Goal: Information Seeking & Learning: Learn about a topic

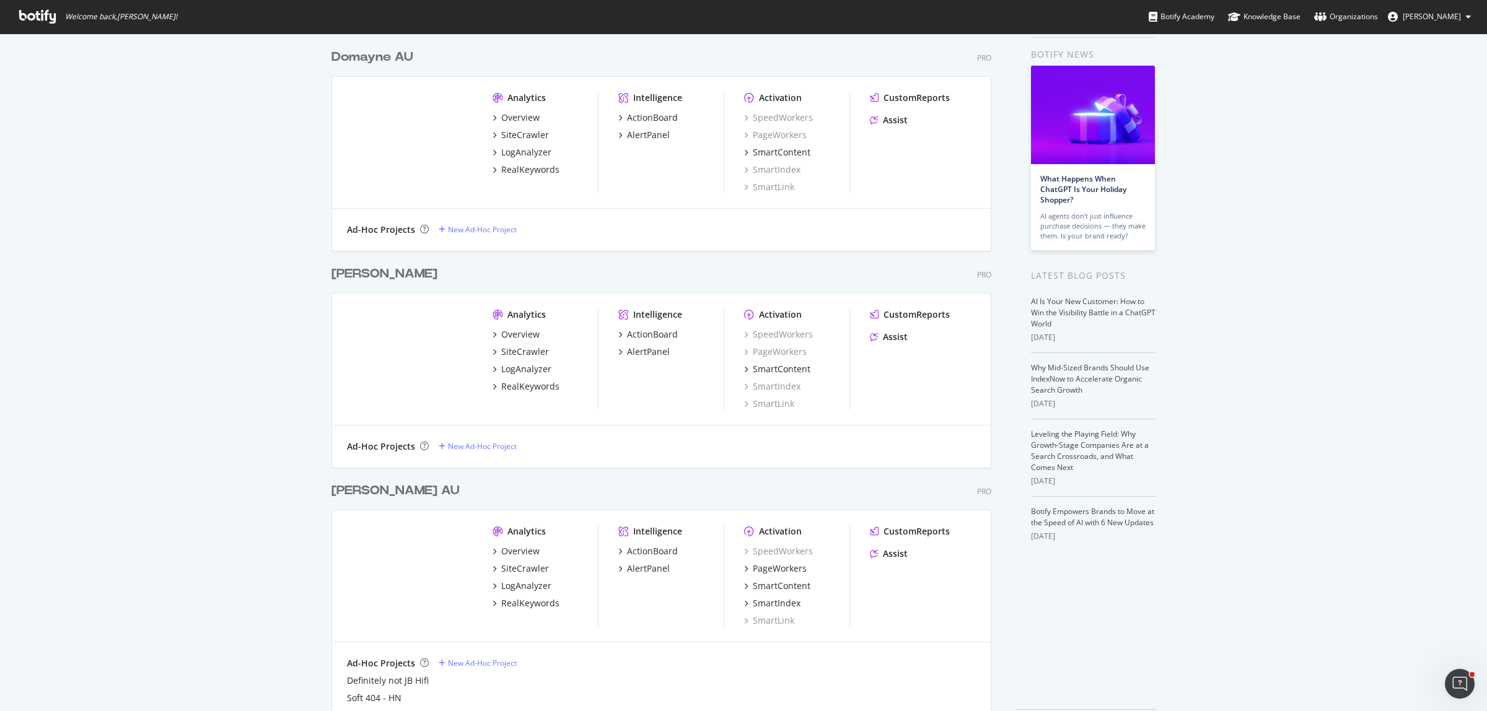
scroll to position [89, 0]
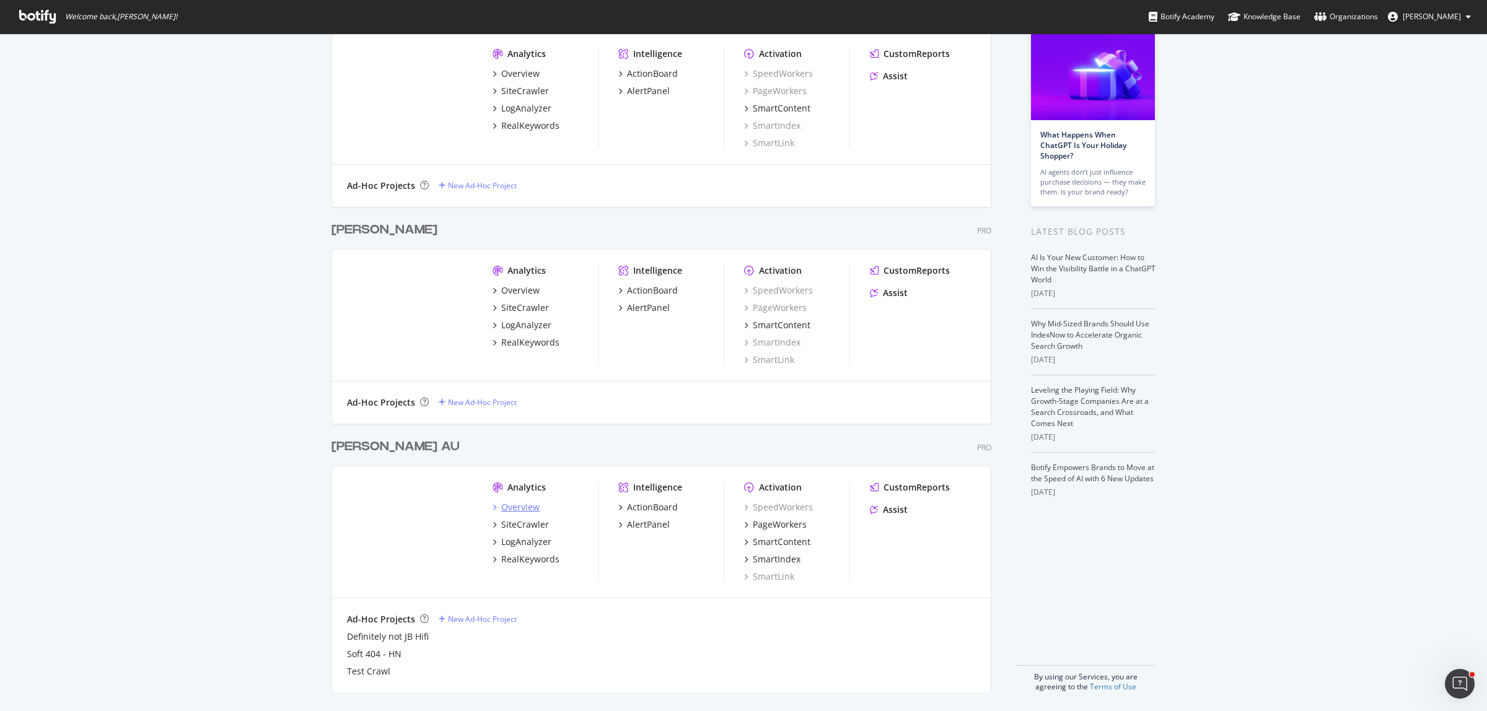
click at [521, 508] on div "Overview" at bounding box center [520, 507] width 38 height 12
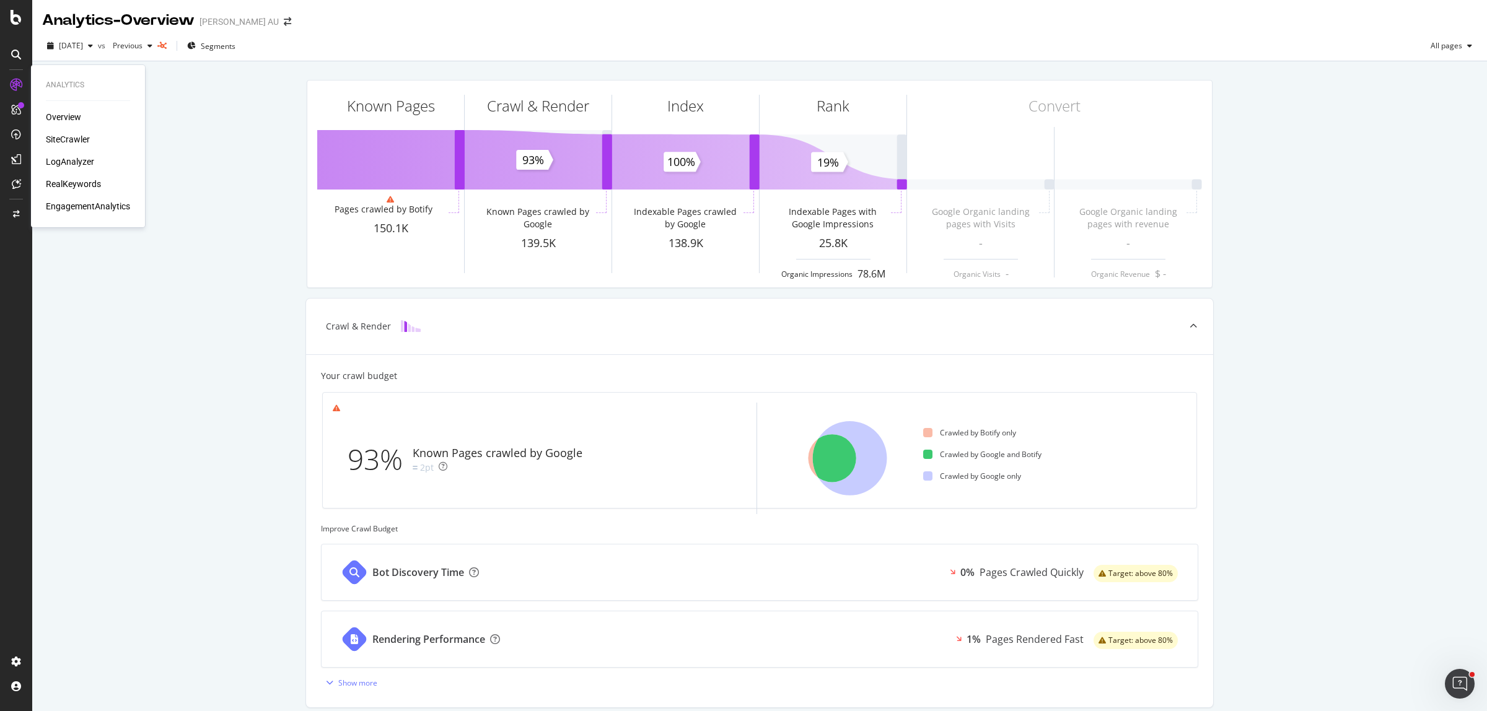
click at [71, 143] on div "SiteCrawler" at bounding box center [68, 139] width 44 height 12
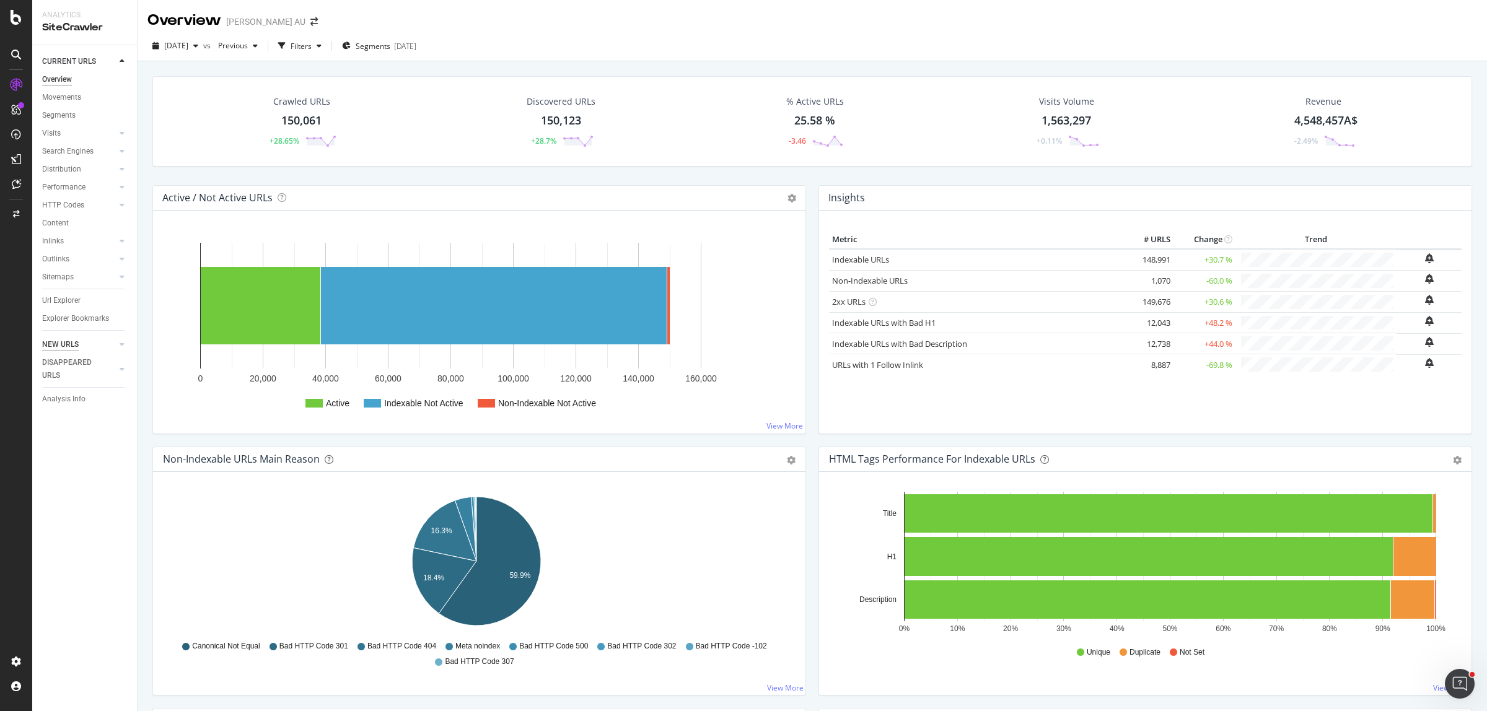
click at [54, 339] on div "NEW URLS" at bounding box center [60, 344] width 37 height 13
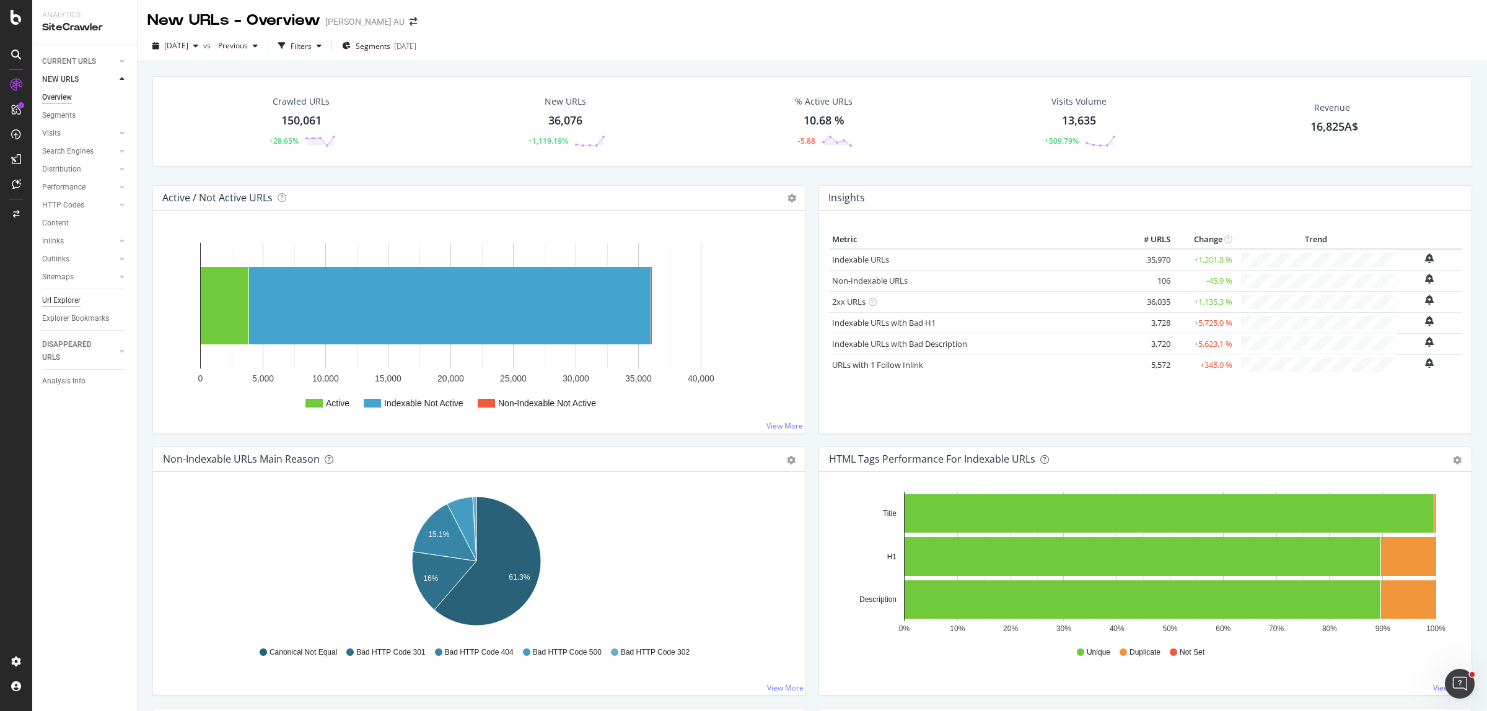
click at [61, 302] on div "Url Explorer" at bounding box center [61, 300] width 38 height 13
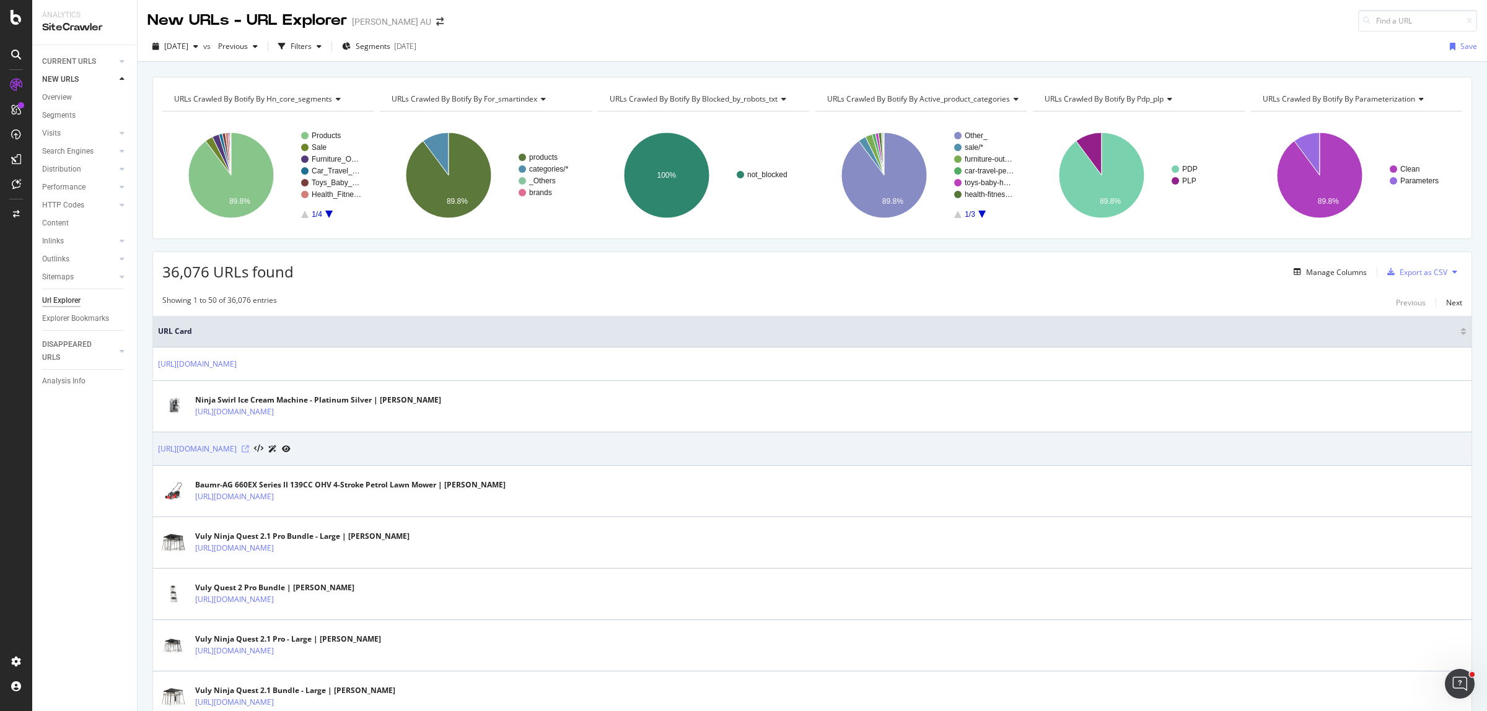
click at [249, 450] on icon at bounding box center [245, 448] width 7 height 7
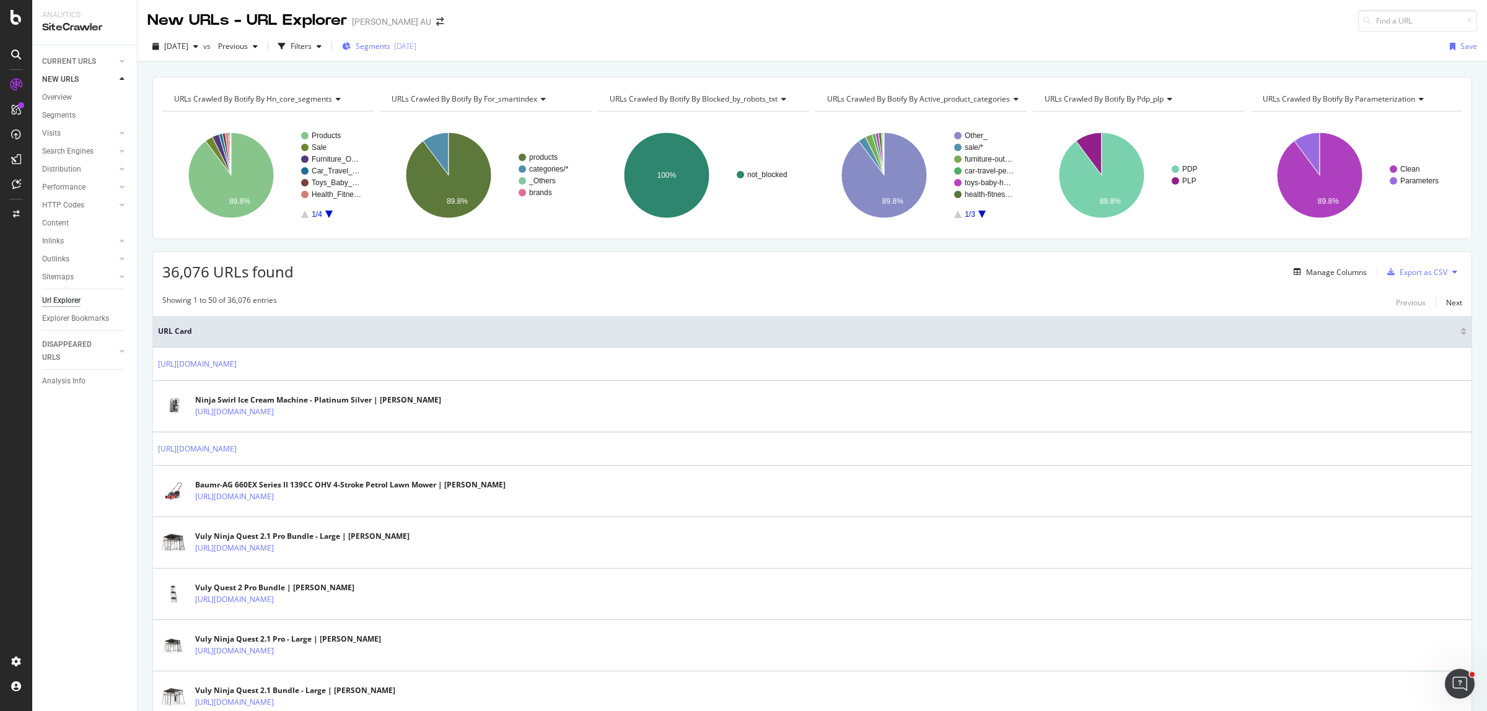
click at [416, 46] on div "[DATE]" at bounding box center [405, 46] width 22 height 11
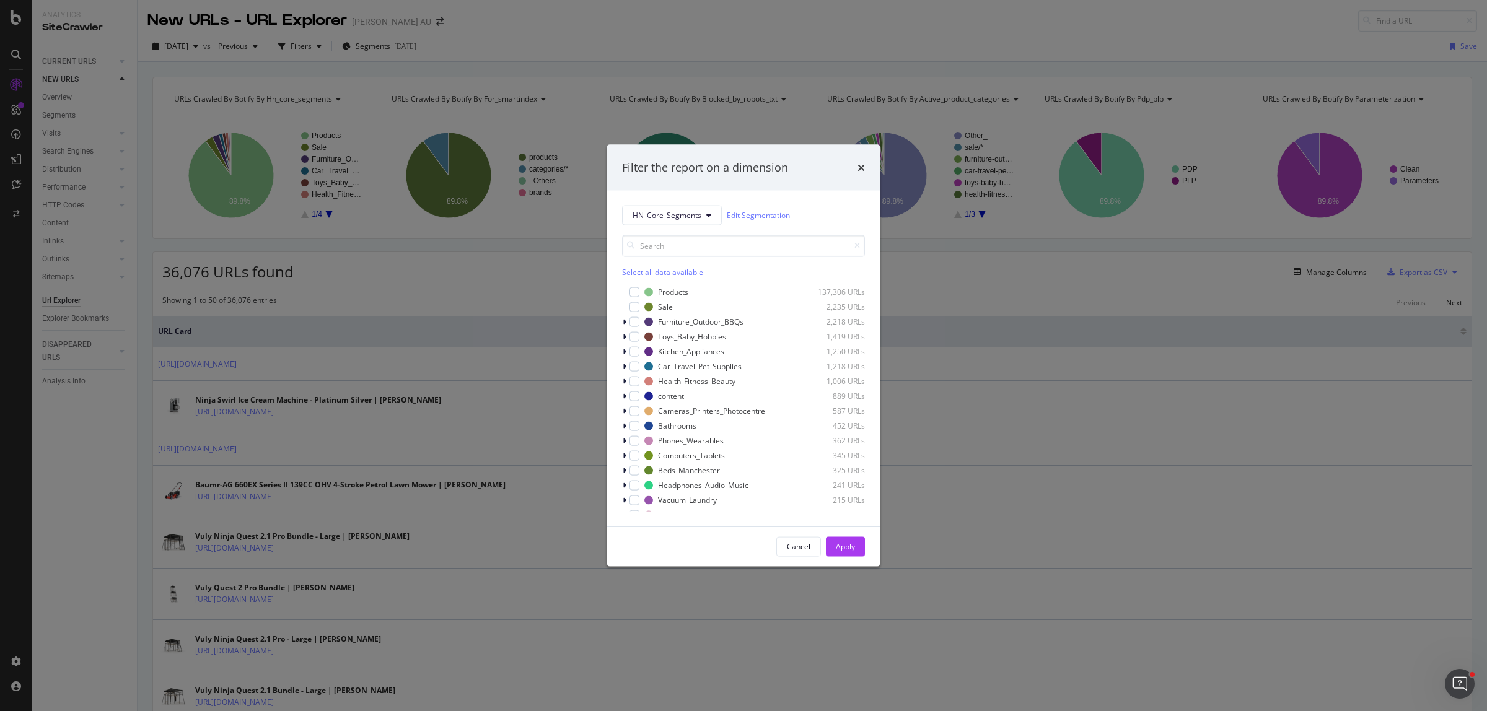
click at [670, 273] on div "Select all data available" at bounding box center [743, 271] width 243 height 11
click at [635, 293] on icon "modal" at bounding box center [635, 292] width 6 height 6
click at [843, 549] on div "Apply" at bounding box center [845, 546] width 19 height 11
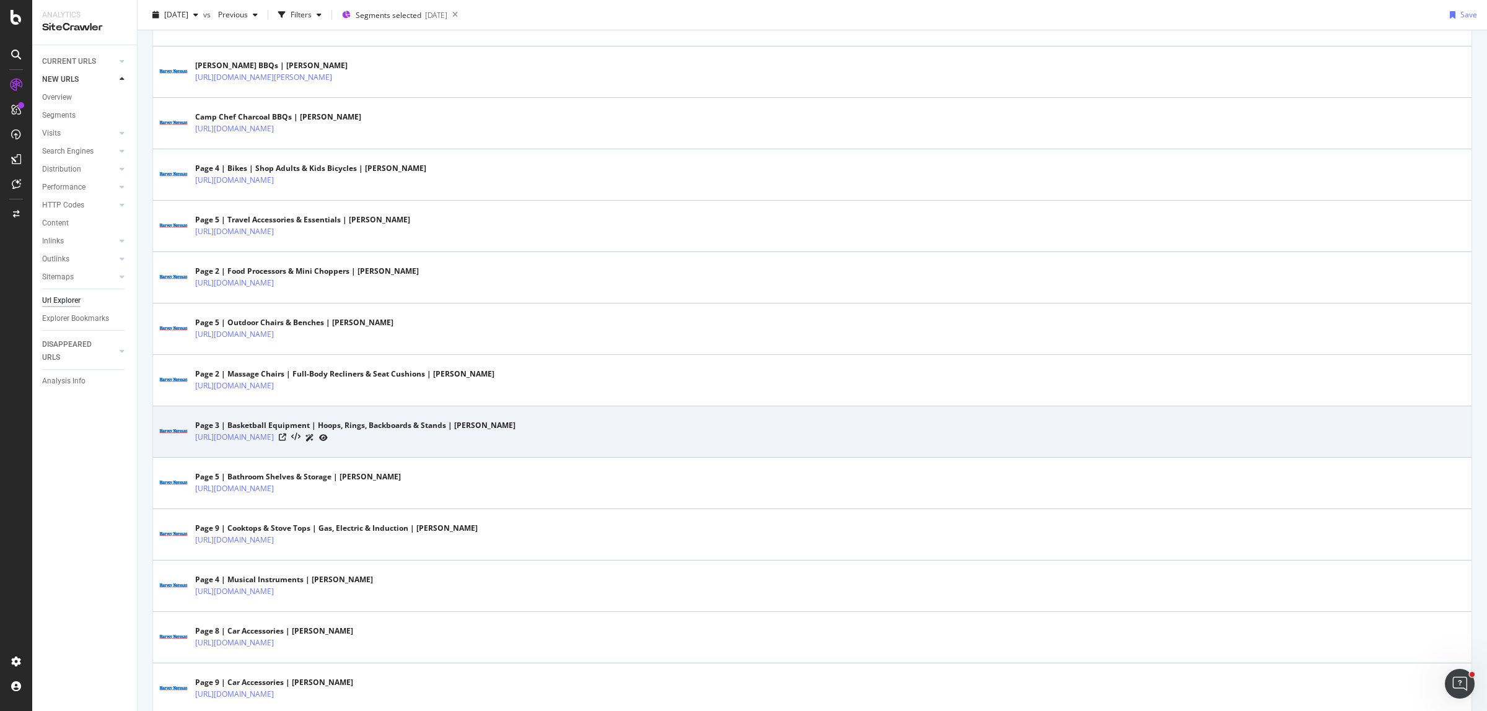
scroll to position [2251, 0]
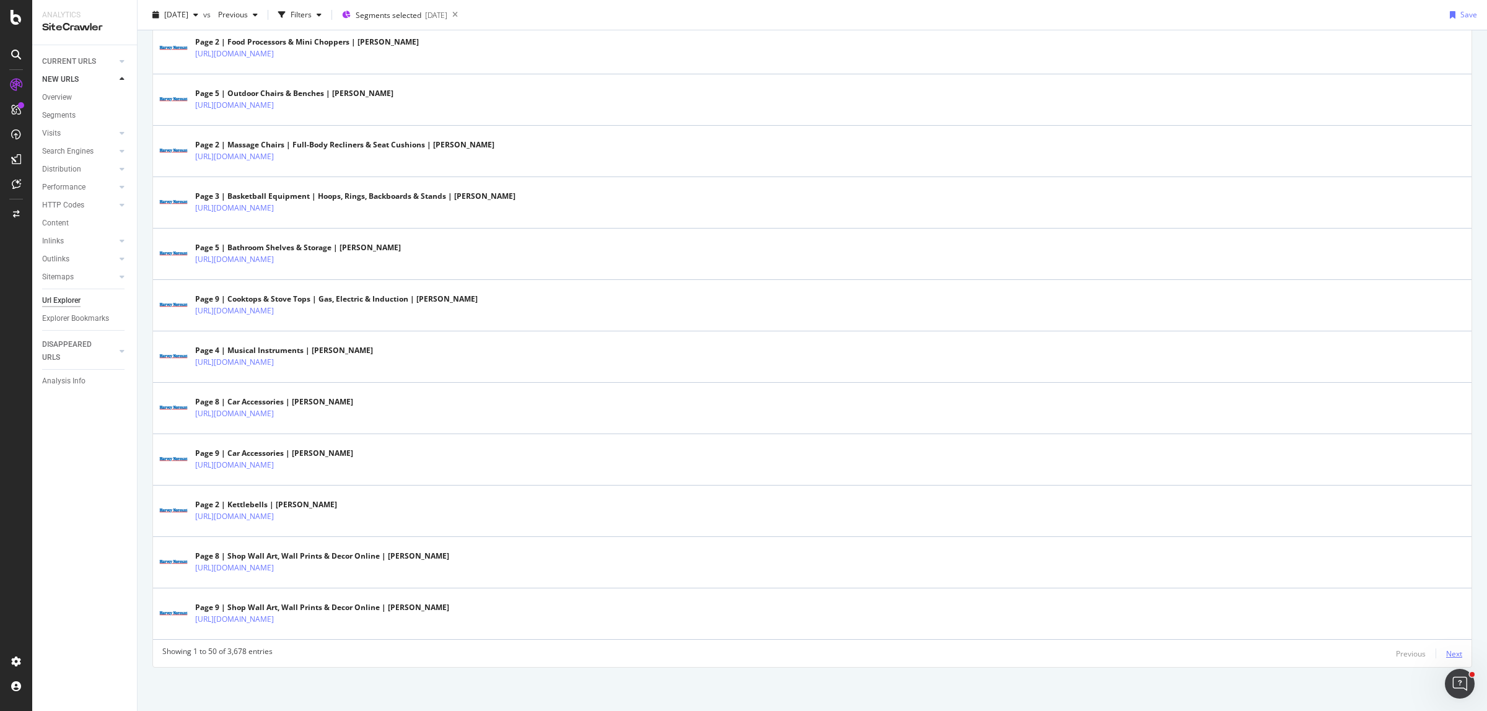
click at [1446, 652] on div "Next" at bounding box center [1454, 654] width 16 height 11
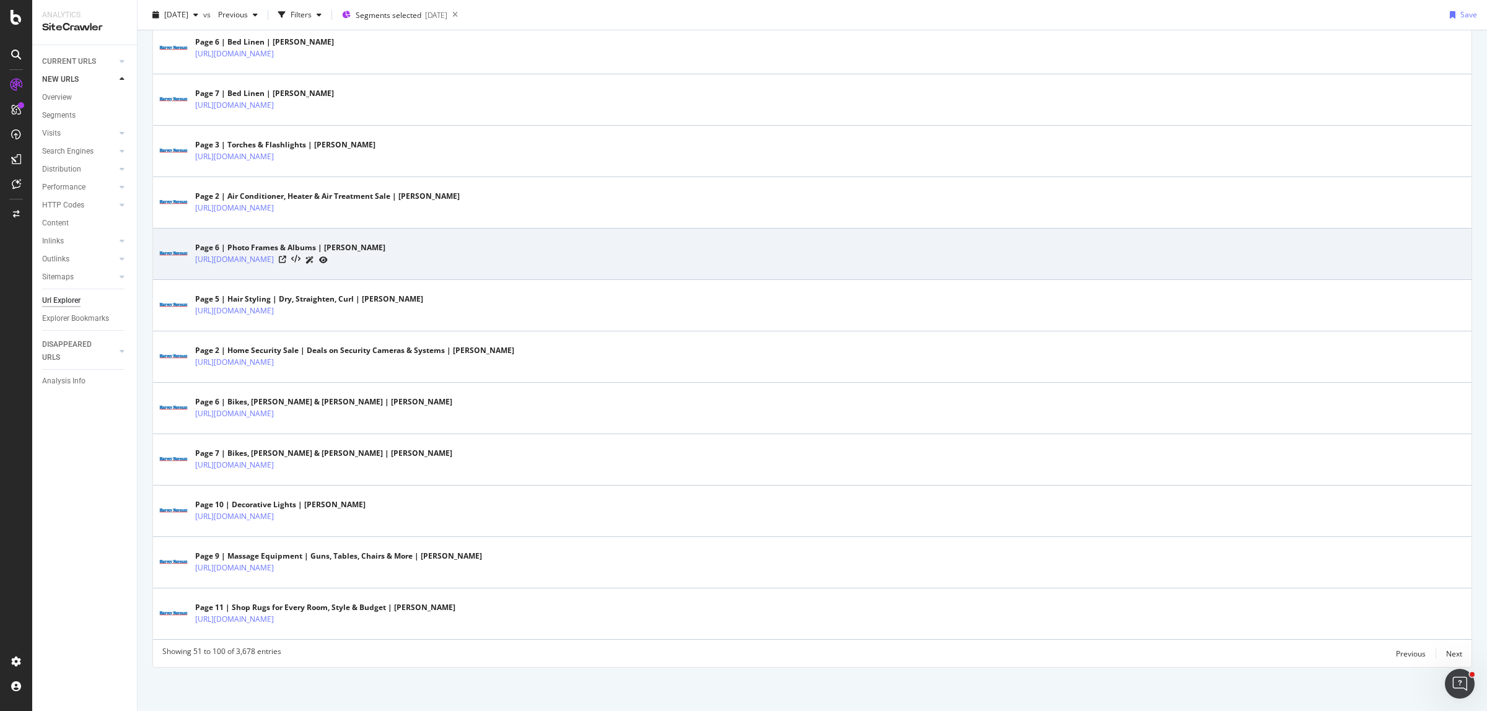
scroll to position [2269, 0]
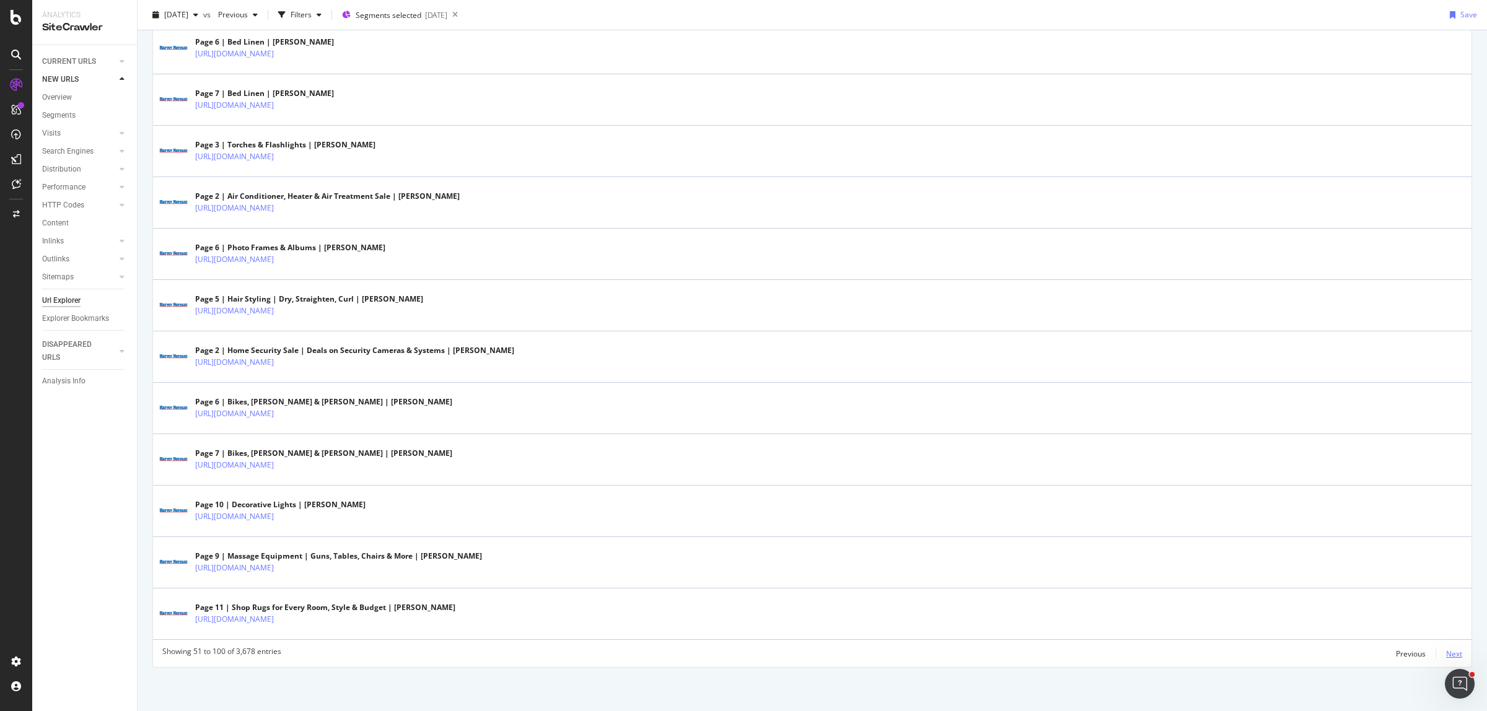
click at [1446, 650] on div "Next" at bounding box center [1454, 654] width 16 height 11
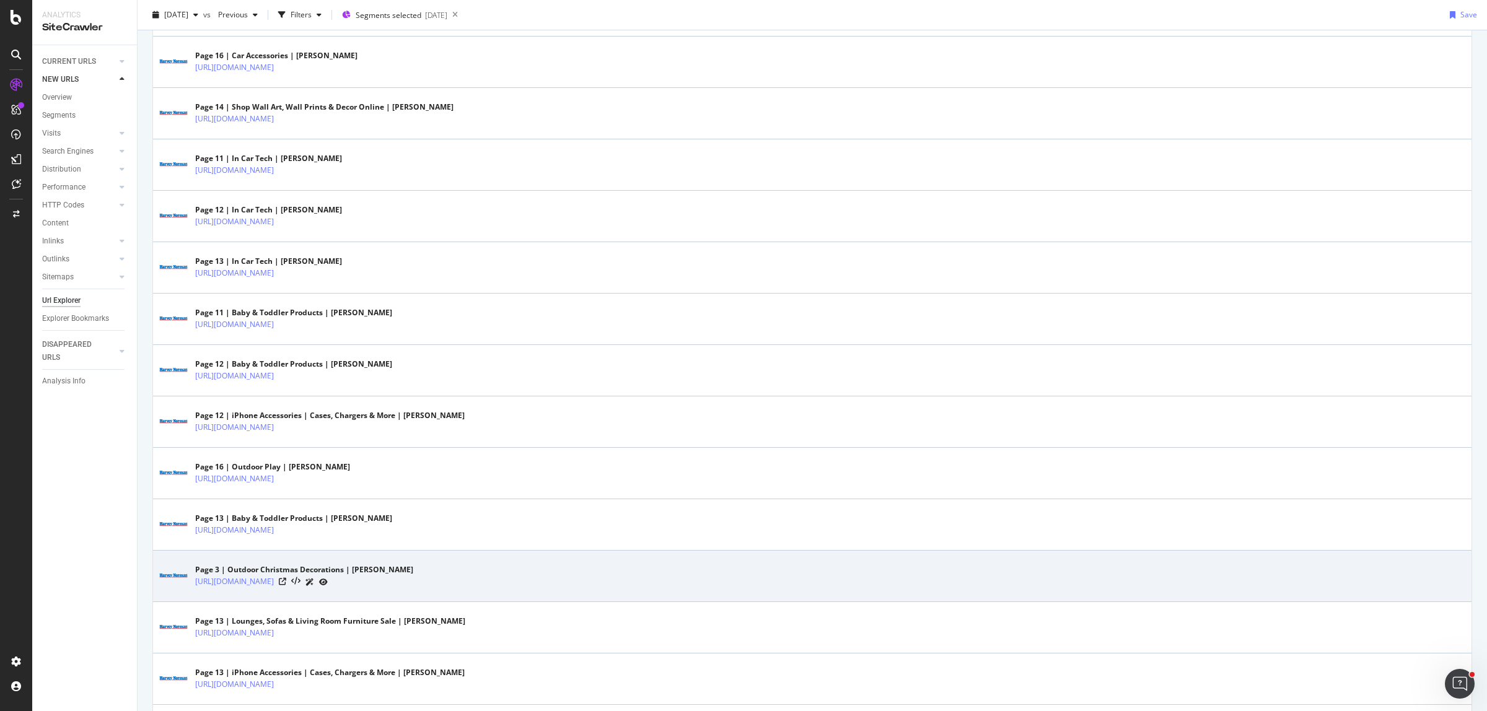
scroll to position [2287, 0]
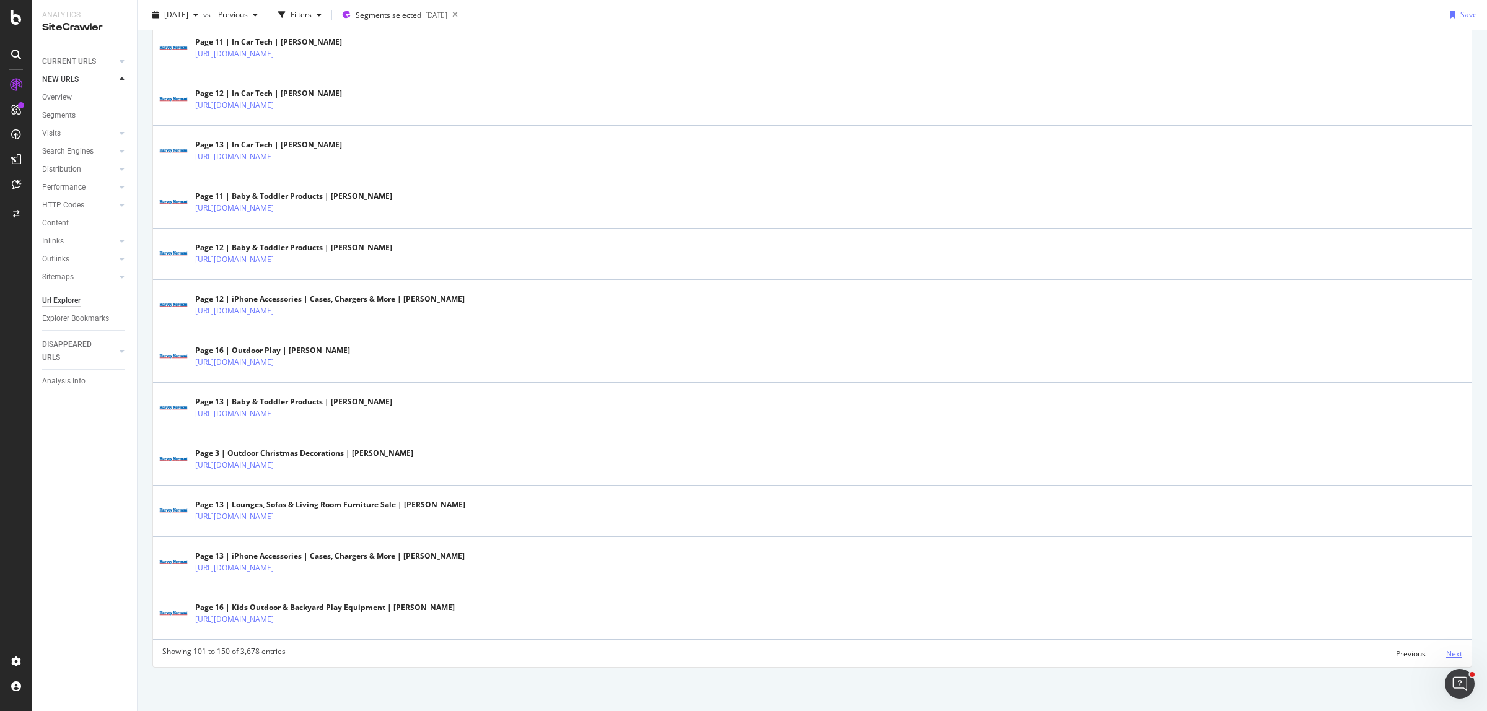
click at [1447, 659] on div "Next" at bounding box center [1454, 654] width 16 height 11
click at [1446, 649] on div "Next" at bounding box center [1454, 654] width 16 height 11
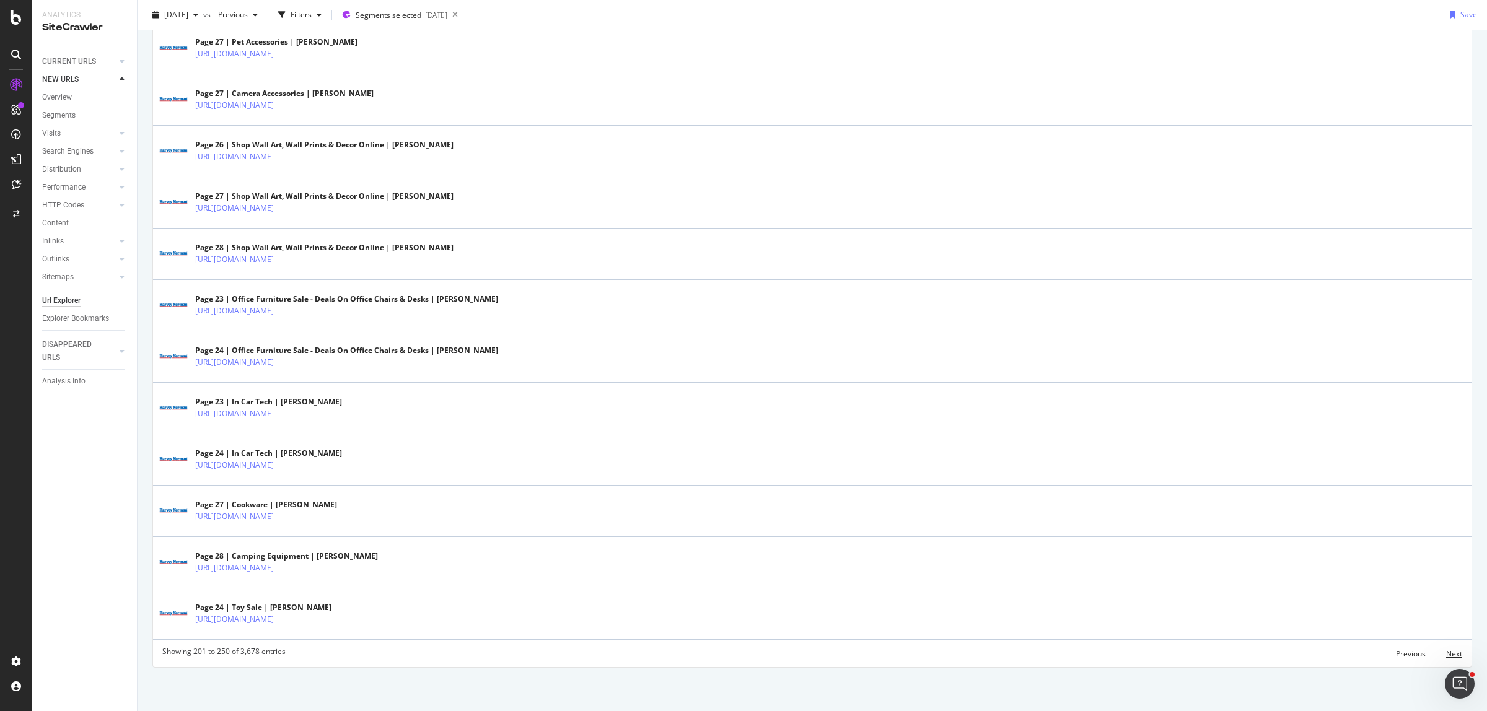
click at [1446, 655] on div "Next" at bounding box center [1454, 654] width 16 height 11
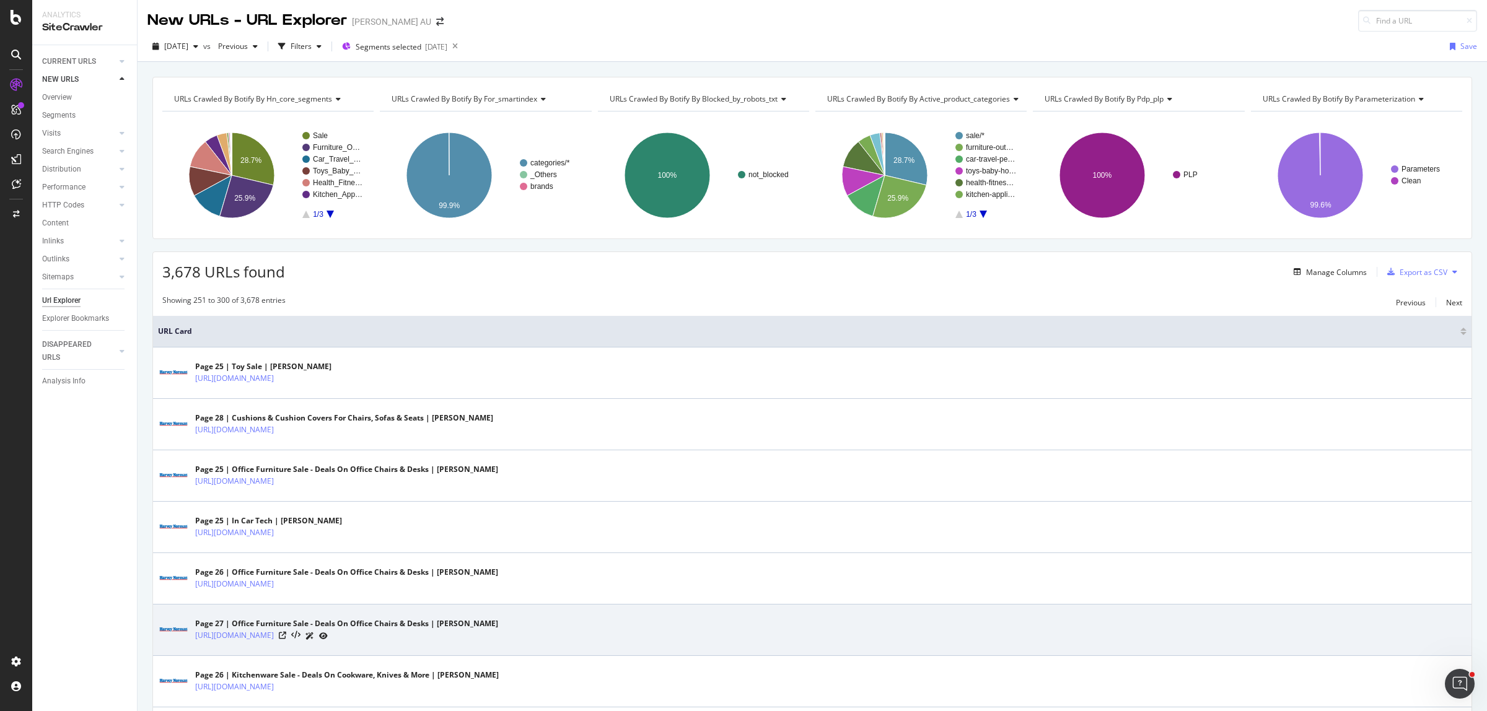
click at [1369, 638] on div "Page 27 | Office Furniture Sale - Deals On Office Chairs & Desks | [PERSON_NAME…" at bounding box center [812, 630] width 1308 height 31
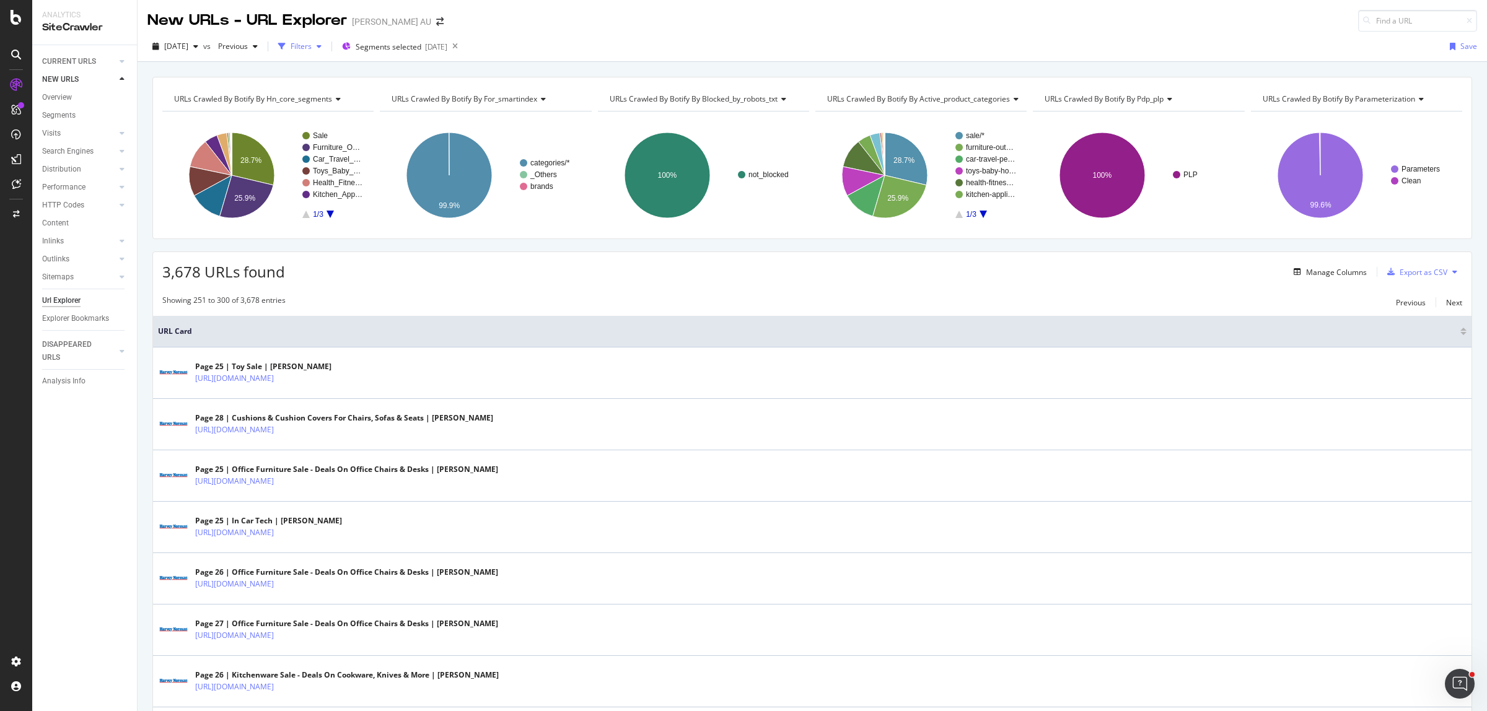
click at [319, 54] on div "Filters" at bounding box center [299, 46] width 53 height 19
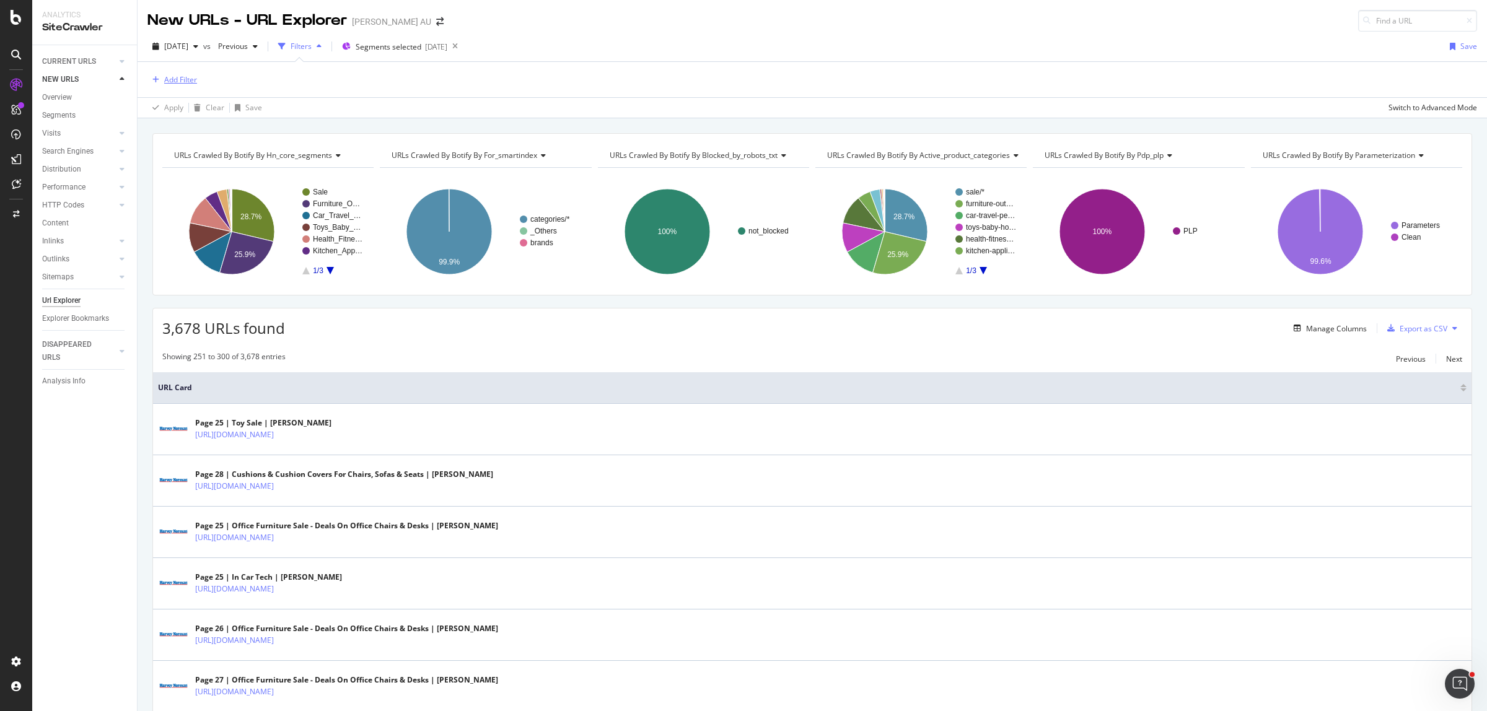
click at [177, 75] on div "Add Filter" at bounding box center [180, 79] width 33 height 11
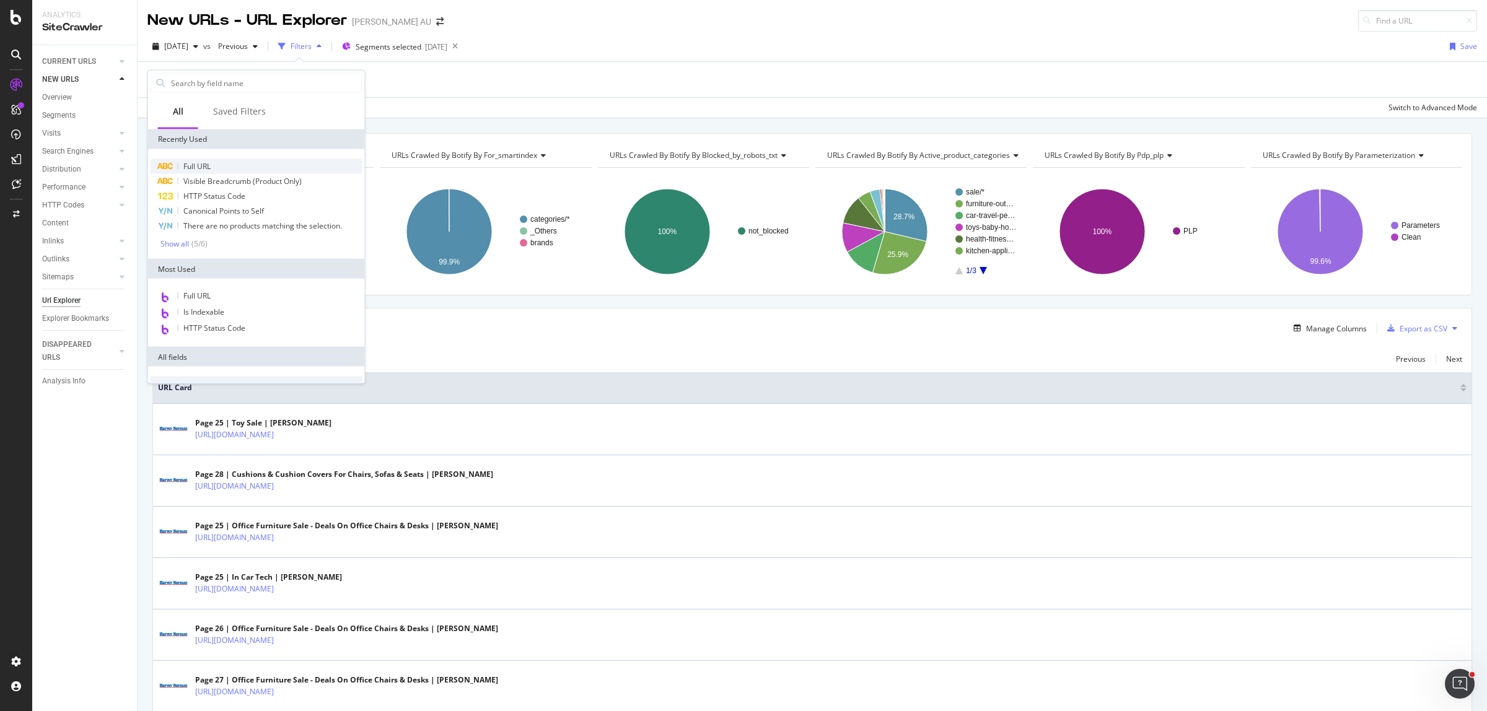
click at [221, 162] on div "Full URL" at bounding box center [257, 166] width 212 height 15
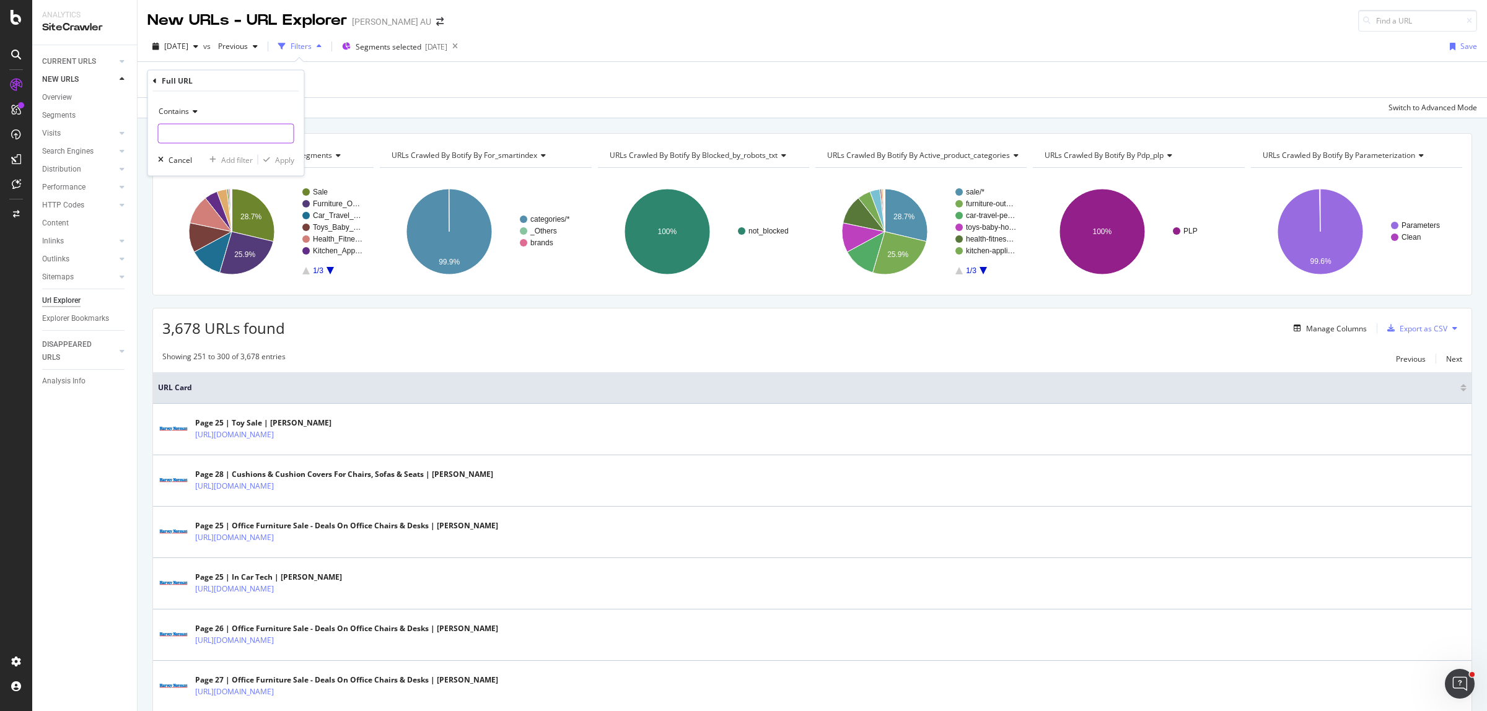
click at [199, 129] on input "text" at bounding box center [226, 134] width 135 height 20
click at [188, 113] on span "Contains" at bounding box center [174, 111] width 30 height 11
click at [221, 245] on div "Doesn't contain" at bounding box center [227, 250] width 133 height 16
click at [215, 132] on input "text" at bounding box center [226, 134] width 135 height 20
type input "?p="
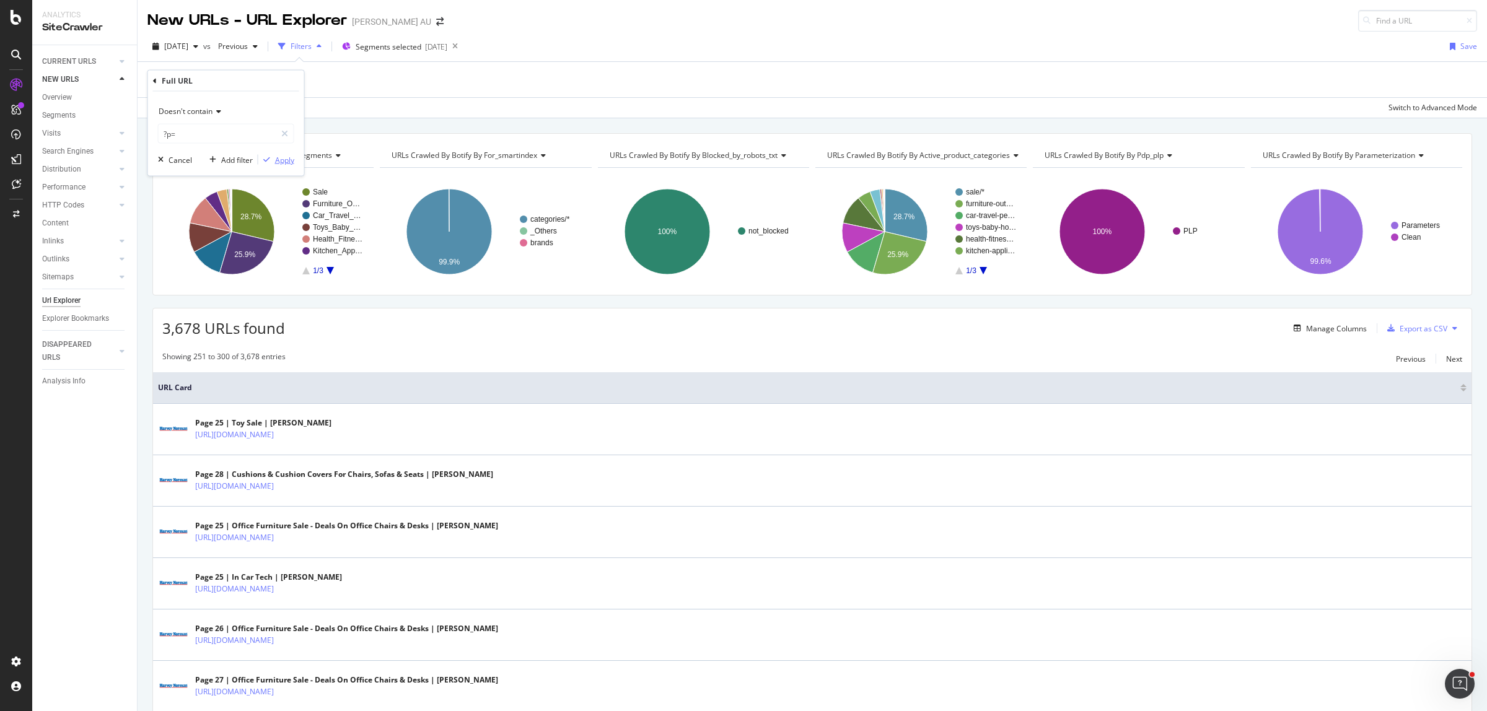
click at [288, 159] on div "Apply" at bounding box center [284, 159] width 19 height 11
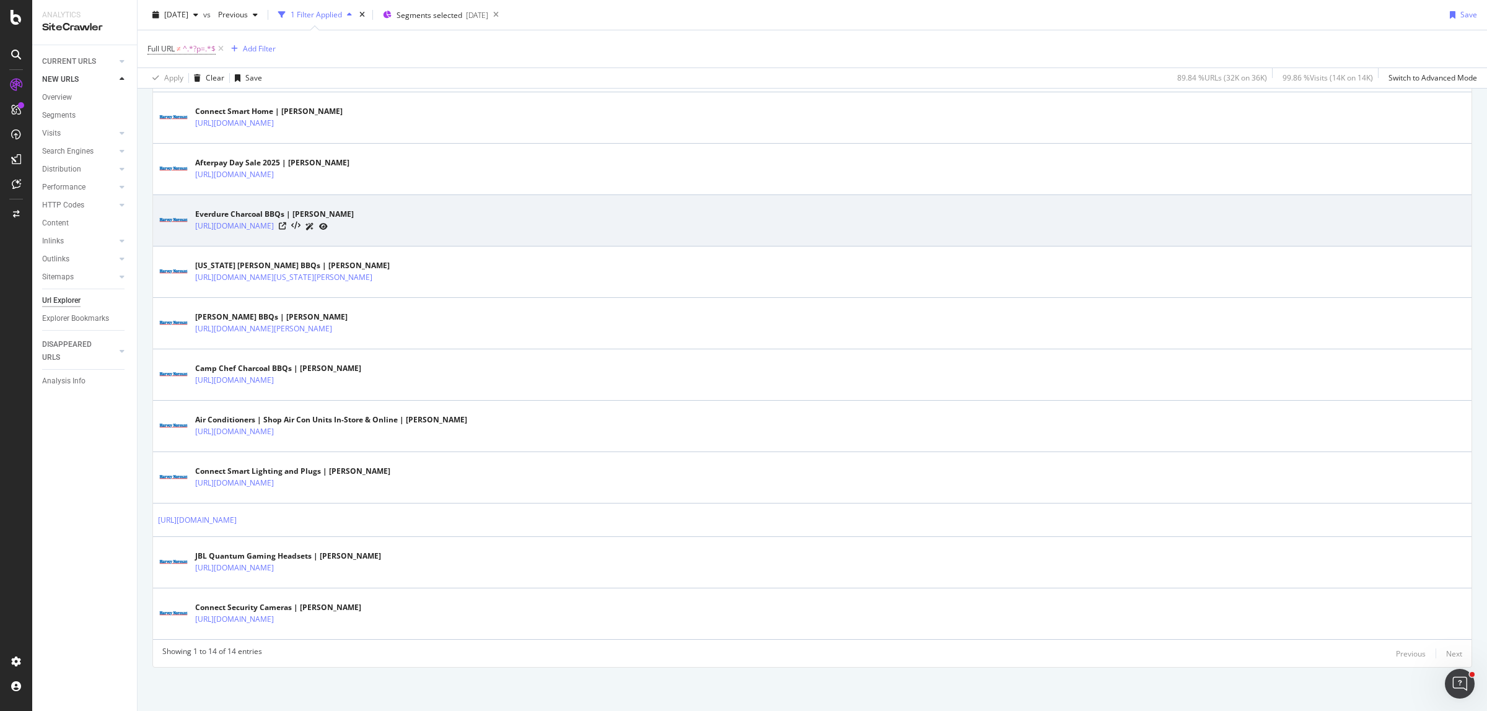
scroll to position [435, 0]
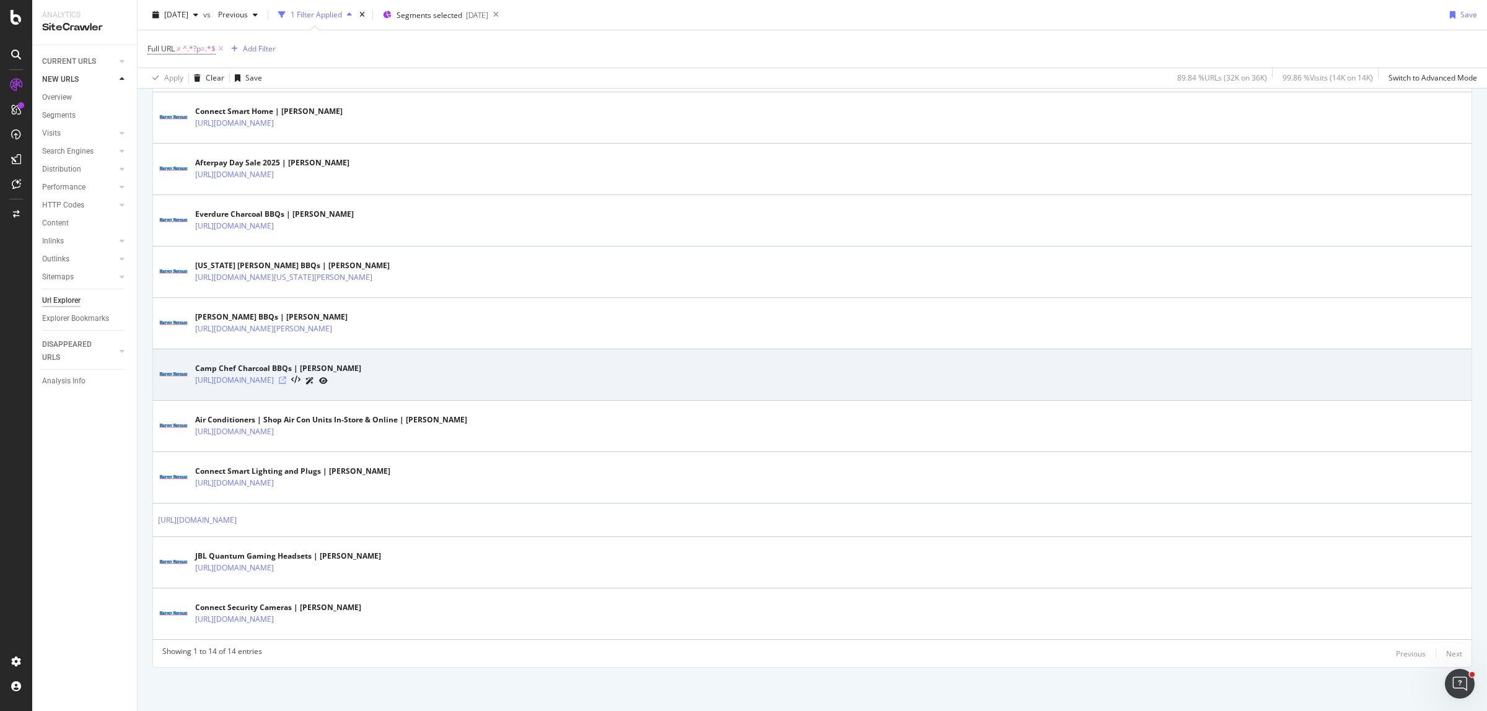
click at [286, 381] on icon at bounding box center [282, 380] width 7 height 7
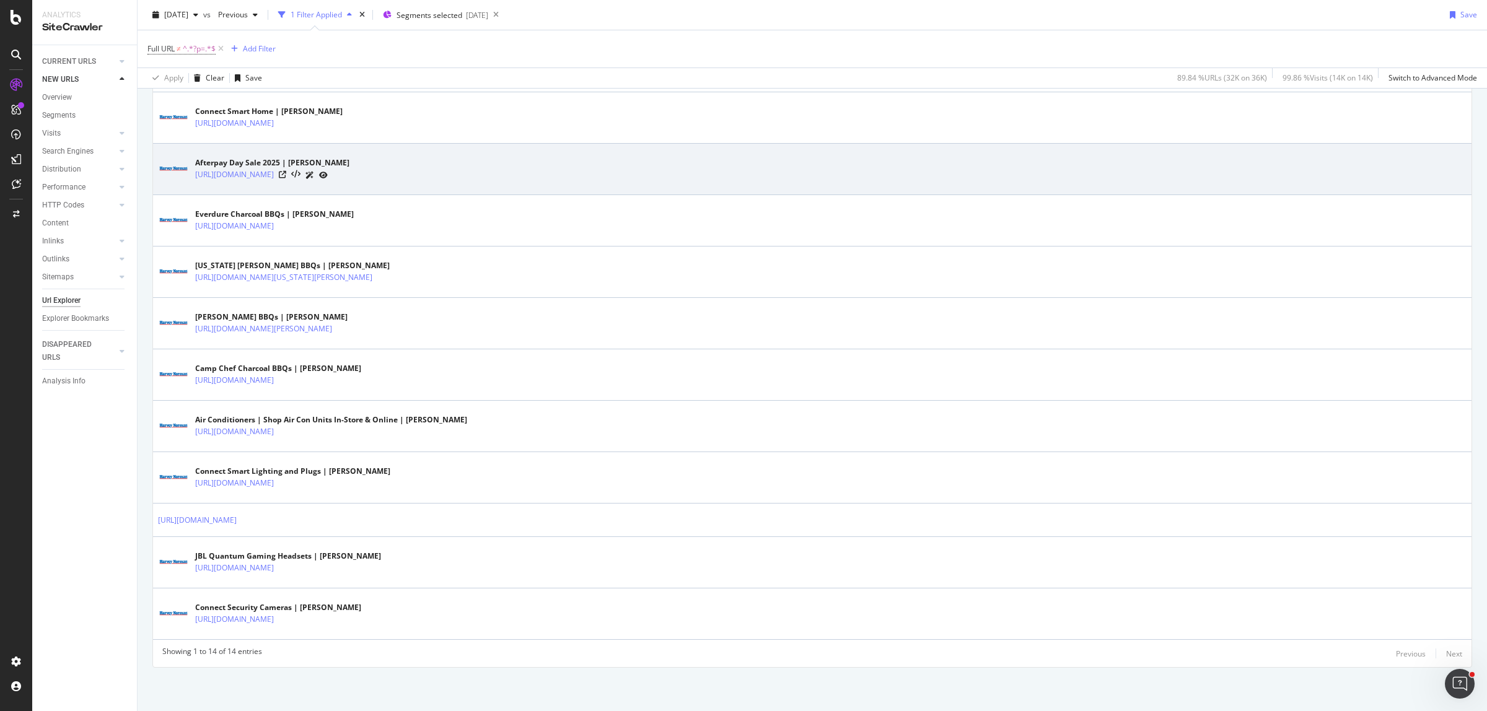
scroll to position [0, 0]
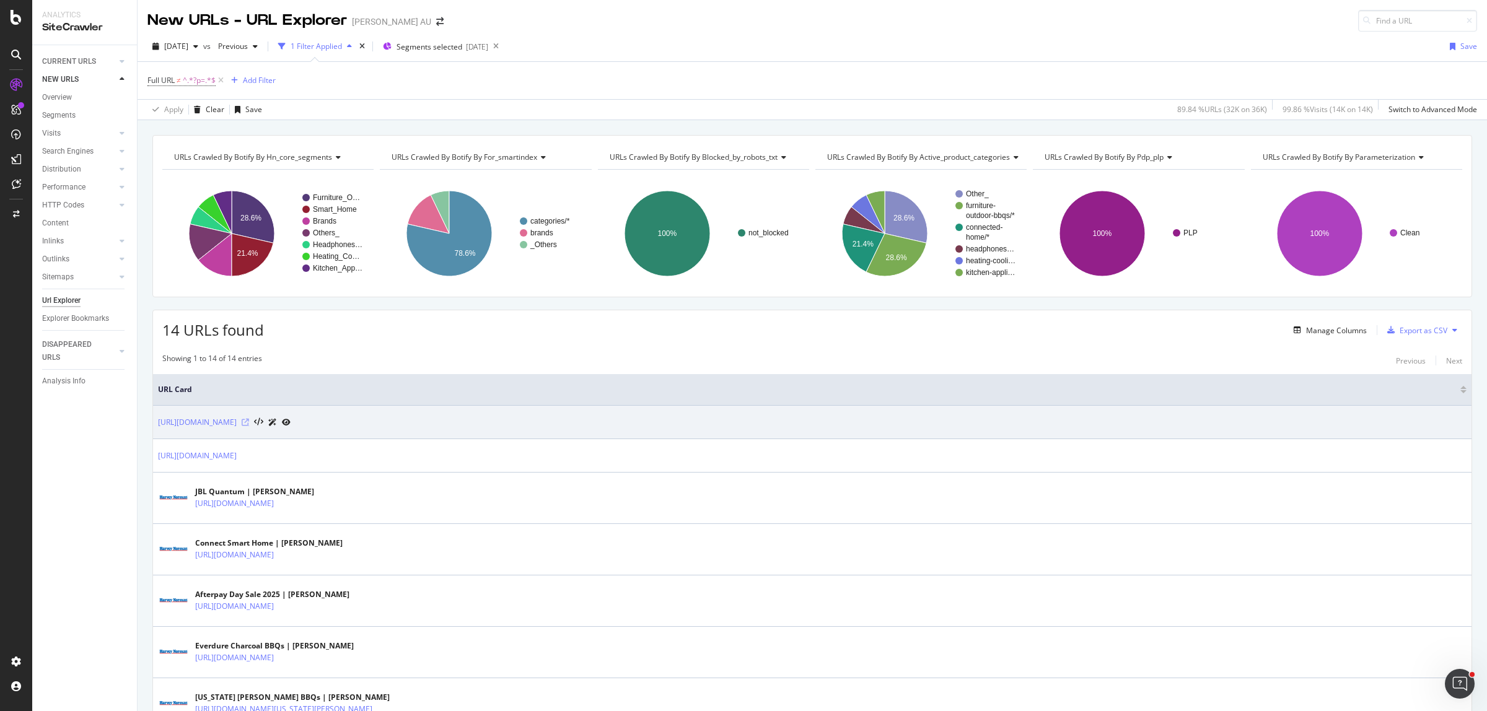
click at [249, 422] on icon at bounding box center [245, 422] width 7 height 7
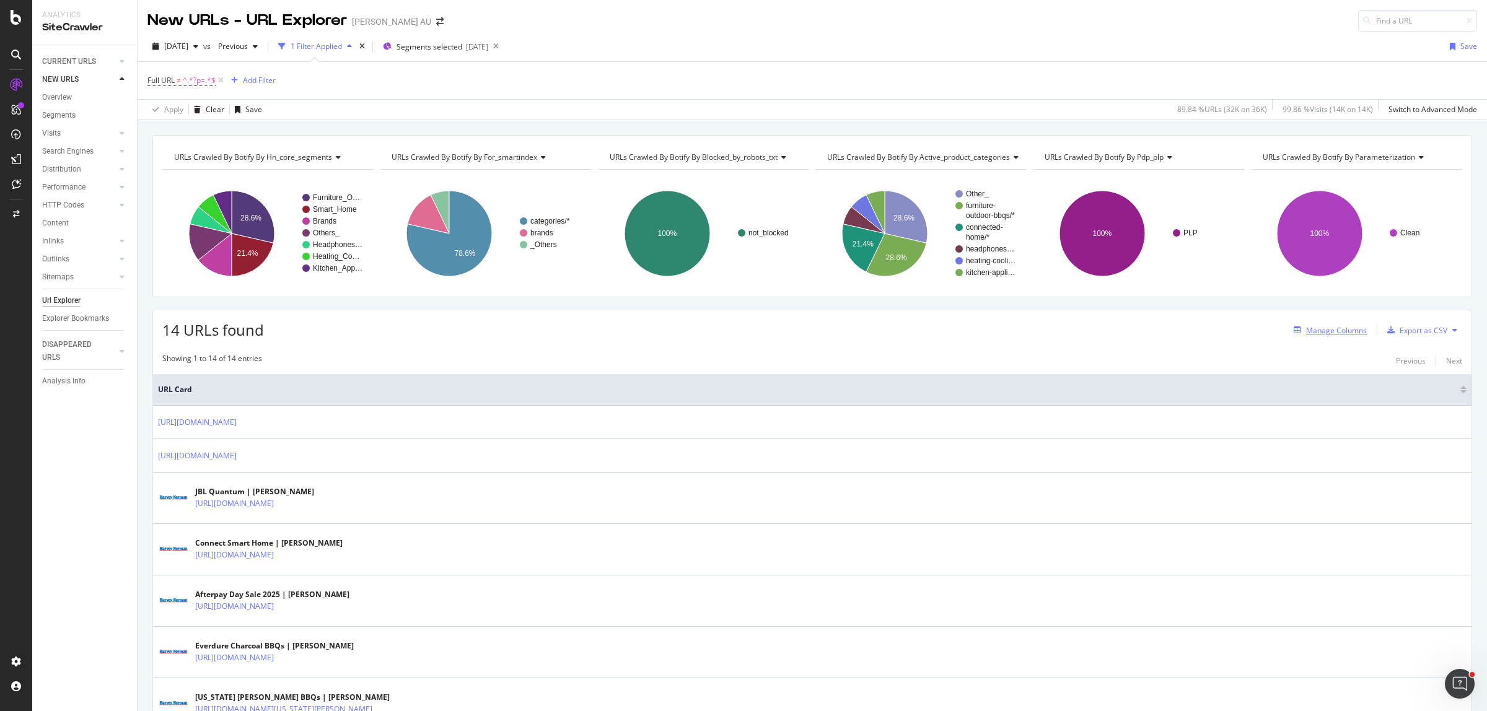
click at [1323, 333] on div "Manage Columns" at bounding box center [1336, 330] width 61 height 11
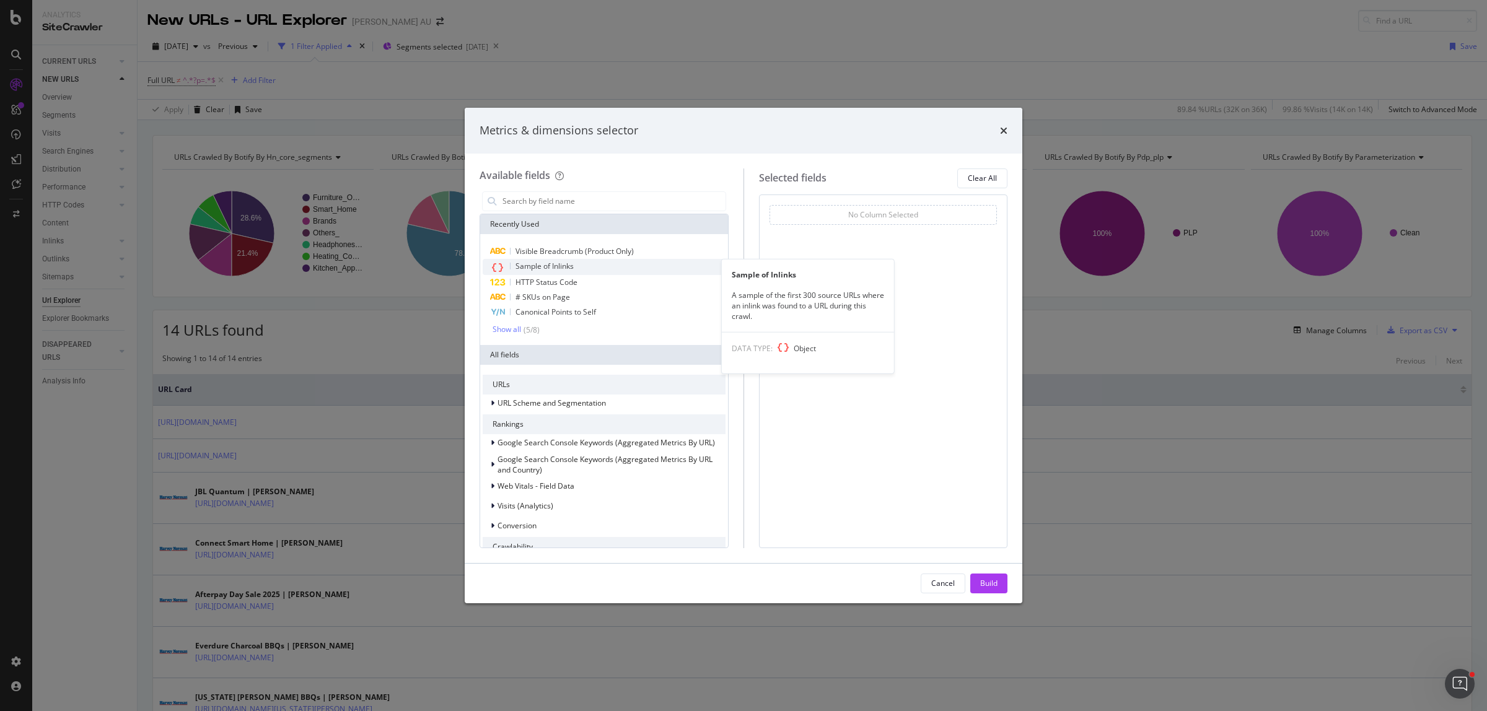
click at [556, 268] on span "Sample of Inlinks" at bounding box center [544, 266] width 58 height 11
click at [989, 590] on div "Build" at bounding box center [988, 583] width 17 height 19
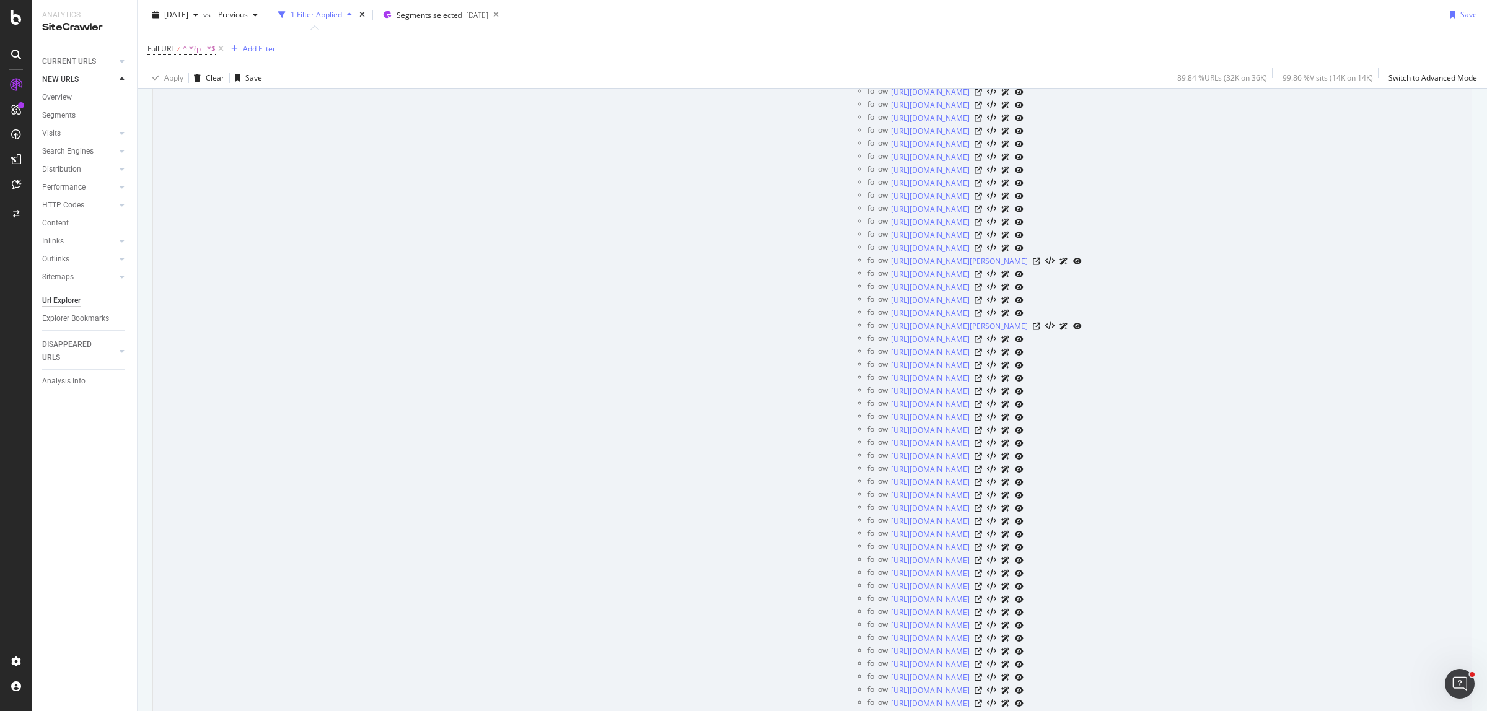
scroll to position [4027, 0]
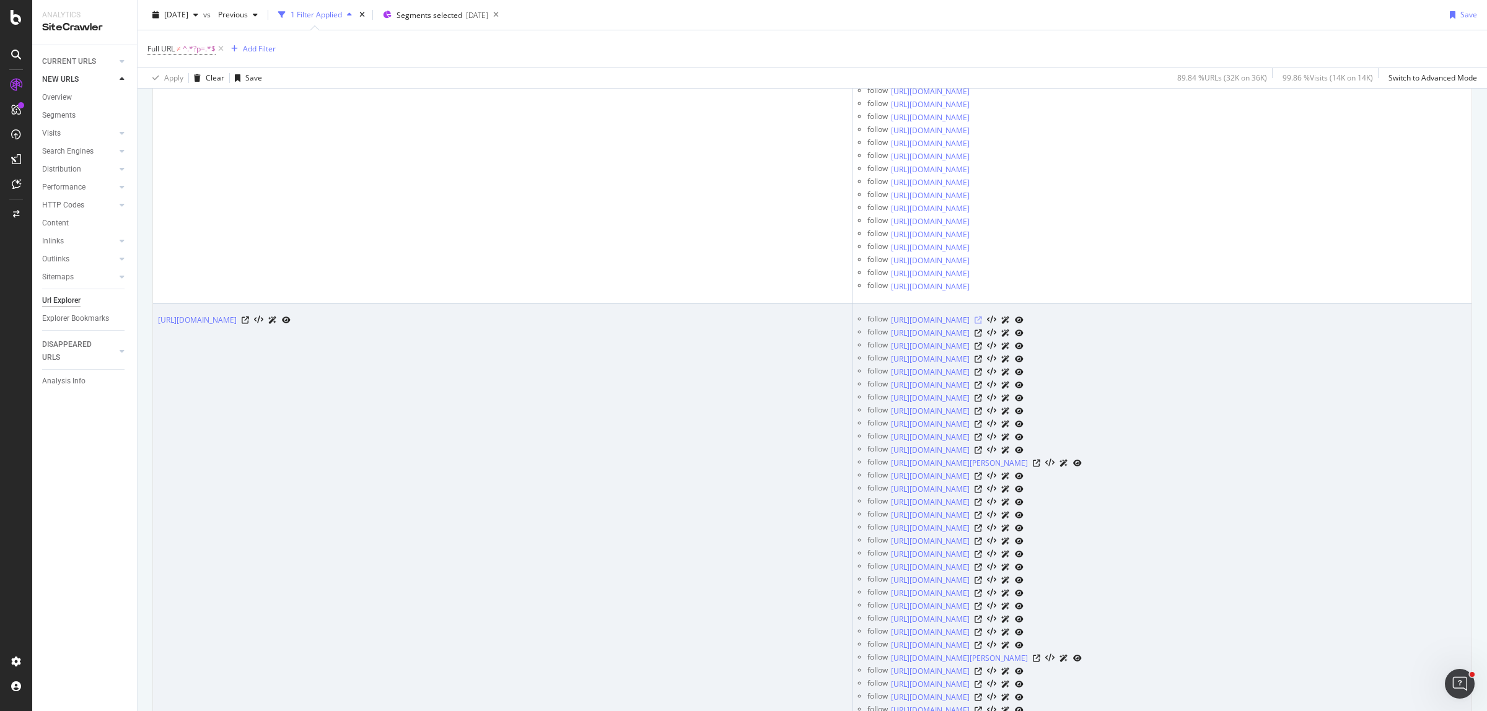
click at [982, 320] on icon at bounding box center [977, 320] width 7 height 7
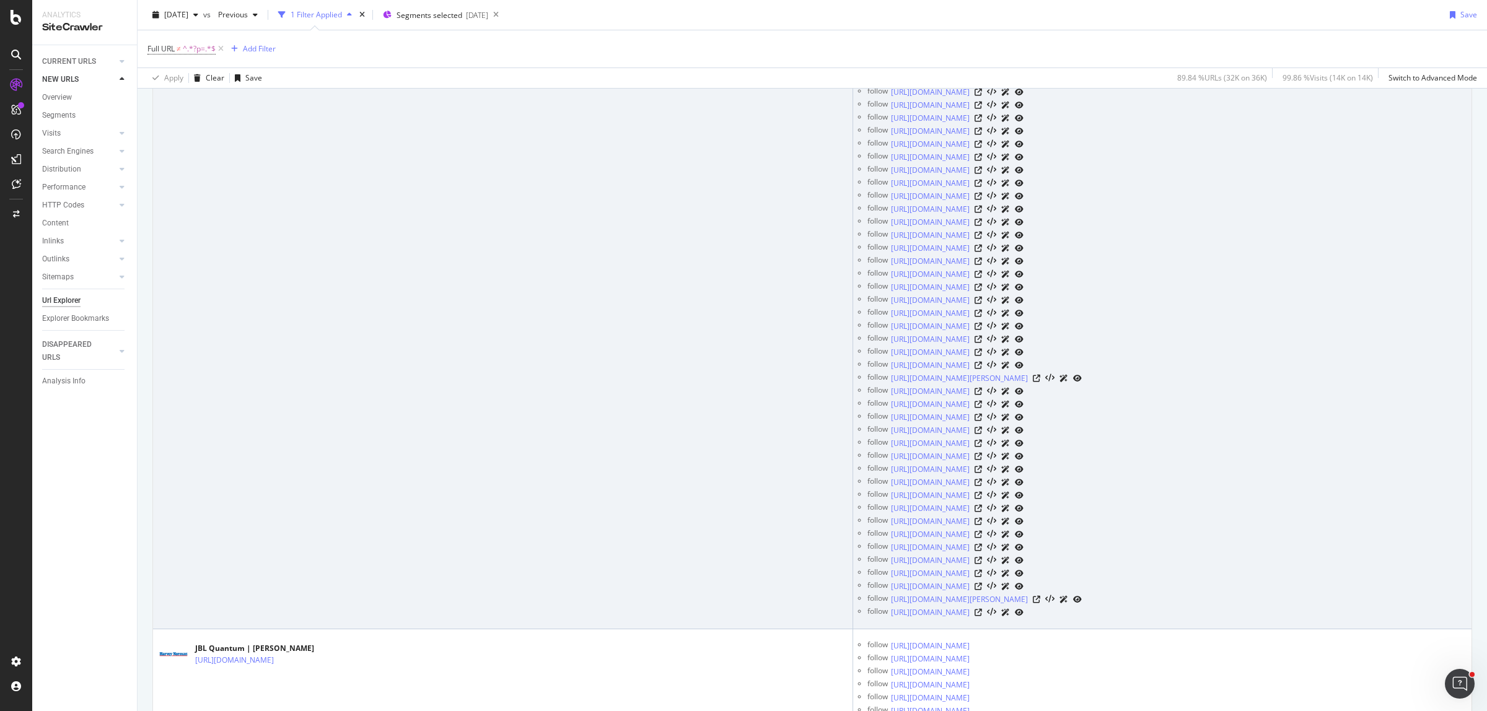
scroll to position [4092, 0]
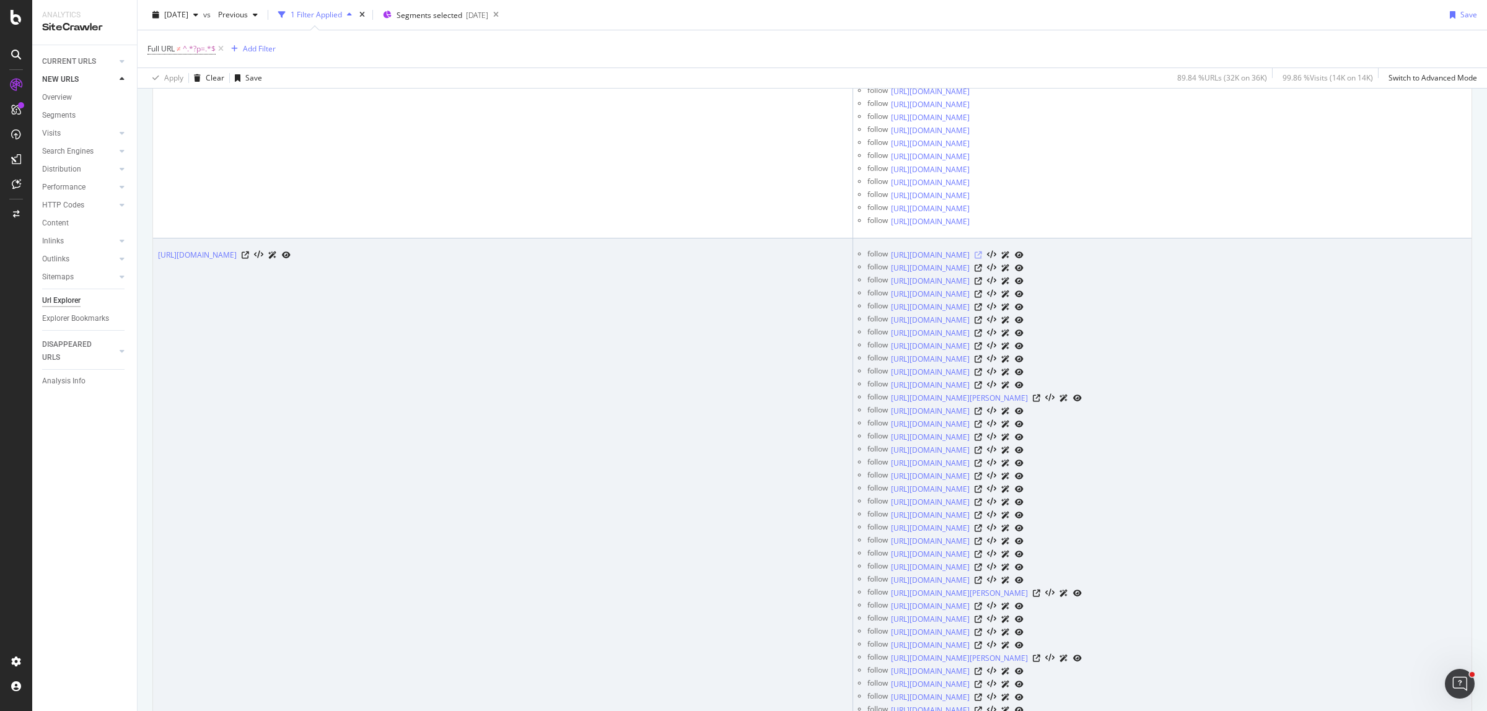
click at [982, 252] on icon at bounding box center [977, 255] width 7 height 7
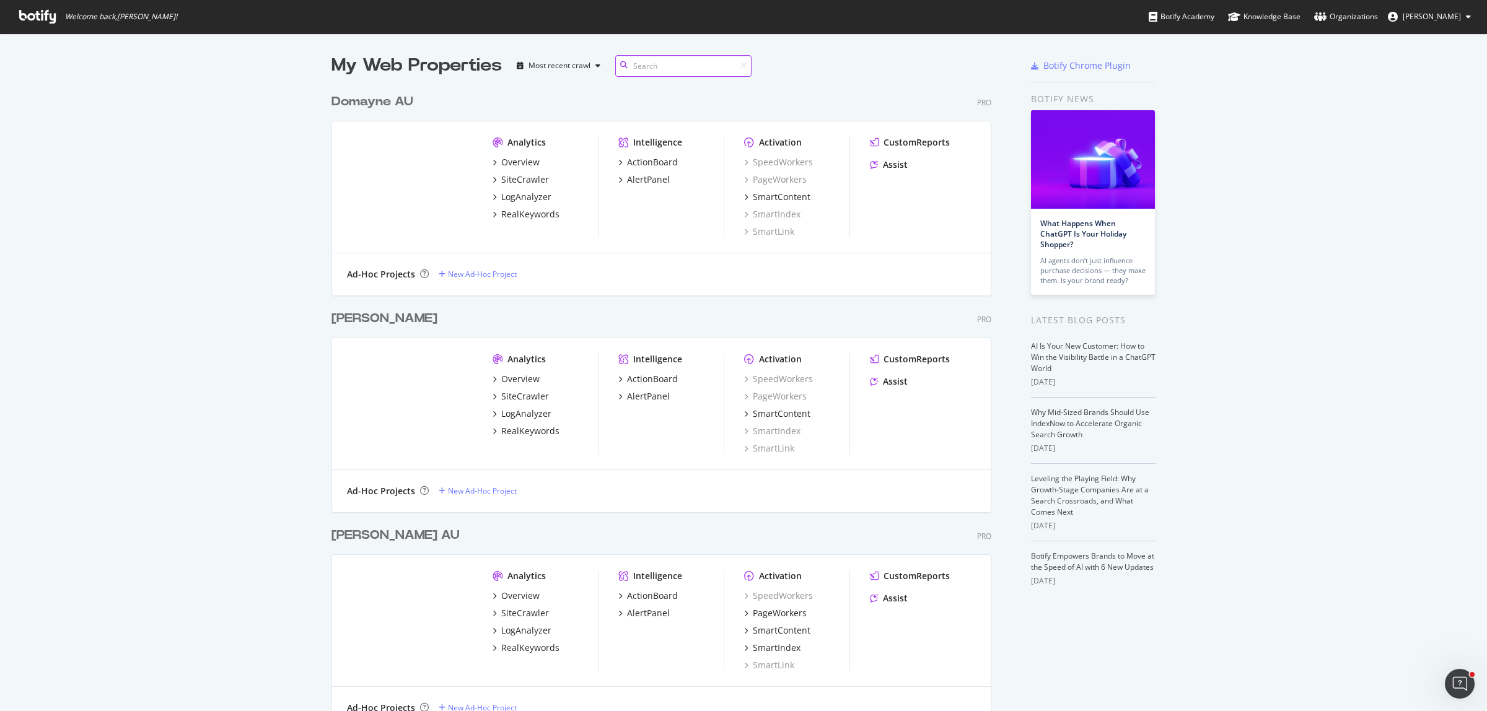
scroll to position [691, 658]
click at [277, 136] on div "My Web Properties Most recent crawl Domayne AU Pro Analytics Overview SiteCrawl…" at bounding box center [743, 416] width 1487 height 767
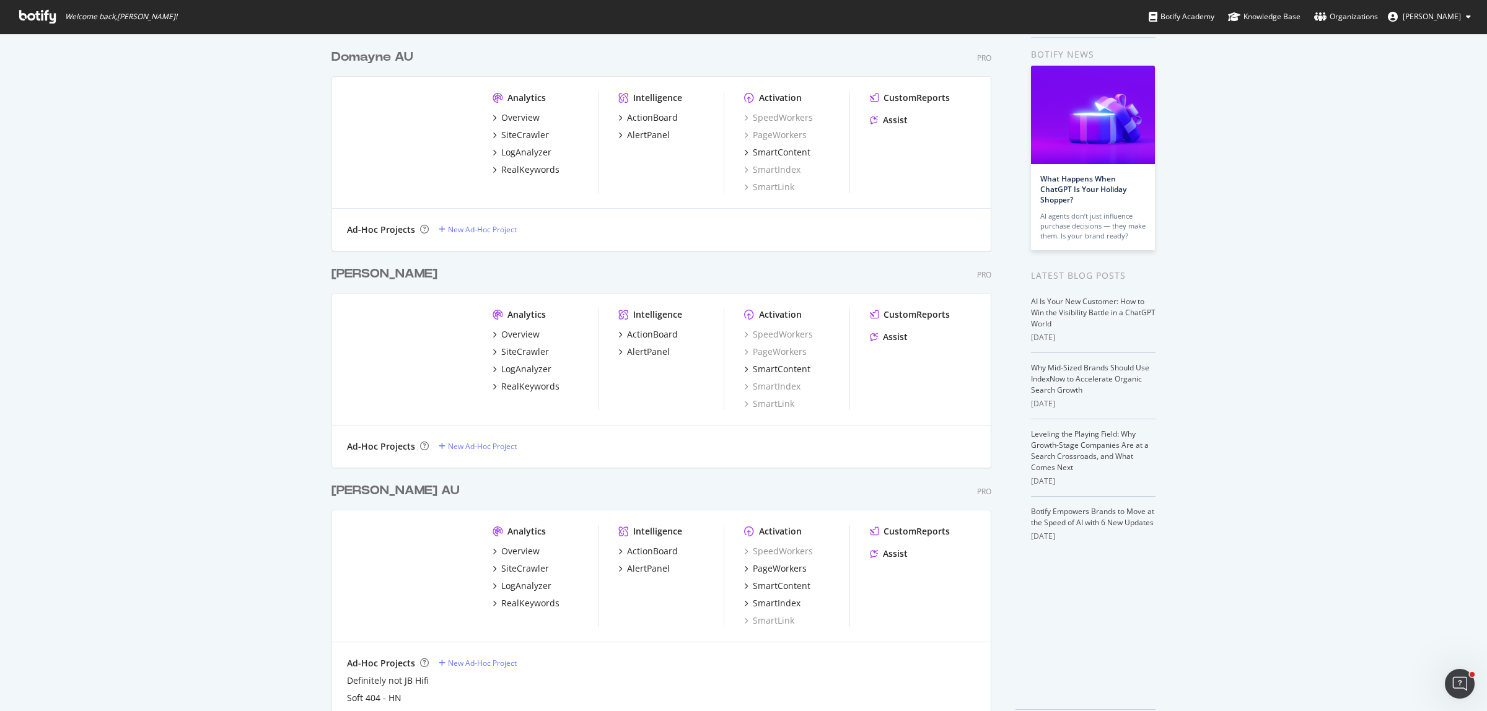
scroll to position [89, 0]
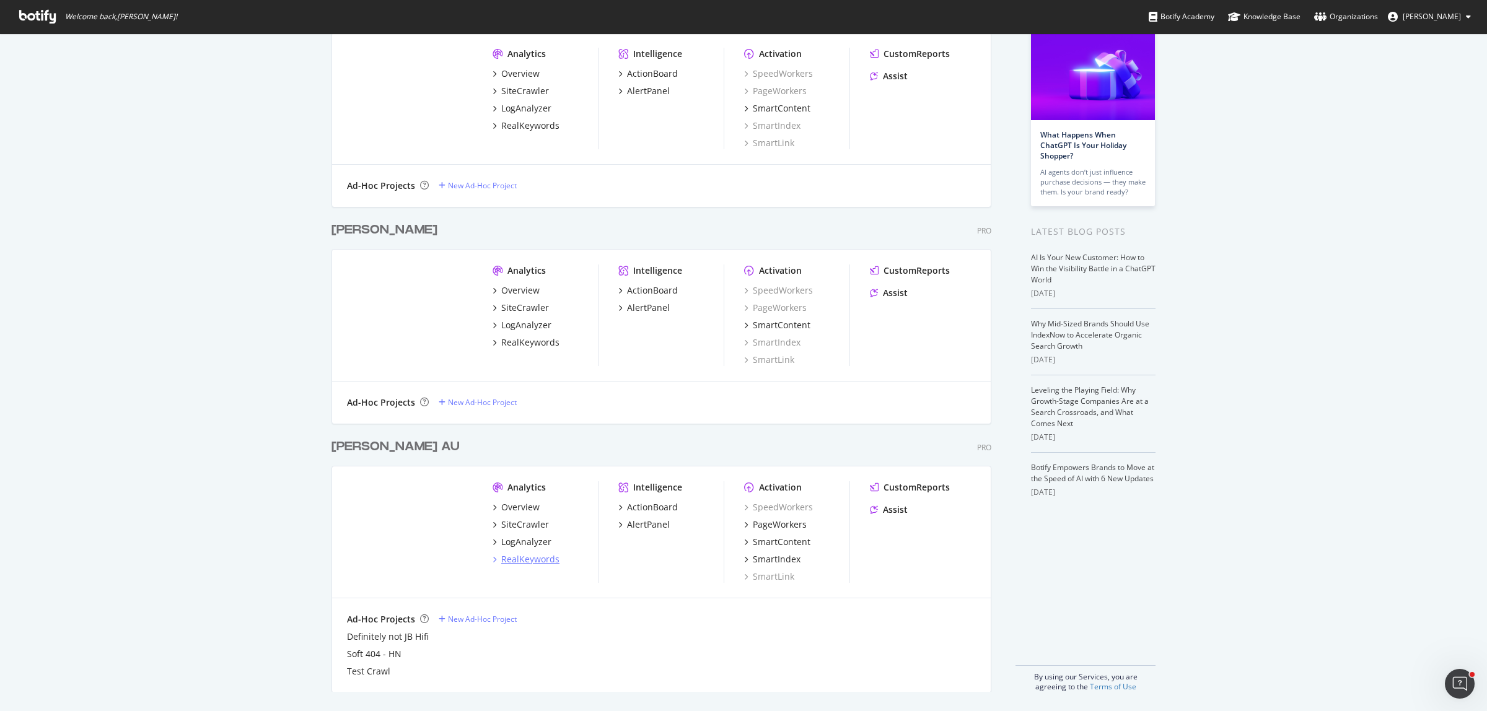
click at [521, 559] on div "RealKeywords" at bounding box center [530, 559] width 58 height 12
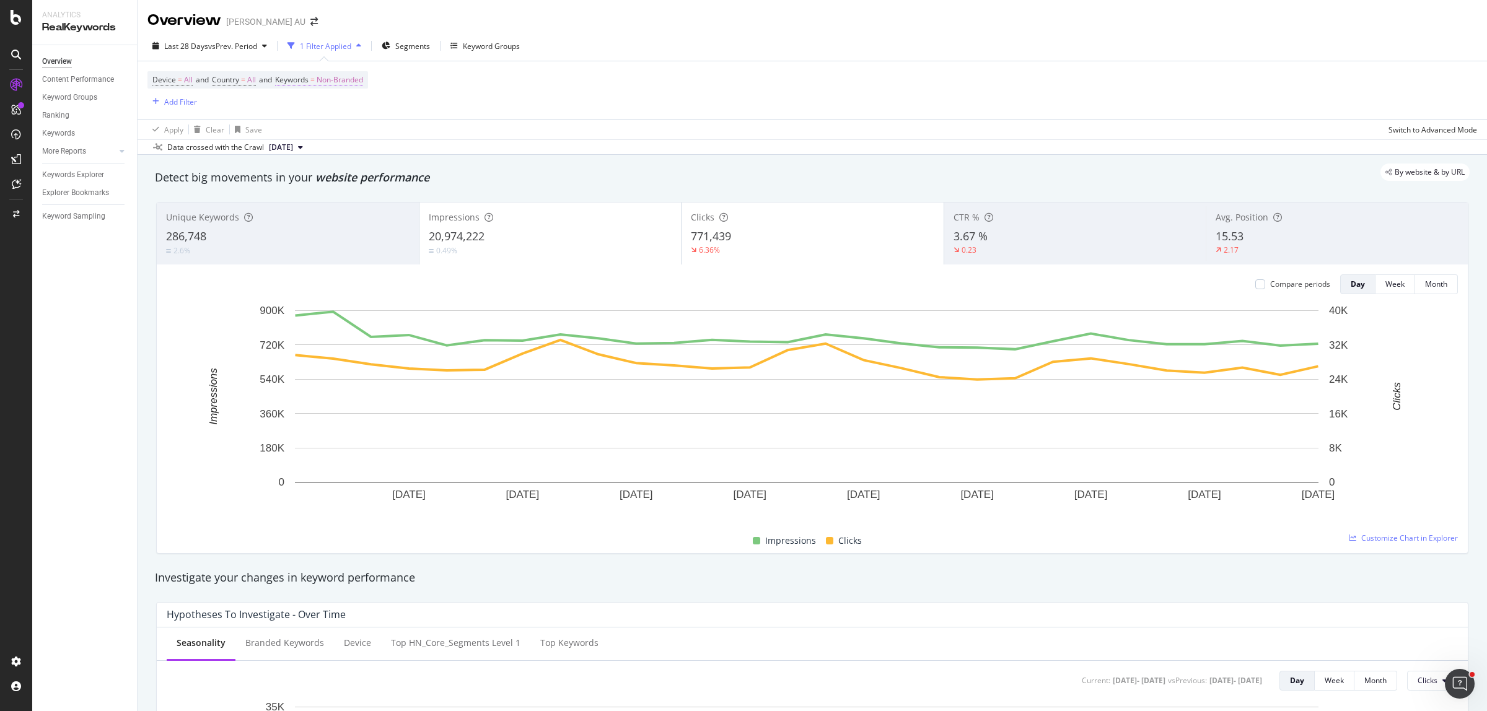
click at [361, 81] on span "Non-Branded" at bounding box center [340, 79] width 46 height 17
click at [341, 112] on span "Non-Branded" at bounding box center [318, 108] width 51 height 11
click at [339, 112] on span "Non-Branded" at bounding box center [318, 108] width 51 height 11
click at [336, 110] on span "Non-Branded" at bounding box center [318, 108] width 51 height 11
click at [329, 199] on div "All" at bounding box center [367, 206] width 146 height 18
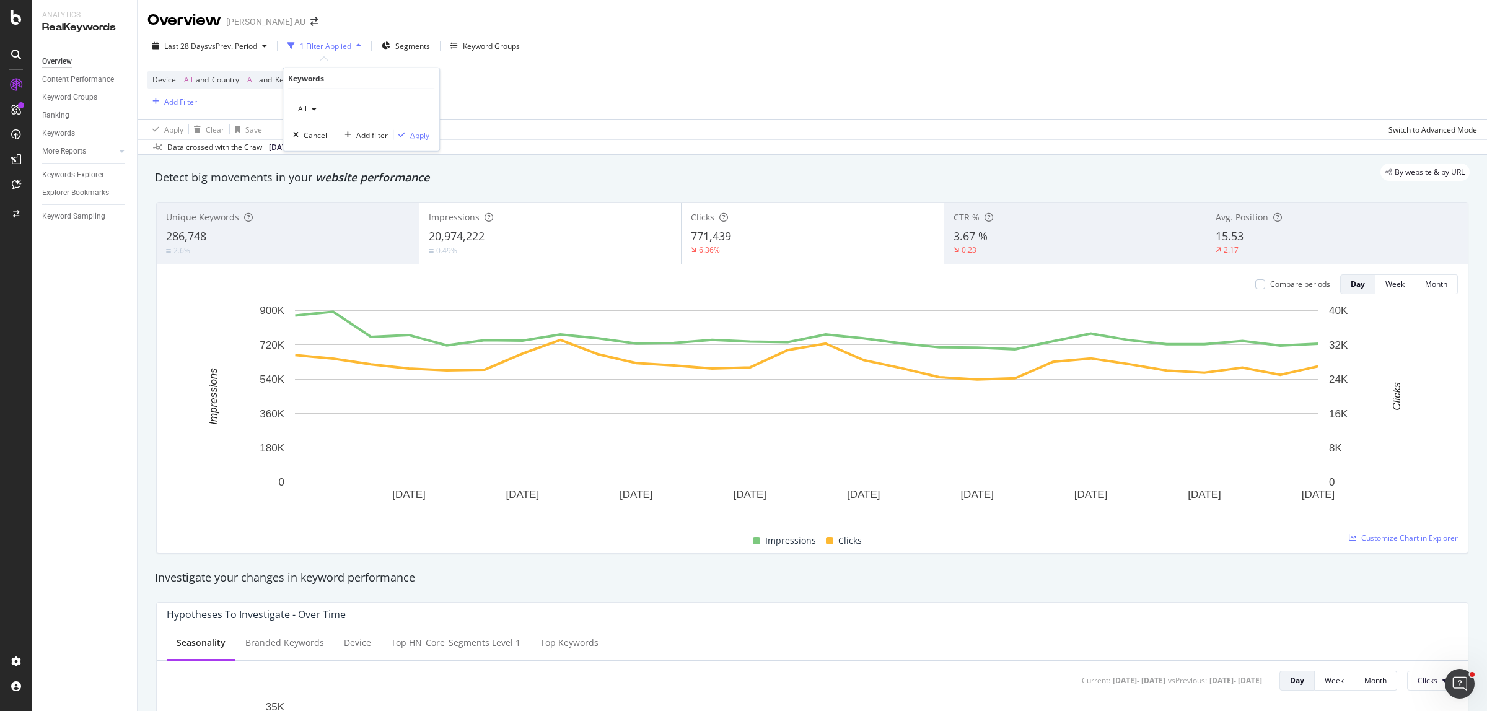
click at [416, 138] on div "Apply" at bounding box center [419, 134] width 19 height 11
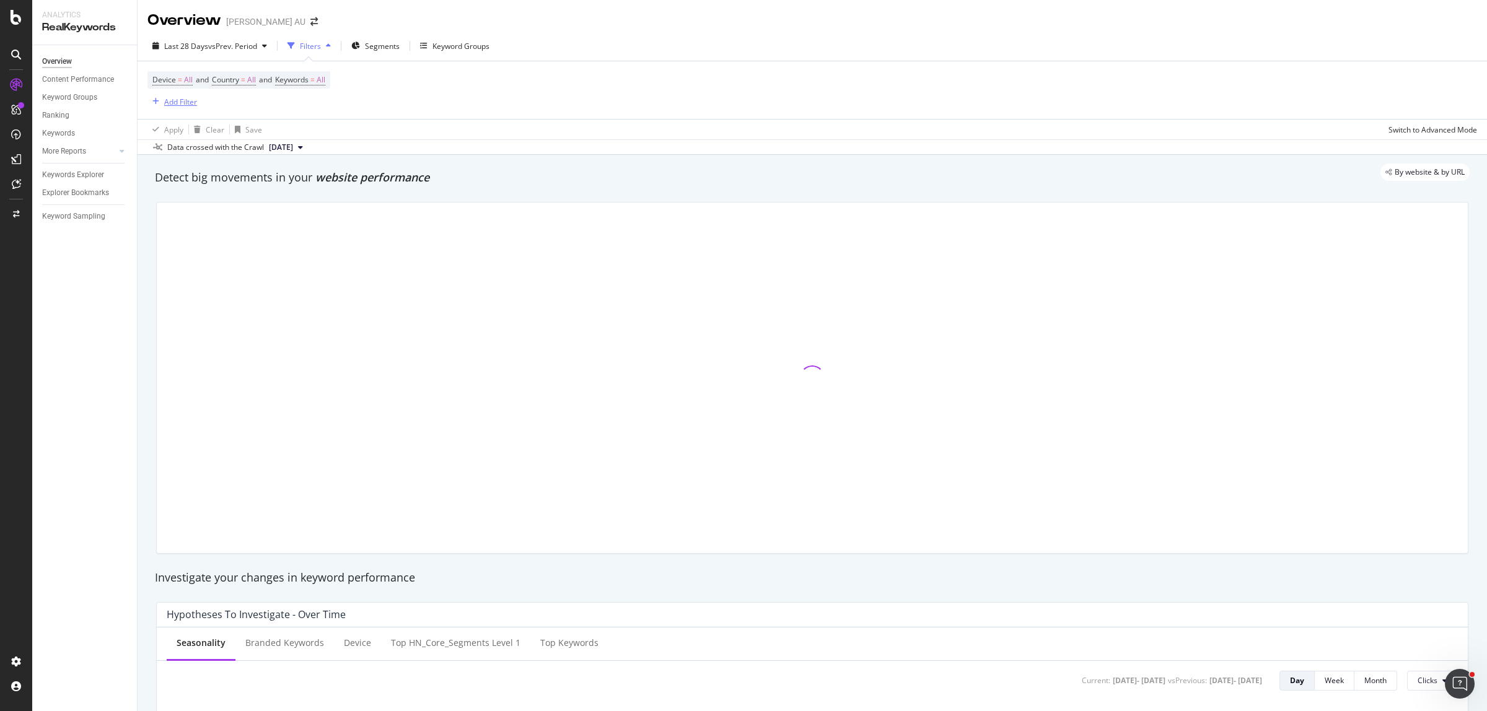
click at [189, 99] on div "Add Filter" at bounding box center [180, 102] width 33 height 11
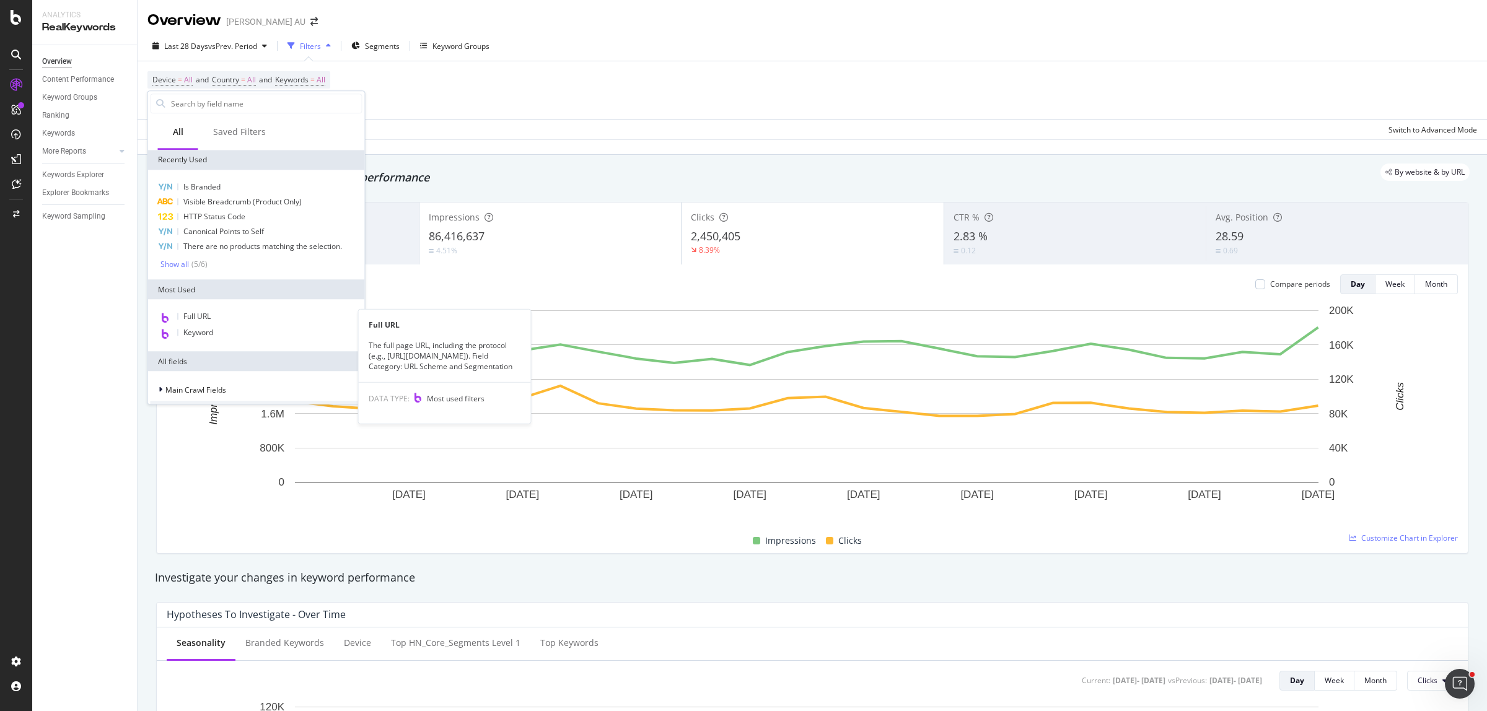
click at [242, 318] on div "Full URL" at bounding box center [257, 317] width 212 height 16
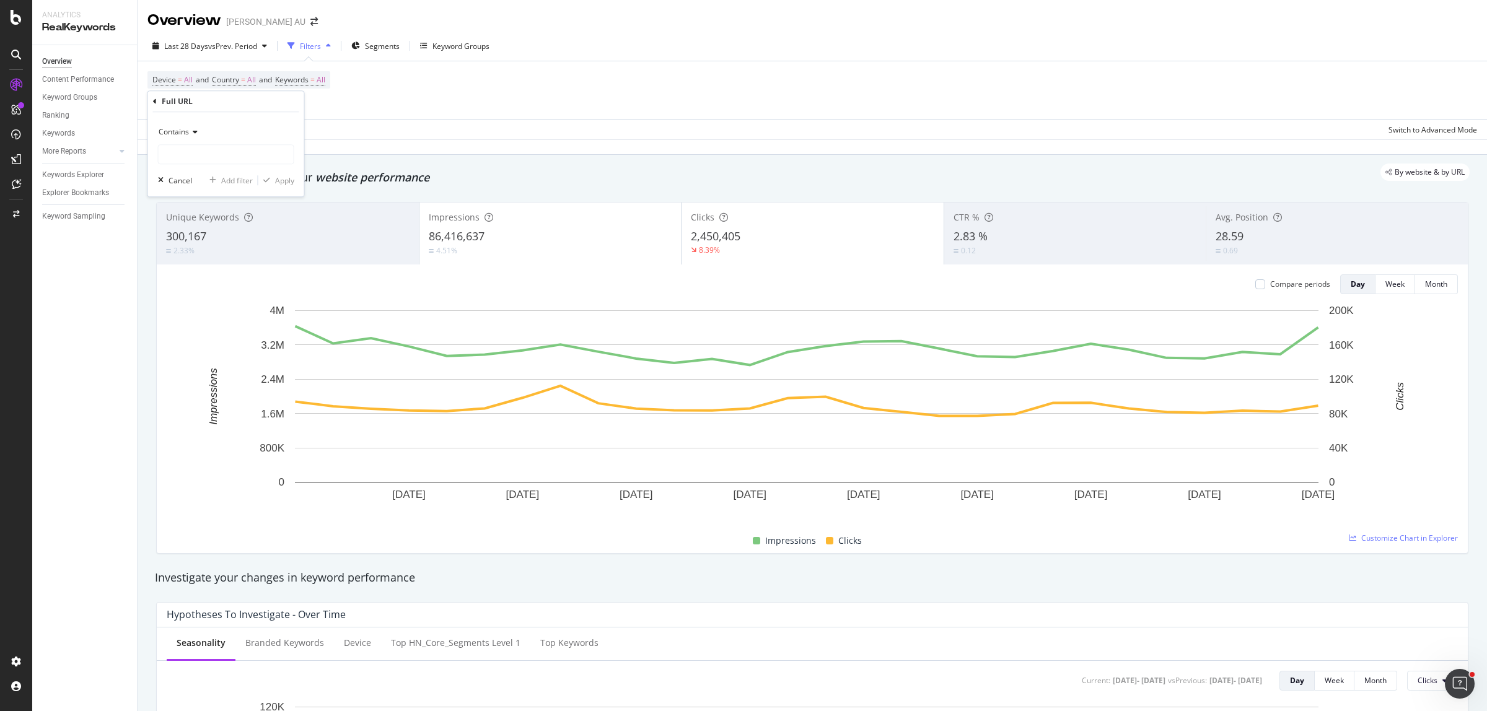
click at [209, 165] on div "Contains Cancel Add filter Apply" at bounding box center [226, 154] width 156 height 84
click at [209, 160] on input "text" at bounding box center [226, 154] width 135 height 20
paste input "https://www.harveynorman.com.au/phones-accessories-gps/shop-by-brand"
type input "https://www.harveynorman.com.au/phones-accessories-gps/shop-by-brand"
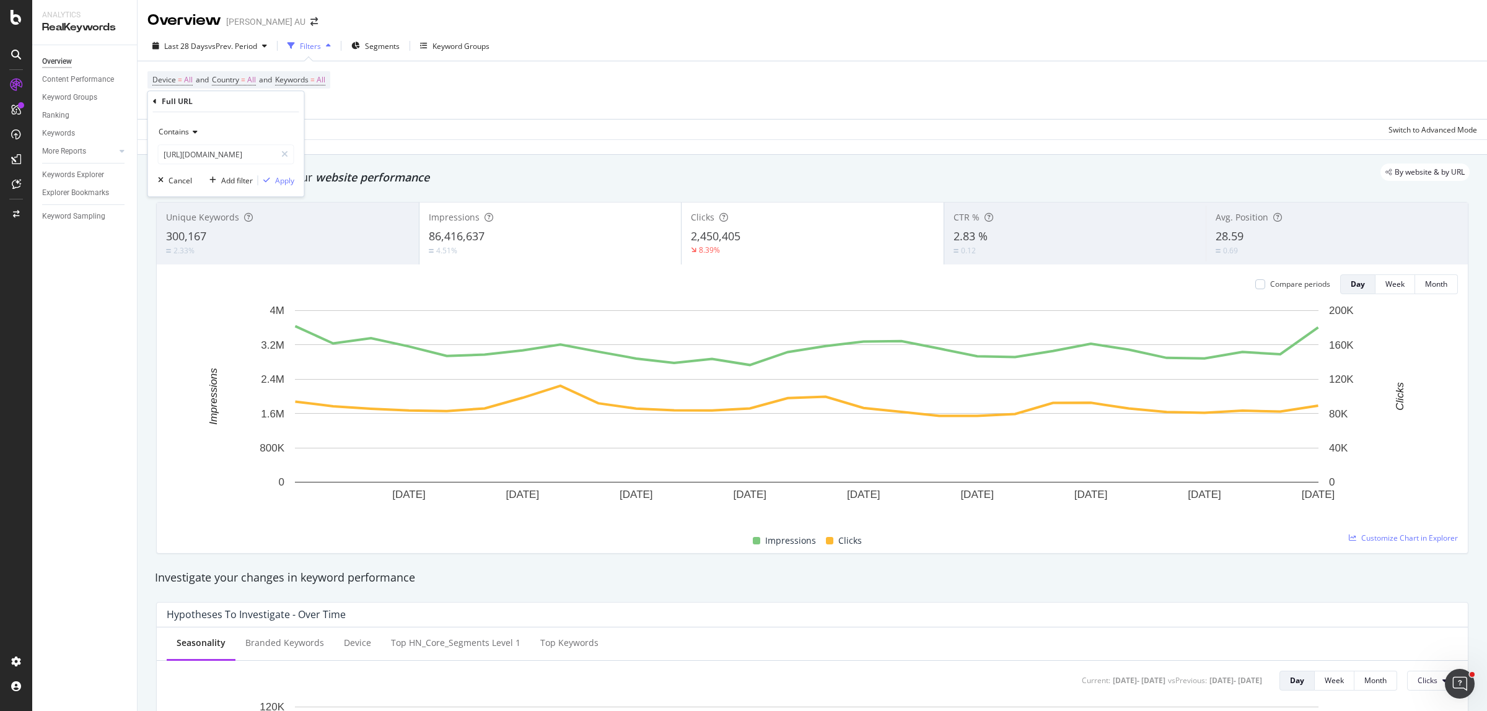
click at [276, 187] on div "Contains https://www.harveynorman.com.au/phones-accessories-gps/shop-by-brand C…" at bounding box center [226, 154] width 156 height 84
click at [277, 186] on button "Apply" at bounding box center [276, 180] width 36 height 12
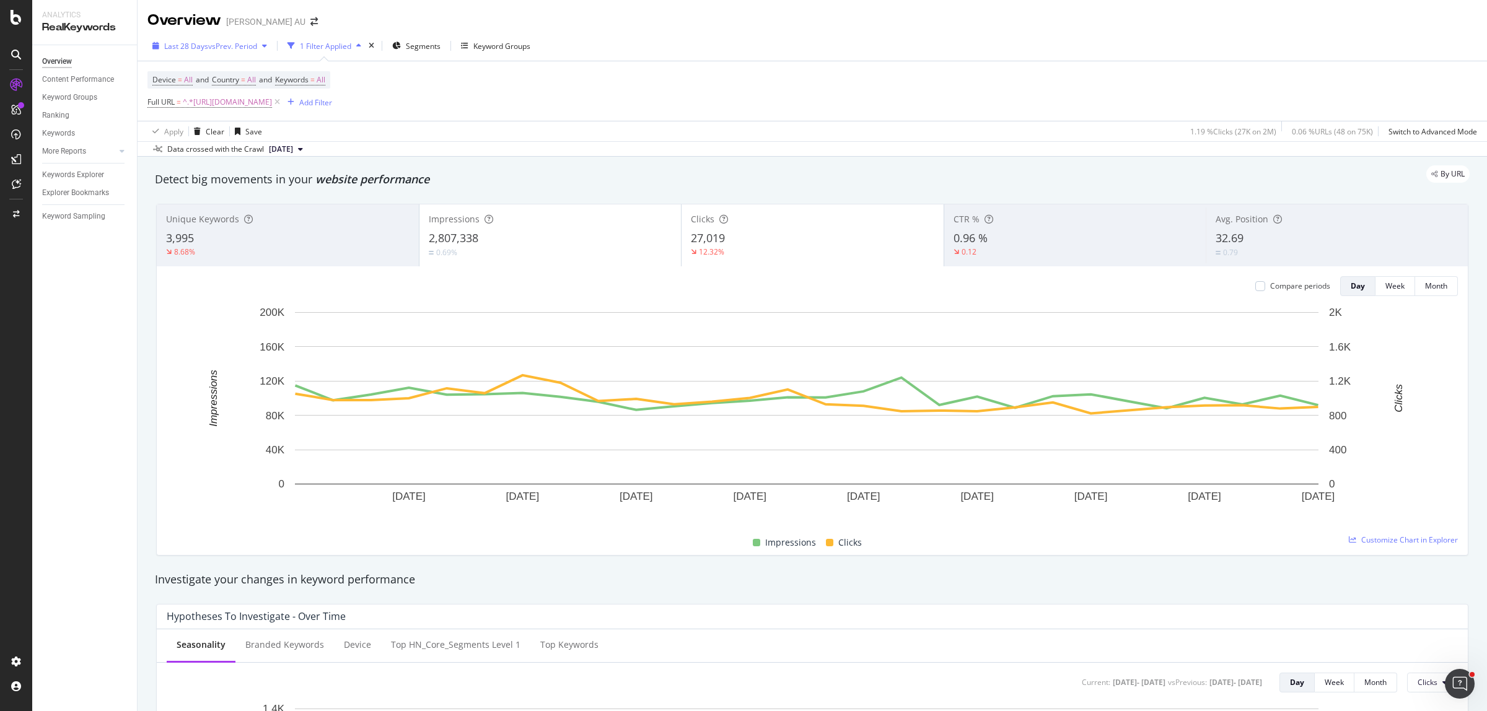
click at [222, 39] on div "Last 28 Days vs Prev. Period" at bounding box center [209, 46] width 125 height 19
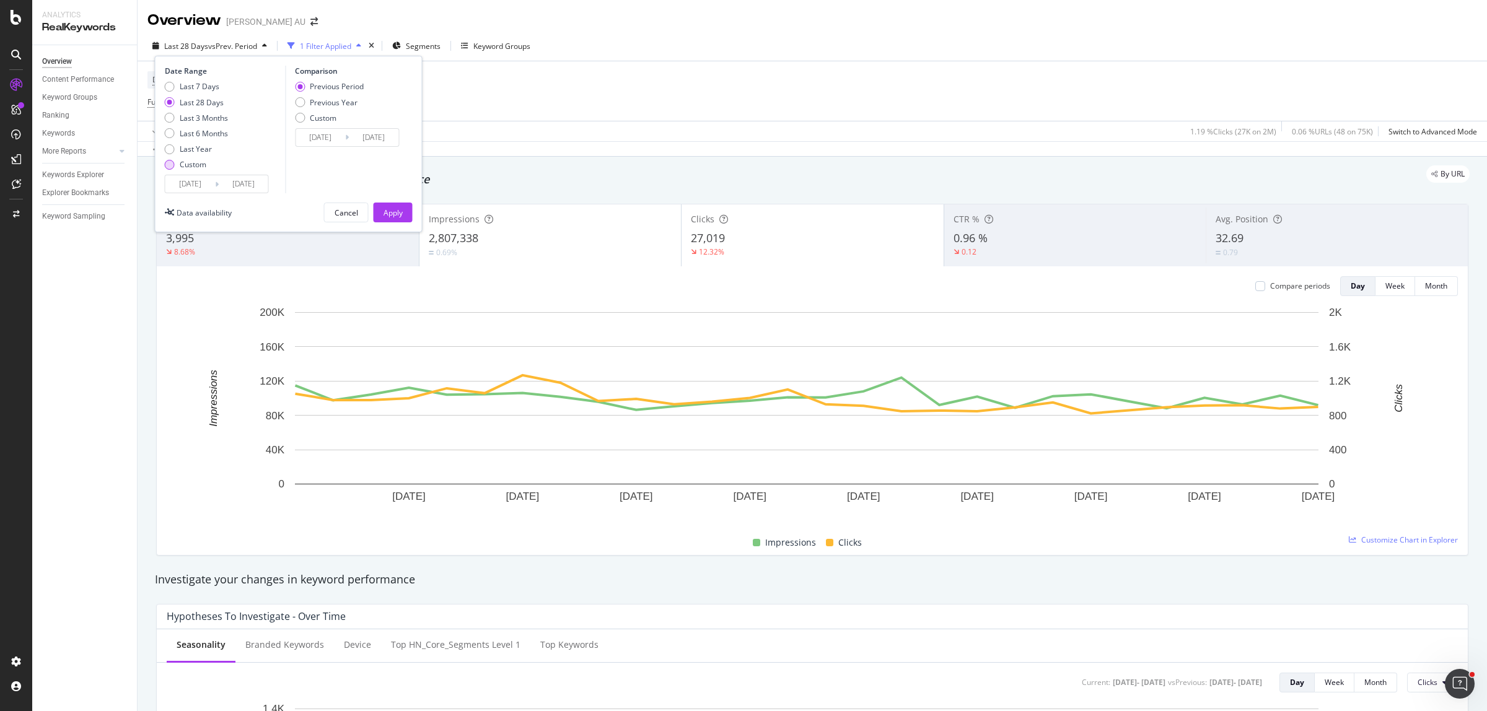
click at [169, 164] on div "Custom" at bounding box center [170, 165] width 10 height 10
click at [193, 185] on input "2025/07/19" at bounding box center [190, 183] width 50 height 17
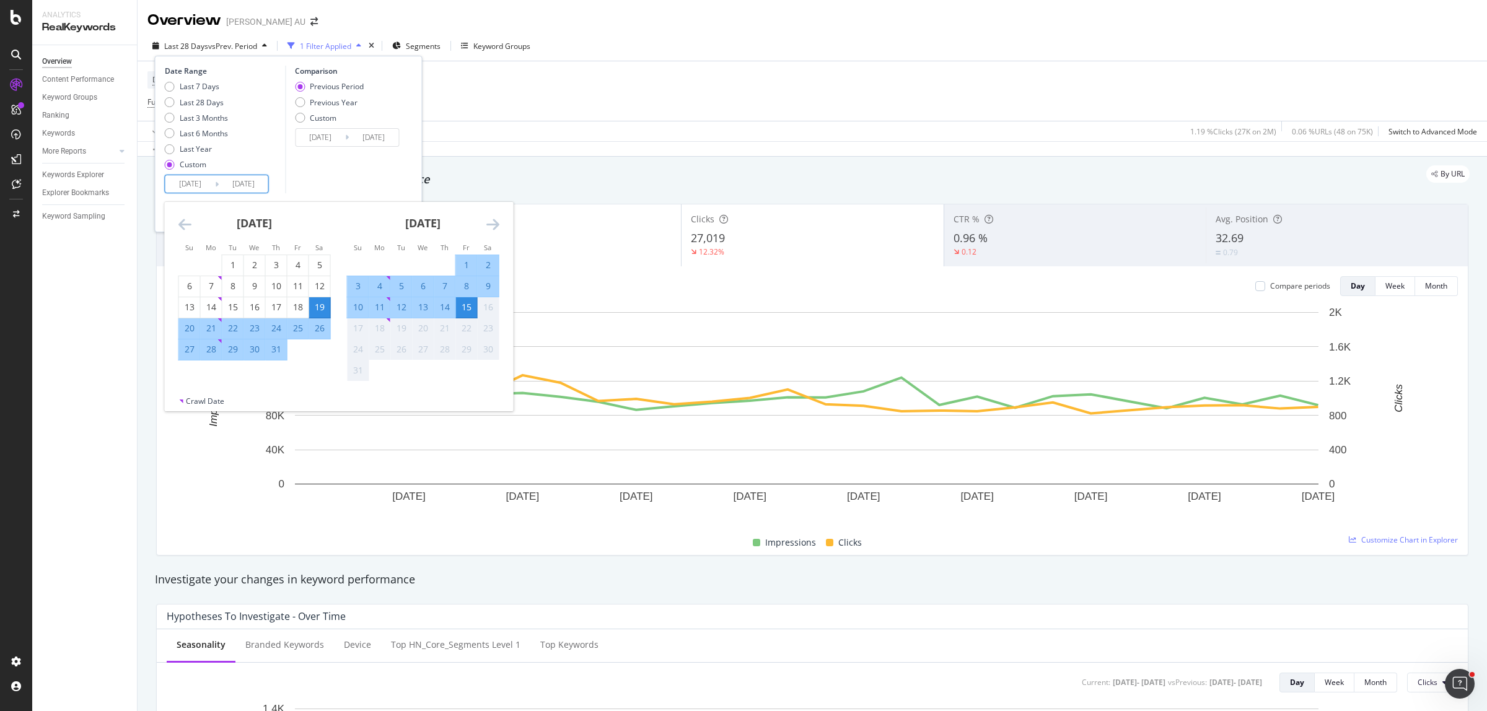
click at [186, 217] on icon "Move backward to switch to the previous month." at bounding box center [184, 224] width 13 height 15
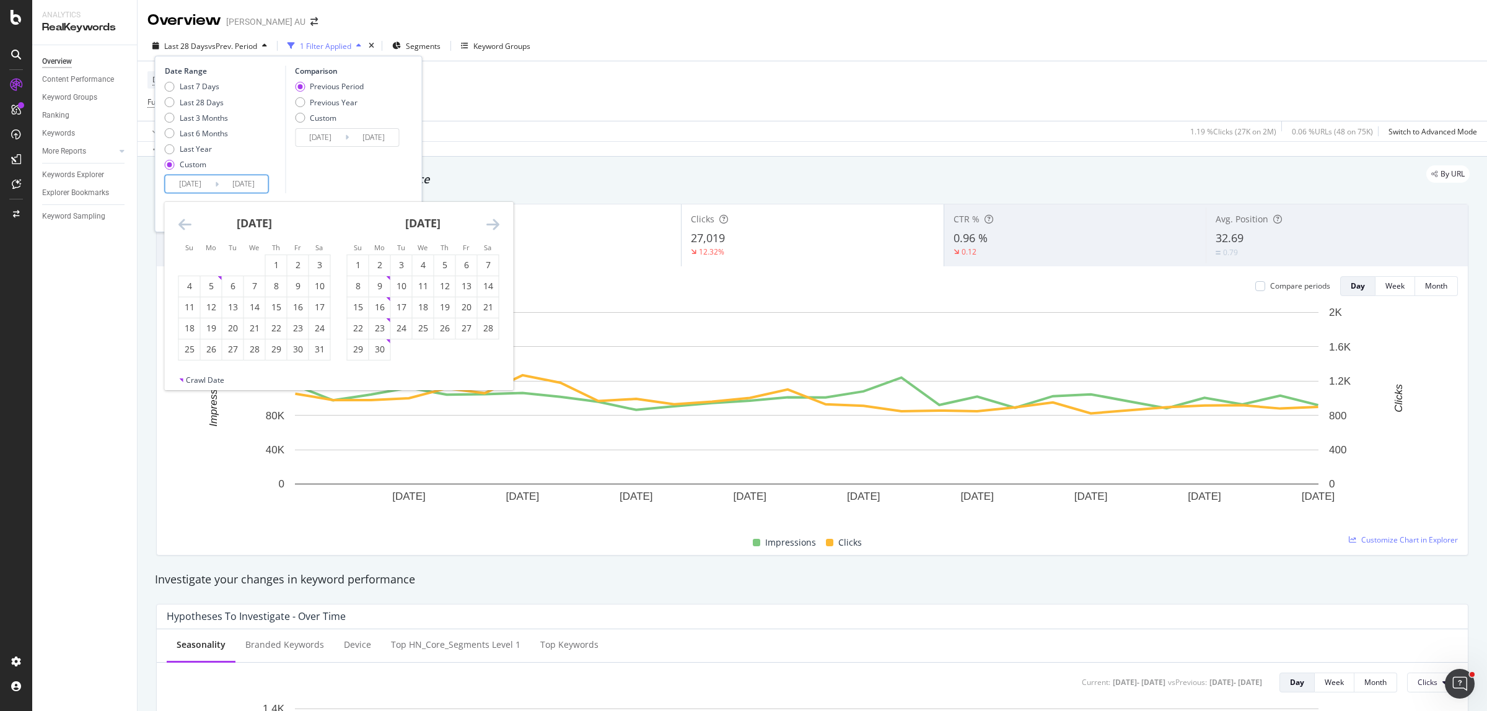
click at [186, 217] on icon "Move backward to switch to the previous month." at bounding box center [184, 224] width 13 height 15
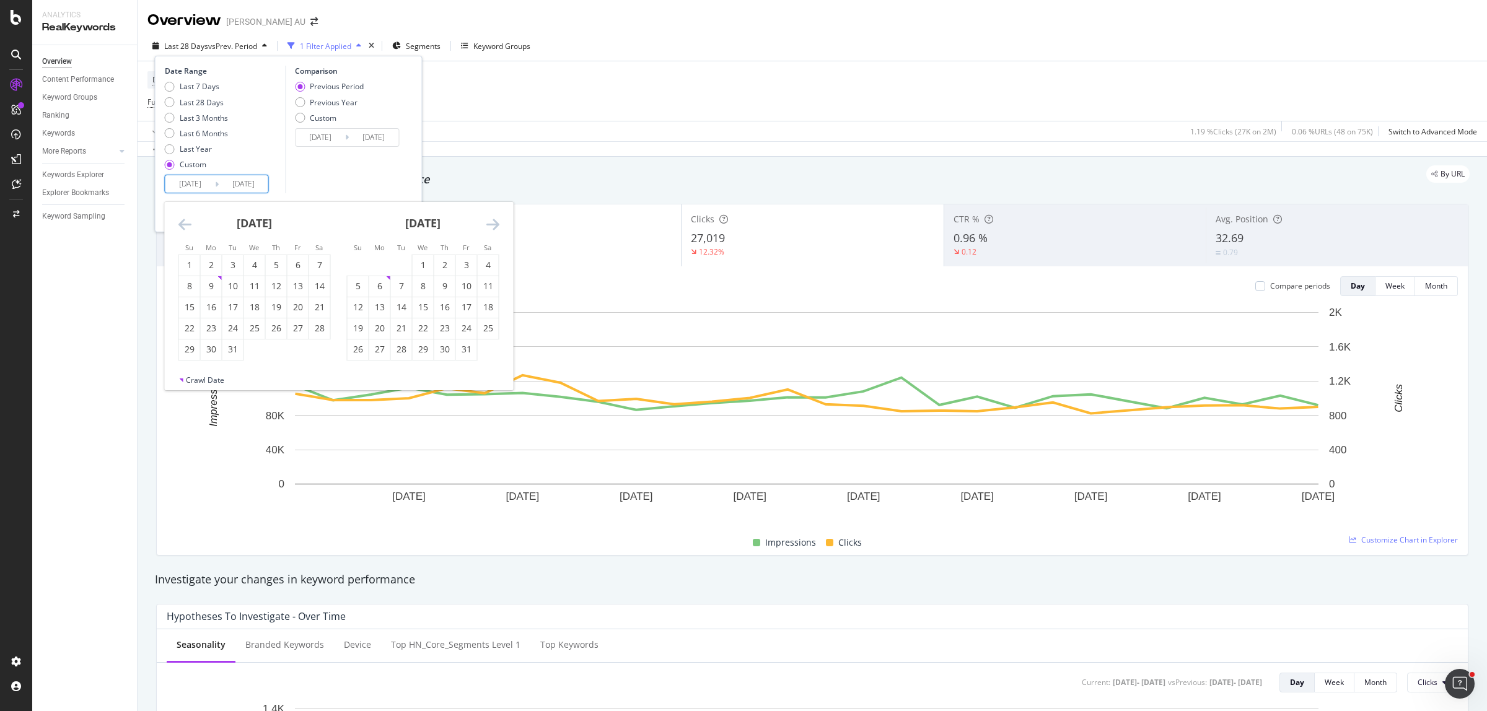
click at [186, 217] on icon "Move backward to switch to the previous month." at bounding box center [184, 224] width 13 height 15
click at [185, 217] on icon "Move backward to switch to the previous month." at bounding box center [184, 224] width 13 height 15
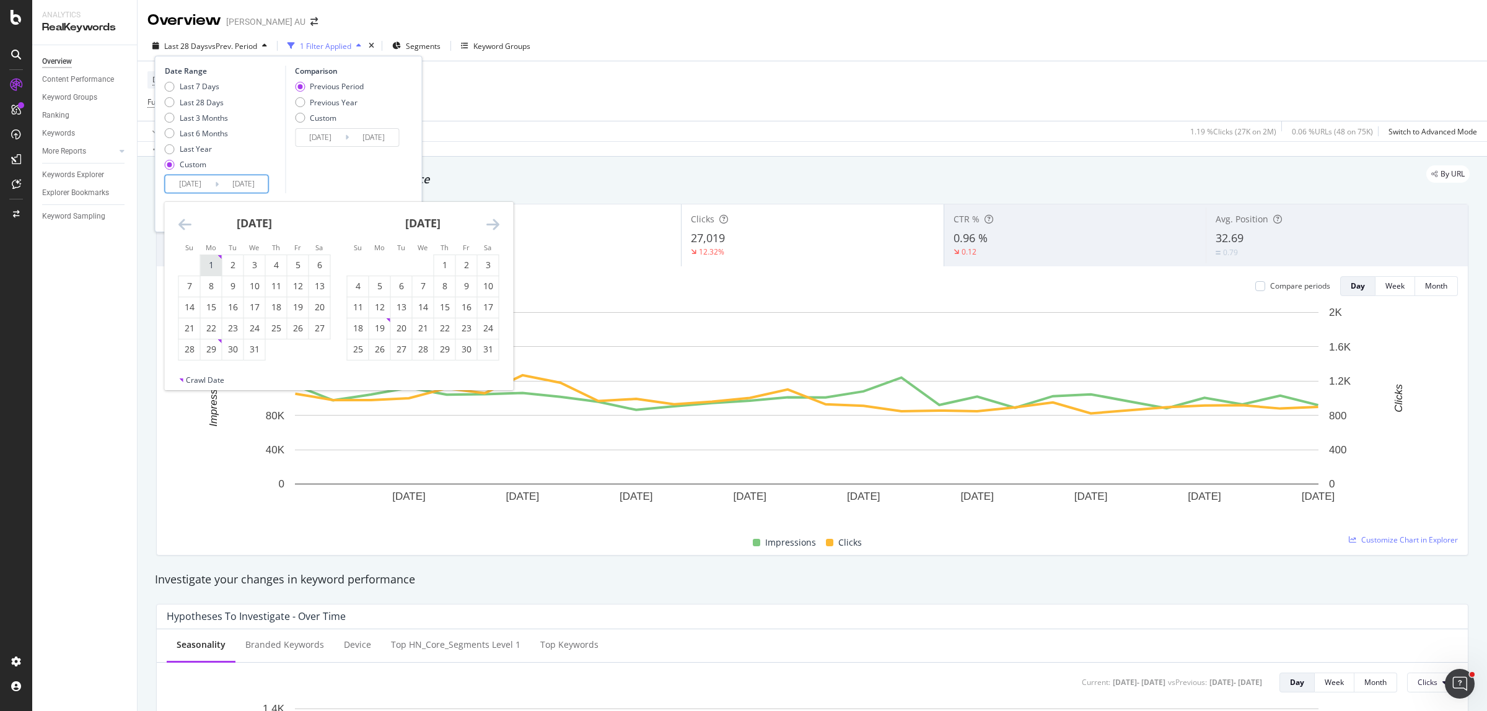
click at [208, 261] on div "1" at bounding box center [211, 265] width 21 height 12
type input "2024/07/01"
type input "2023/05/17"
type input "2024/06/30"
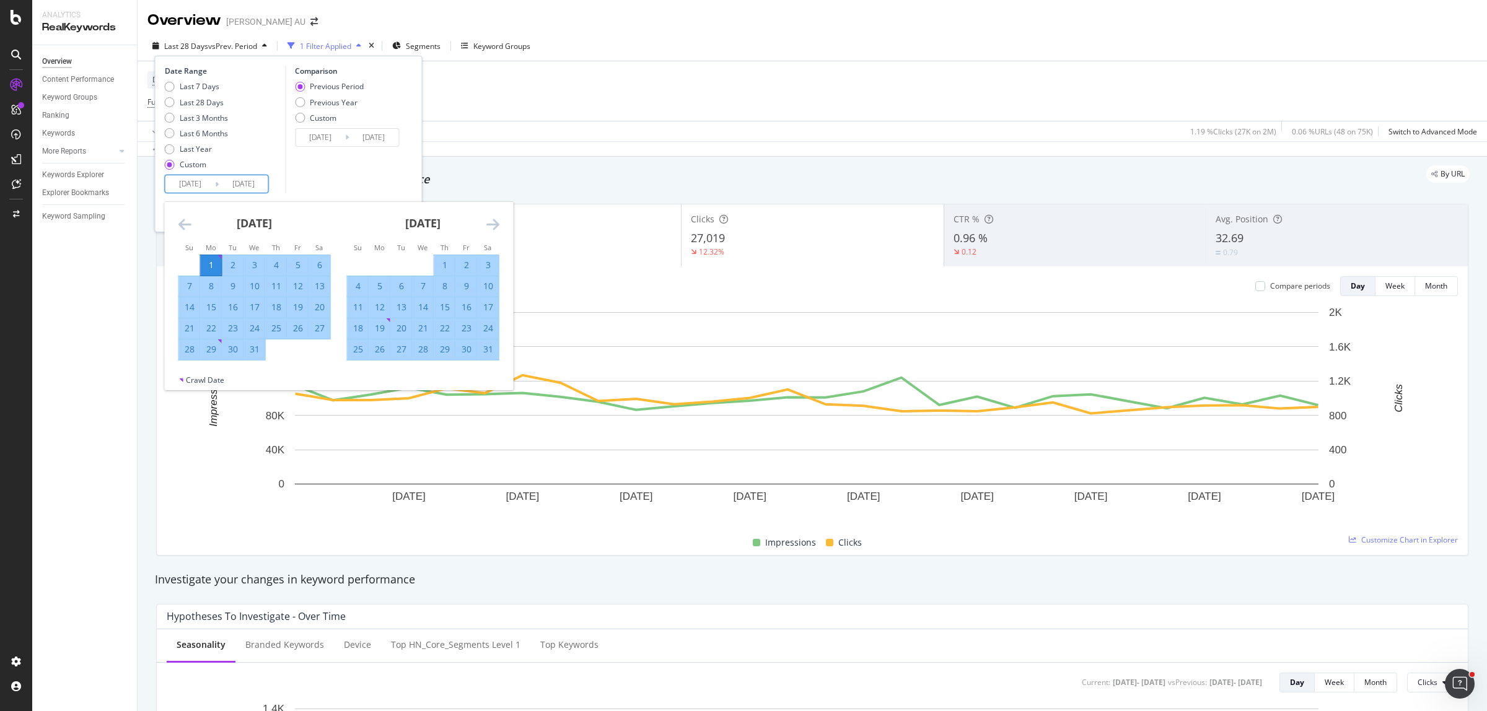
click at [493, 218] on icon "Move forward to switch to the next month." at bounding box center [492, 224] width 13 height 15
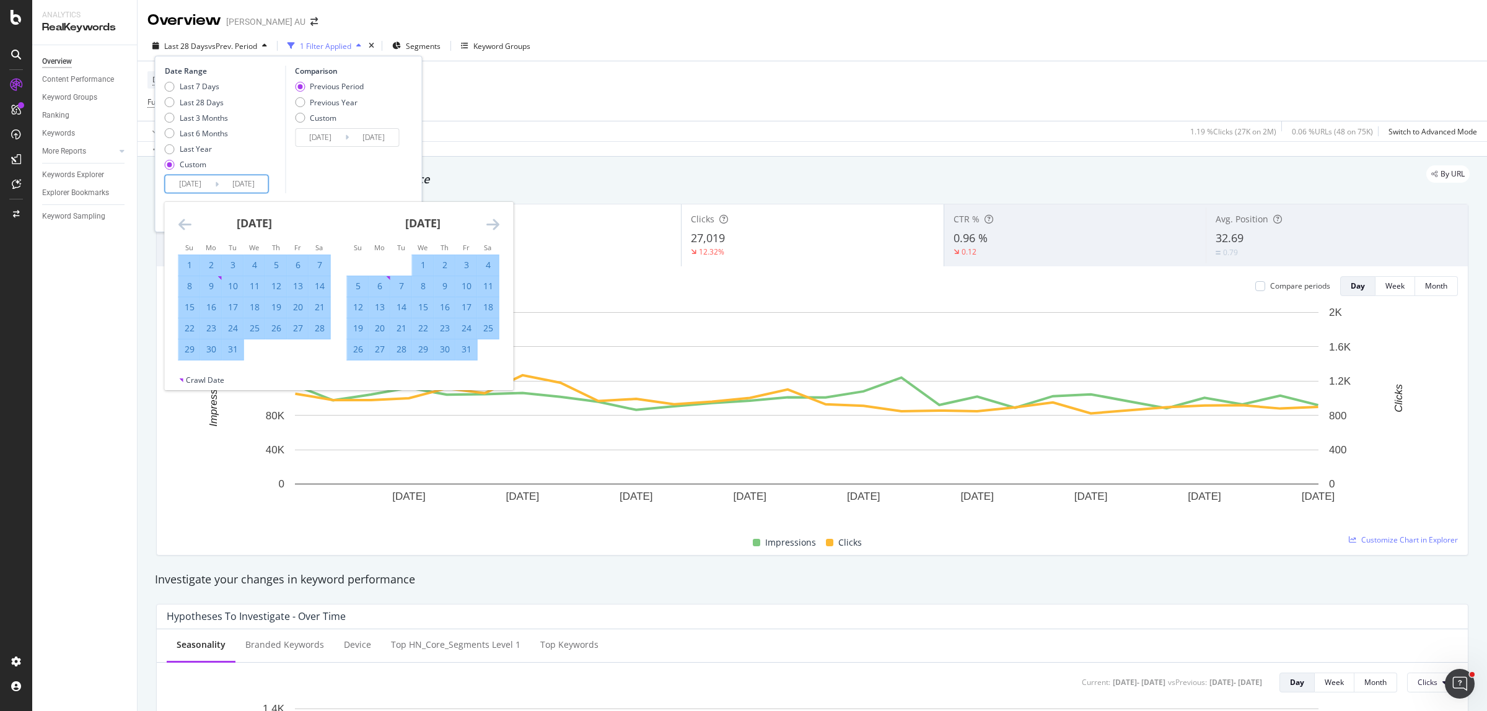
click at [493, 218] on icon "Move forward to switch to the next month." at bounding box center [492, 224] width 13 height 15
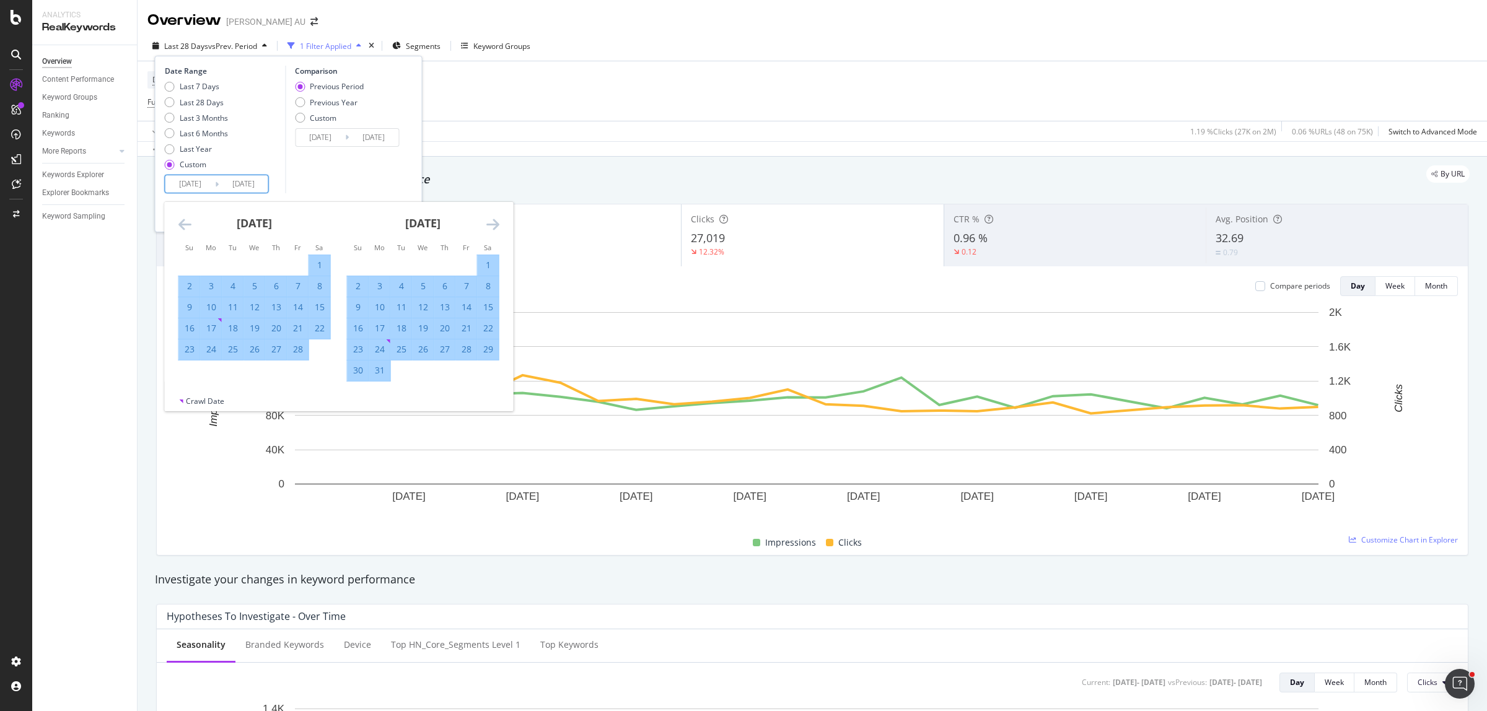
click at [493, 218] on icon "Move forward to switch to the next month." at bounding box center [492, 224] width 13 height 15
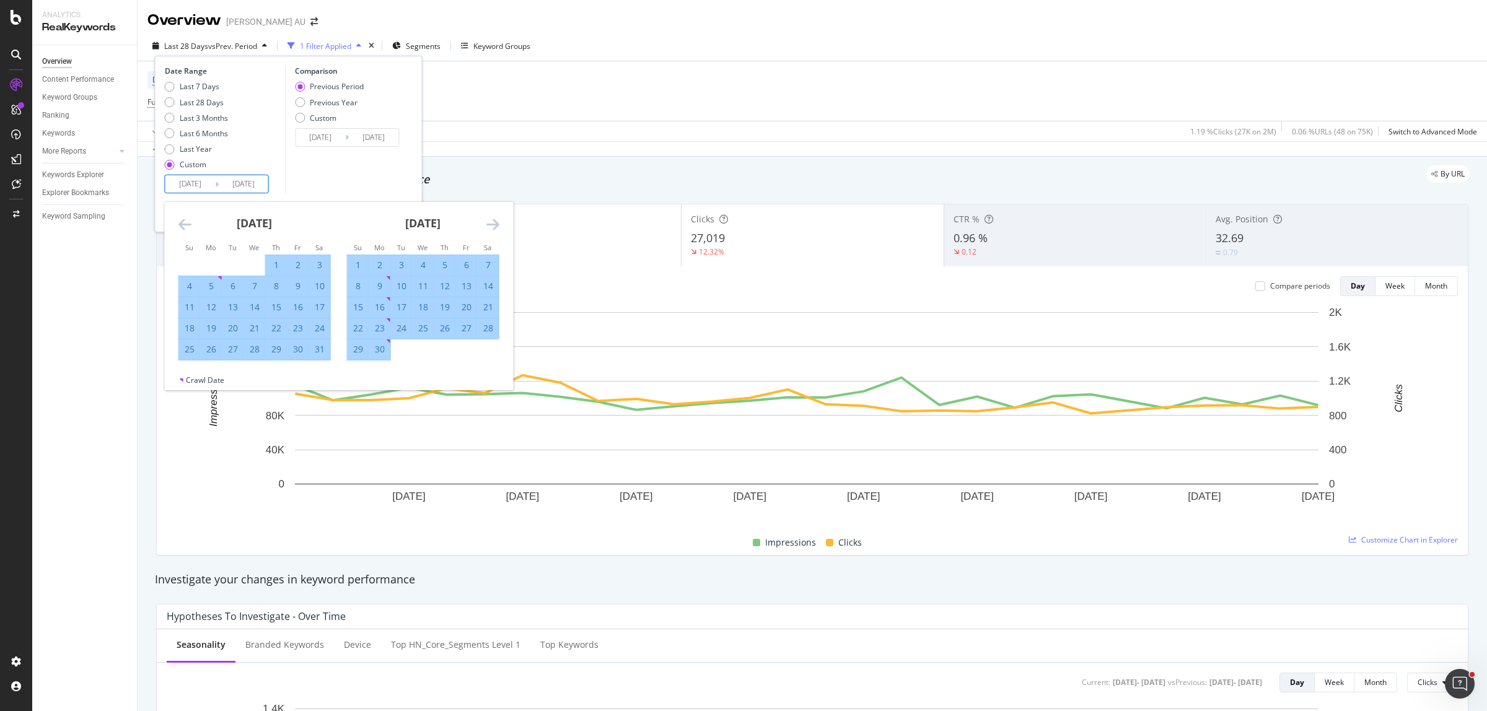
click at [493, 218] on icon "Move forward to switch to the next month." at bounding box center [492, 224] width 13 height 15
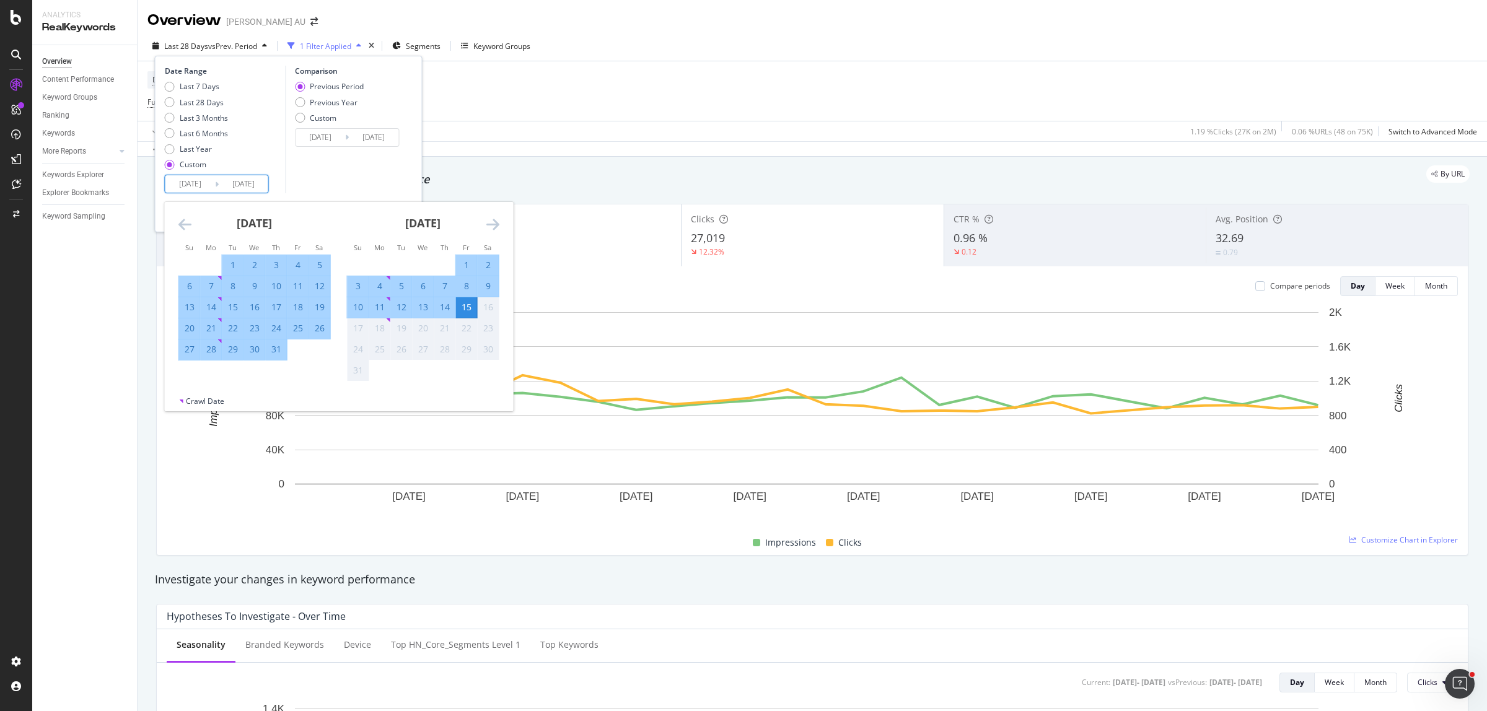
click at [171, 224] on div "July 2025 1 2 3 4 5 6 7 8 9 10 11 12 13 14 15 16 17 18 19 20 21 22 23 24 25 26 …" at bounding box center [254, 281] width 169 height 159
click at [177, 224] on div "July 2025 1 2 3 4 5 6 7 8 9 10 11 12 13 14 15 16 17 18 19 20 21 22 23 24 25 26 …" at bounding box center [254, 281] width 169 height 159
click at [178, 224] on icon "Move backward to switch to the previous month." at bounding box center [184, 224] width 13 height 15
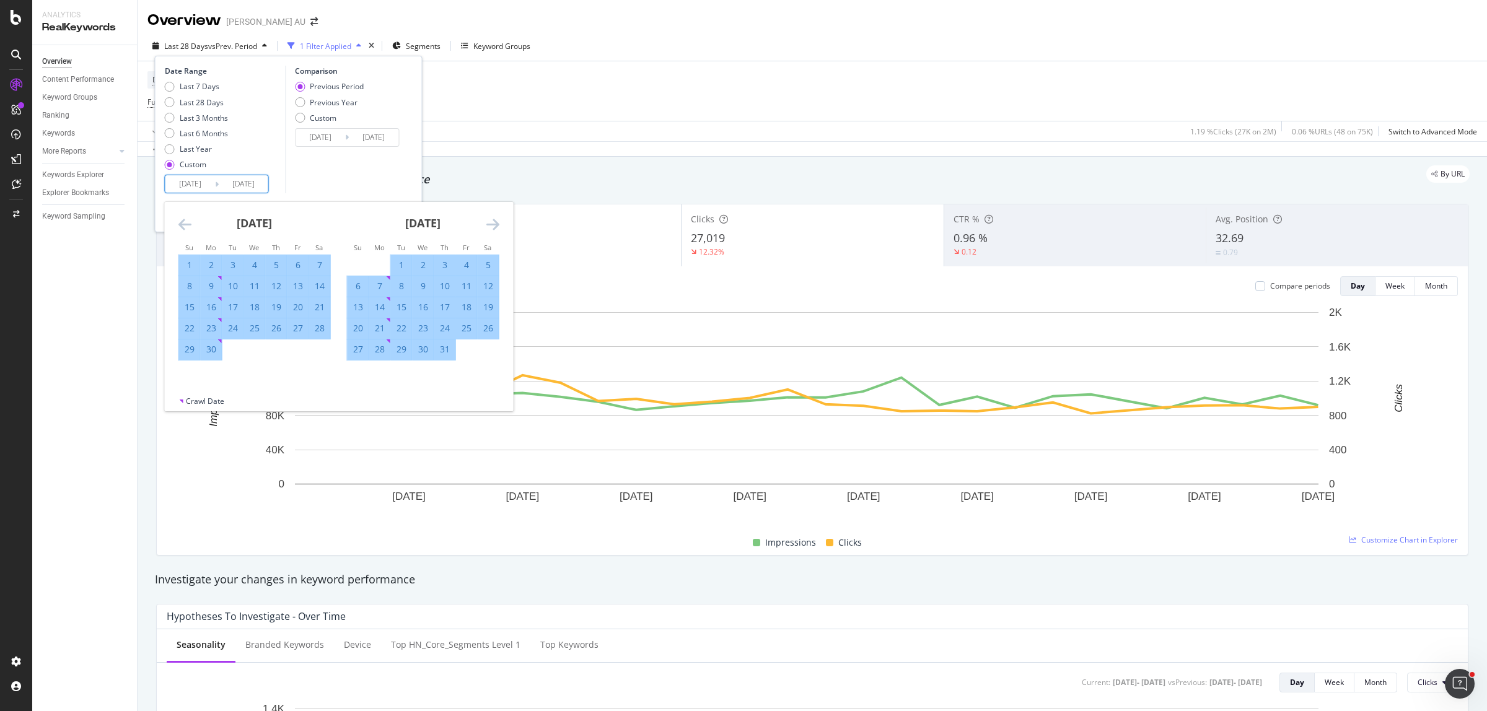
click at [212, 354] on div "30" at bounding box center [211, 349] width 21 height 12
type input "2025/06/30"
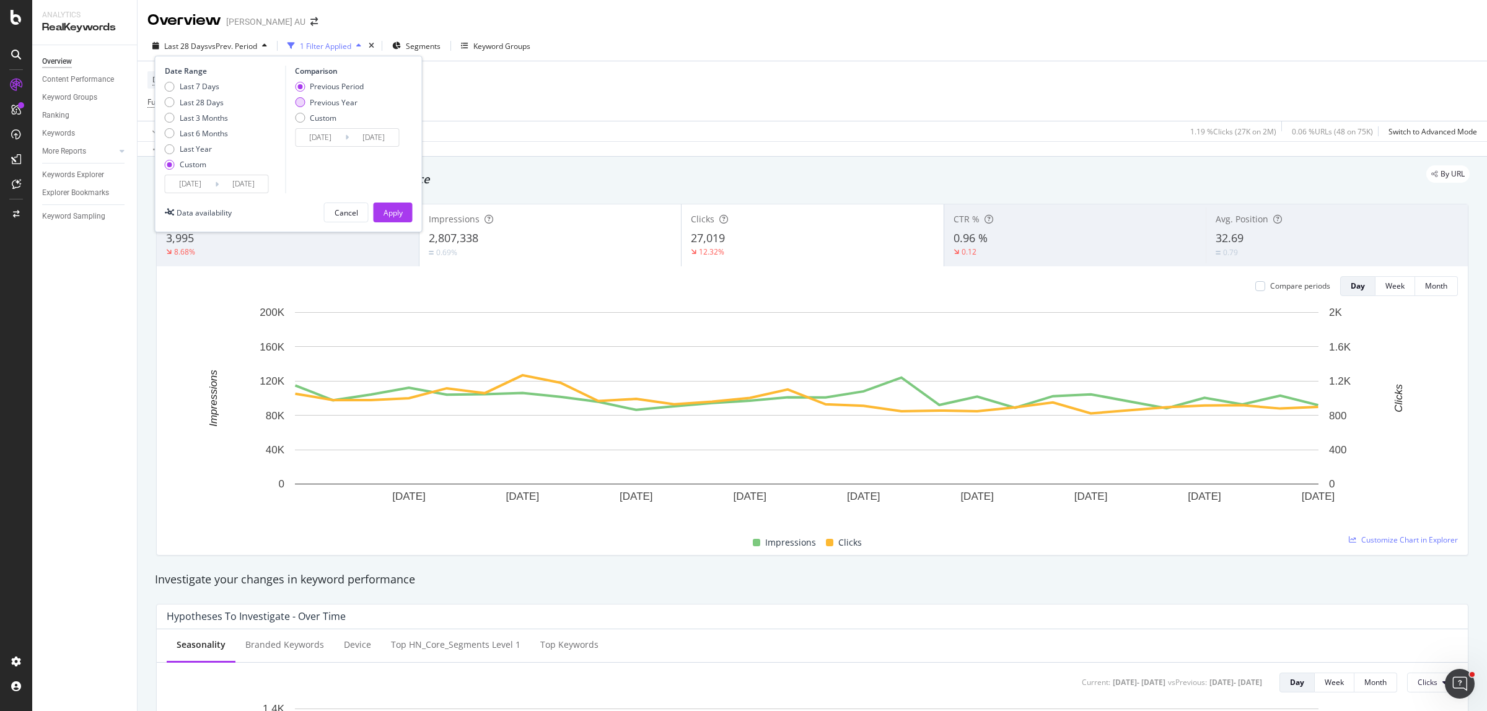
click at [322, 97] on div "Previous Year" at bounding box center [334, 102] width 48 height 11
type input "2023/07/03"
type input "2024/07/01"
click at [391, 214] on div "Apply" at bounding box center [392, 213] width 19 height 11
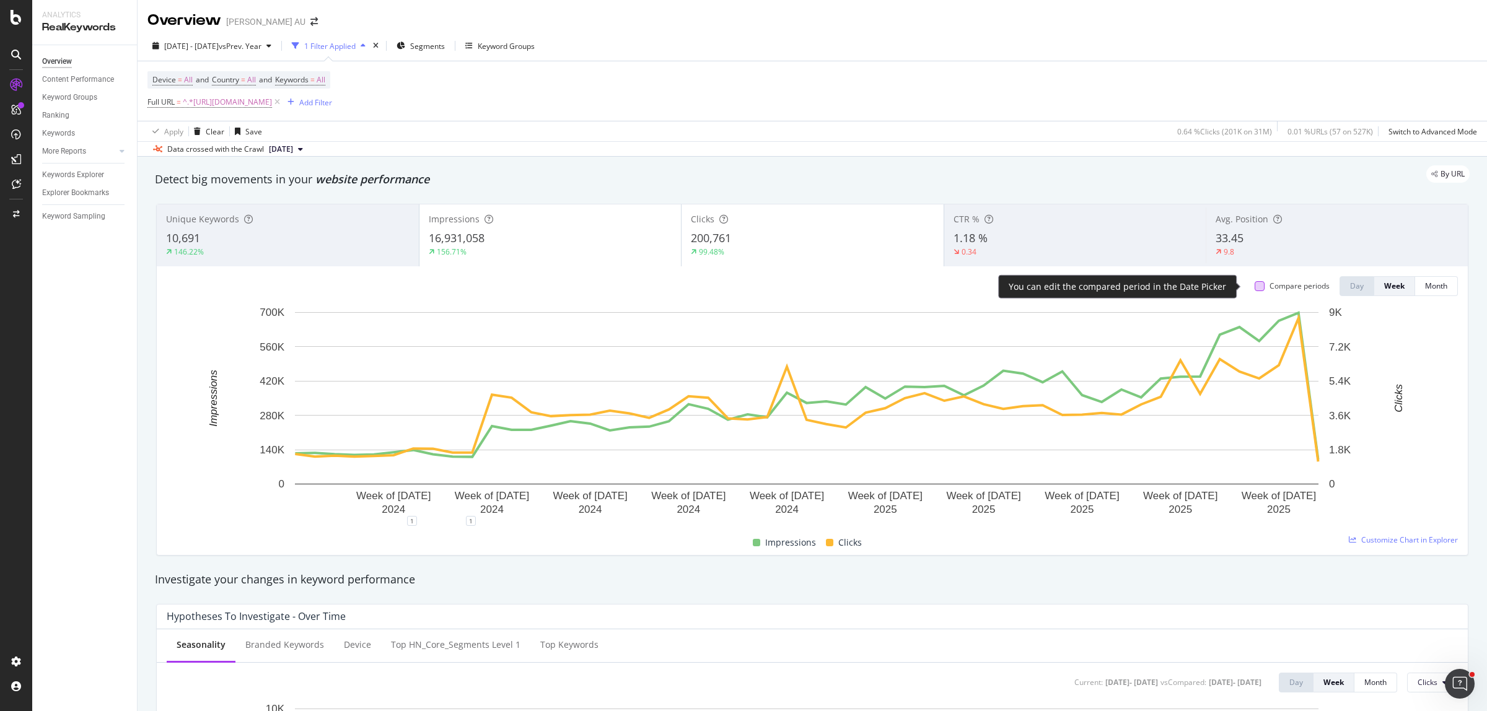
click at [1255, 289] on div at bounding box center [1260, 286] width 10 height 10
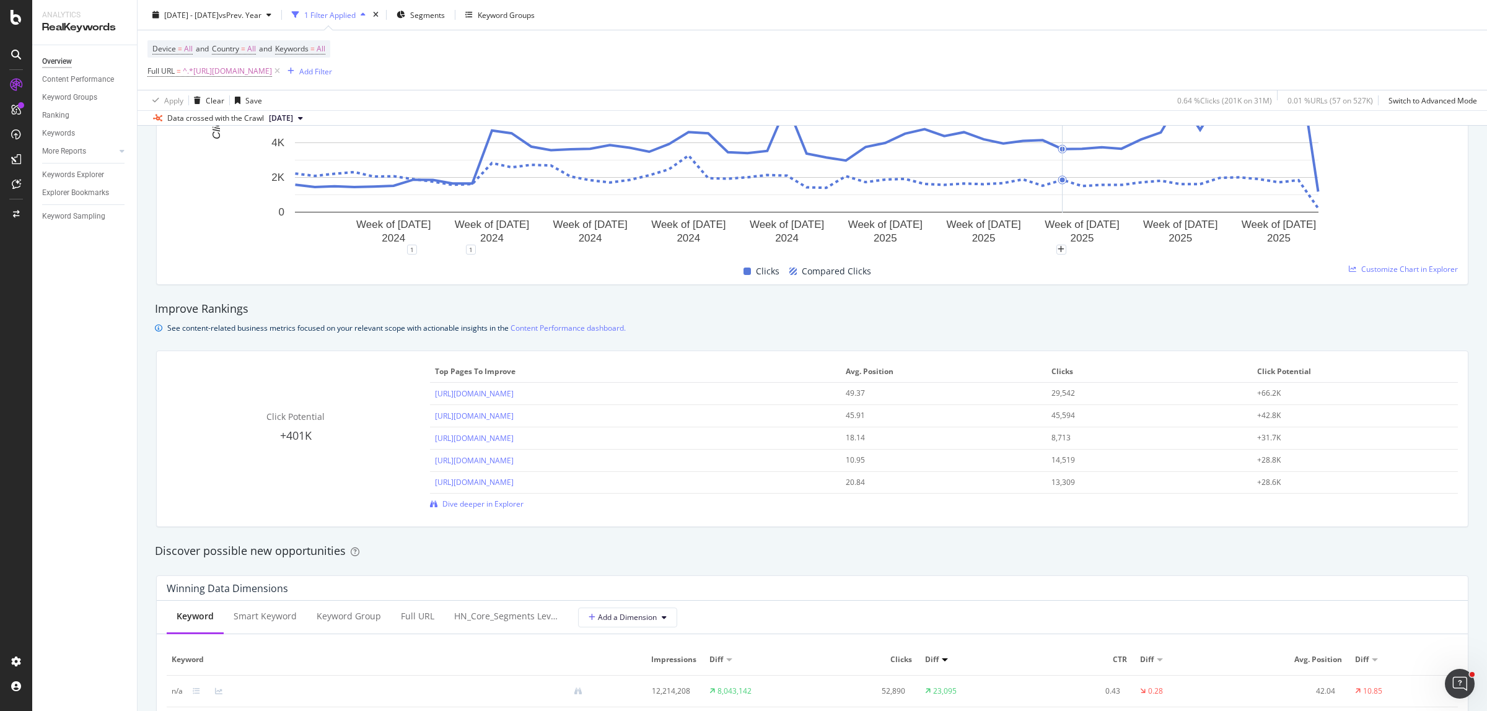
scroll to position [333, 0]
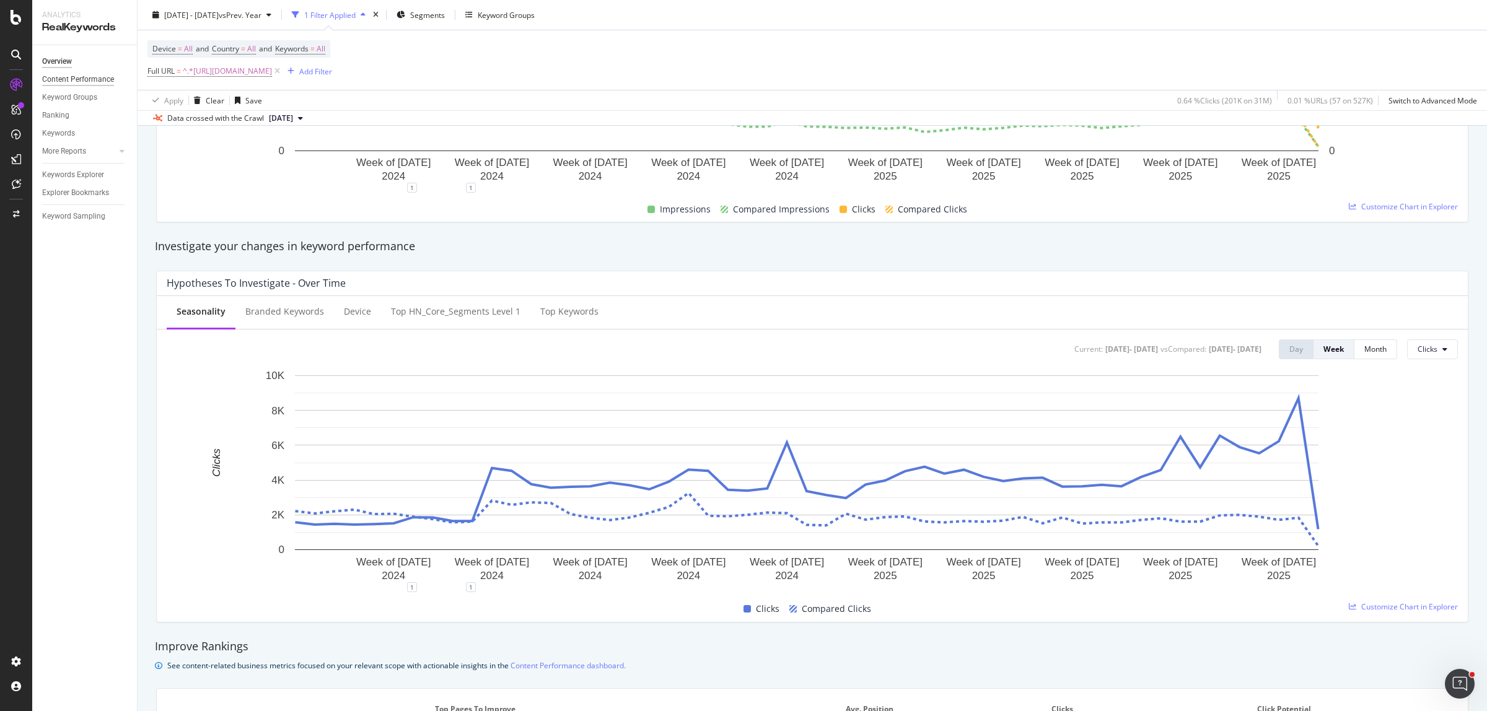
click at [81, 81] on div "Content Performance" at bounding box center [78, 79] width 72 height 13
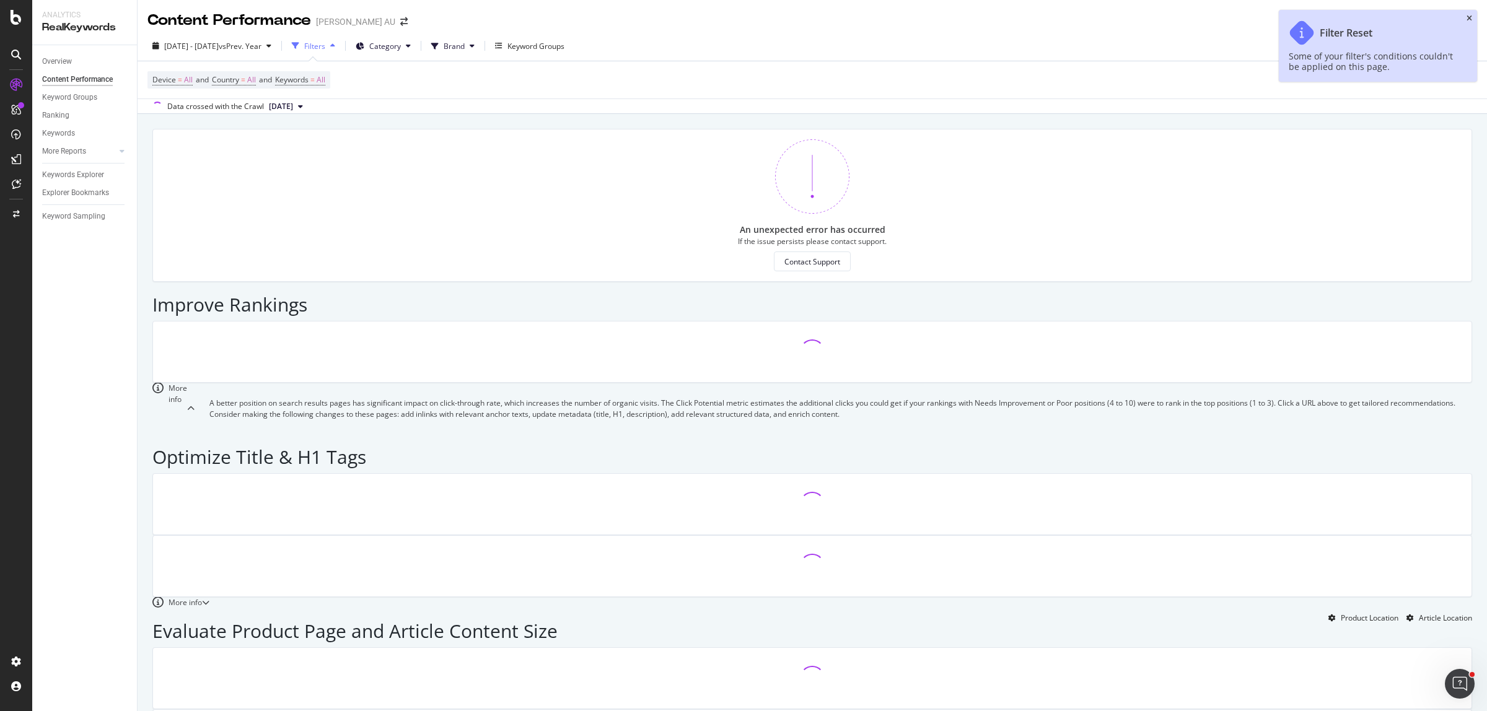
click at [1469, 19] on icon "close toast" at bounding box center [1469, 18] width 6 height 7
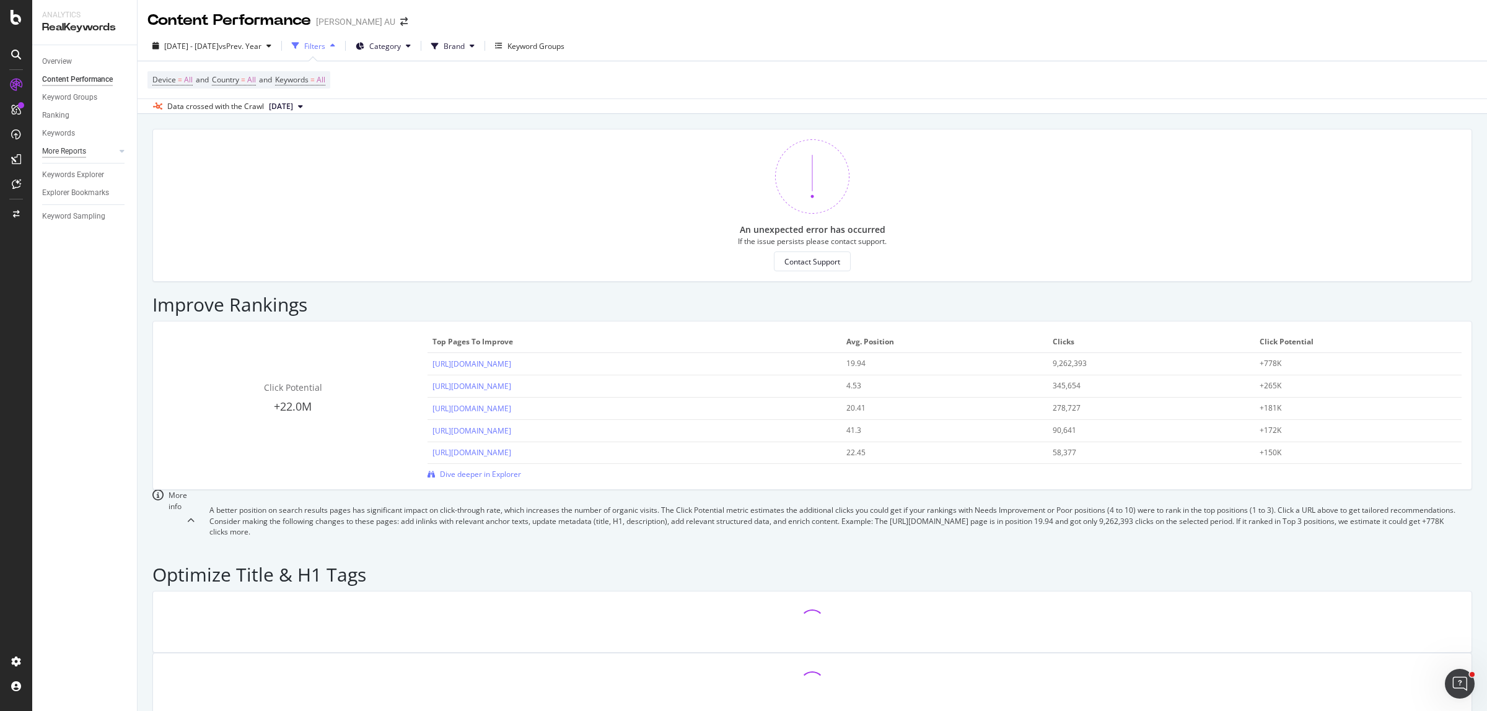
click at [62, 153] on div "More Reports" at bounding box center [64, 151] width 44 height 13
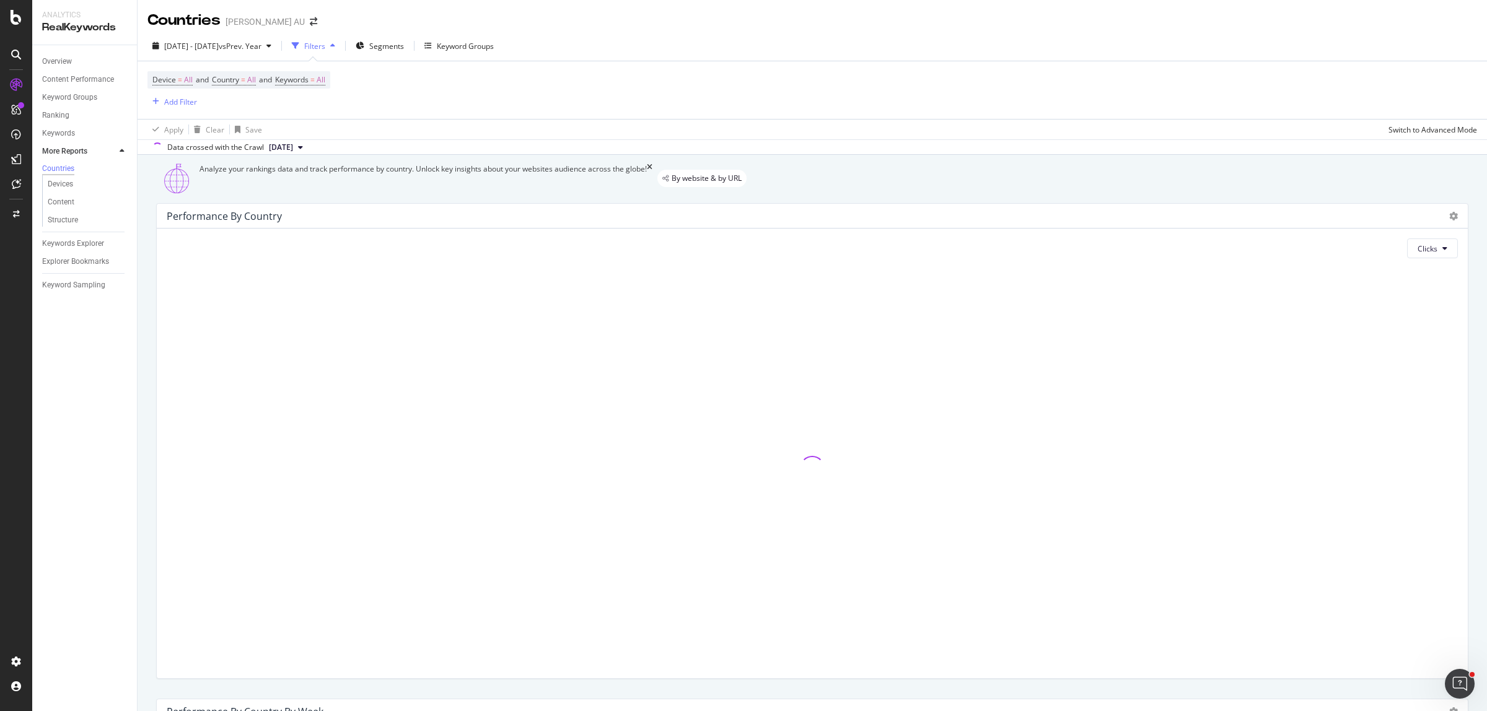
click at [59, 53] on div "Overview" at bounding box center [89, 62] width 95 height 18
click at [63, 56] on div "Overview" at bounding box center [57, 61] width 30 height 13
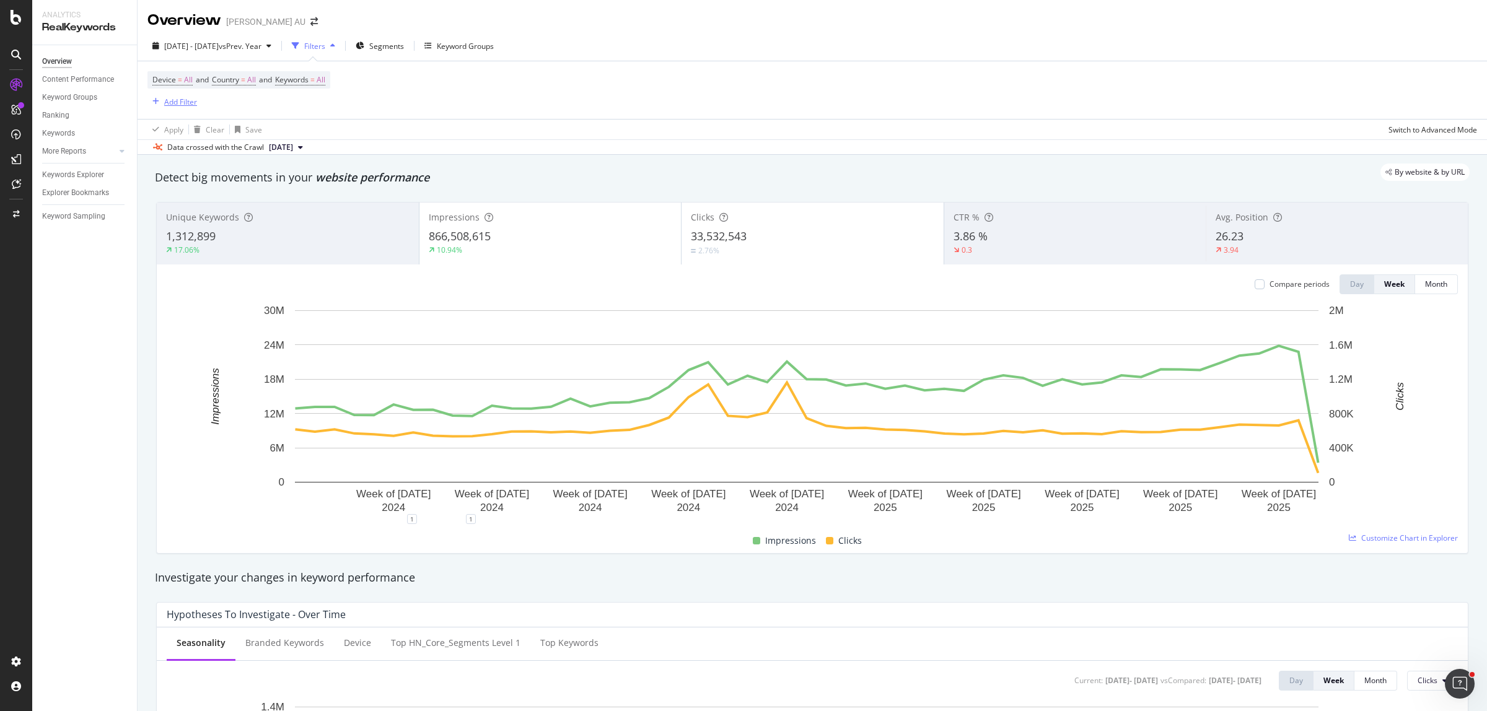
click at [178, 102] on div "Add Filter" at bounding box center [180, 102] width 33 height 11
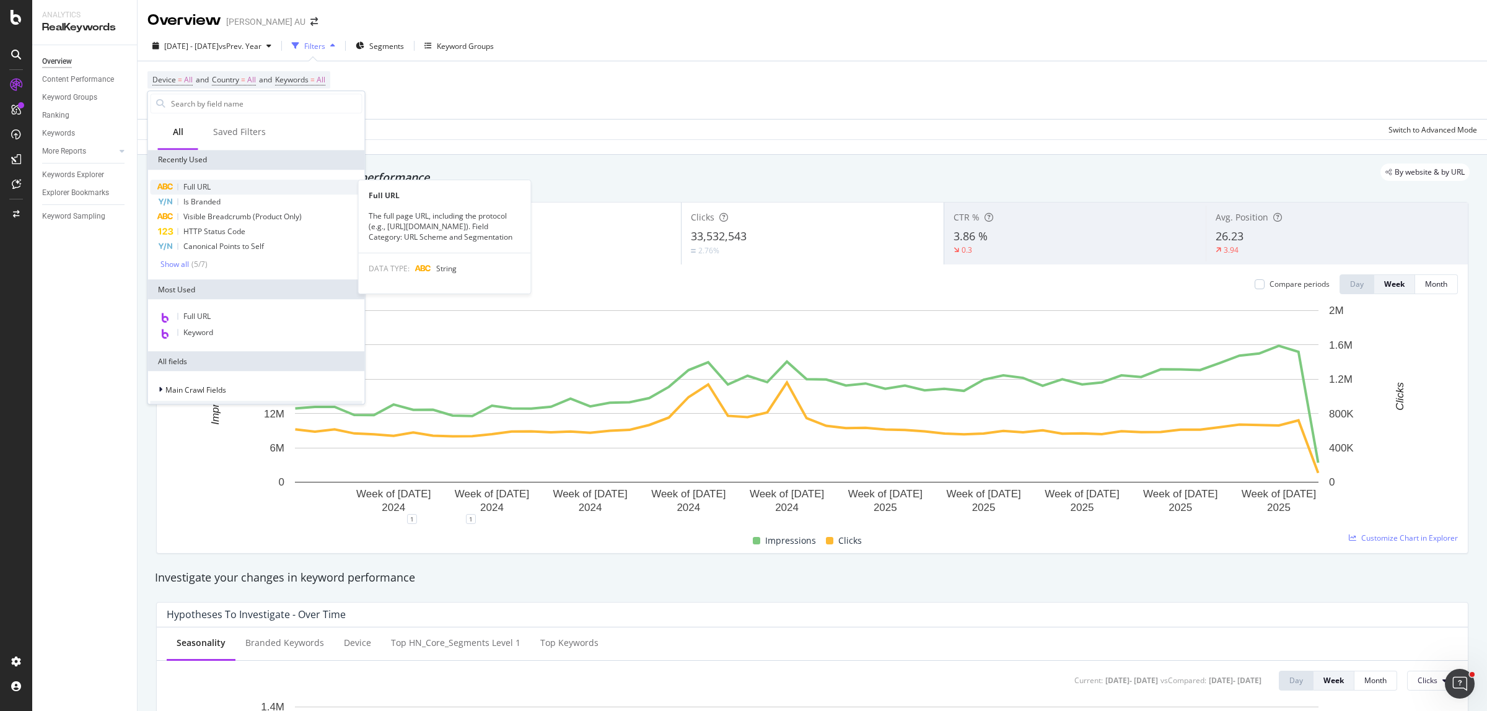
click at [214, 190] on div "Full URL" at bounding box center [257, 187] width 212 height 15
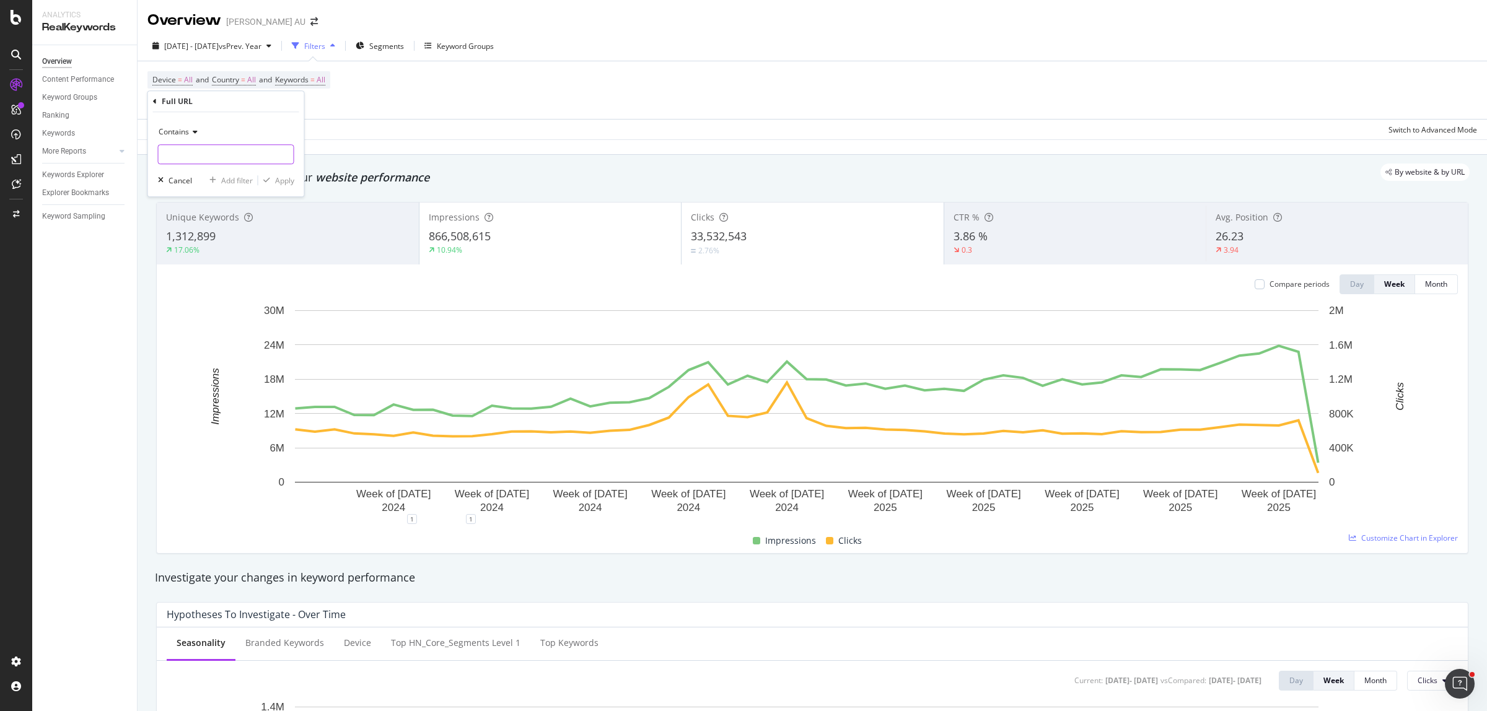
click at [220, 155] on input "text" at bounding box center [226, 154] width 135 height 20
paste input "https://www.harveynorman.com.au/phones-accessories-gps/shop-by-brand"
type input "https://www.harveynorman.com.au/phones-accessories-gps/shop-by-brand"
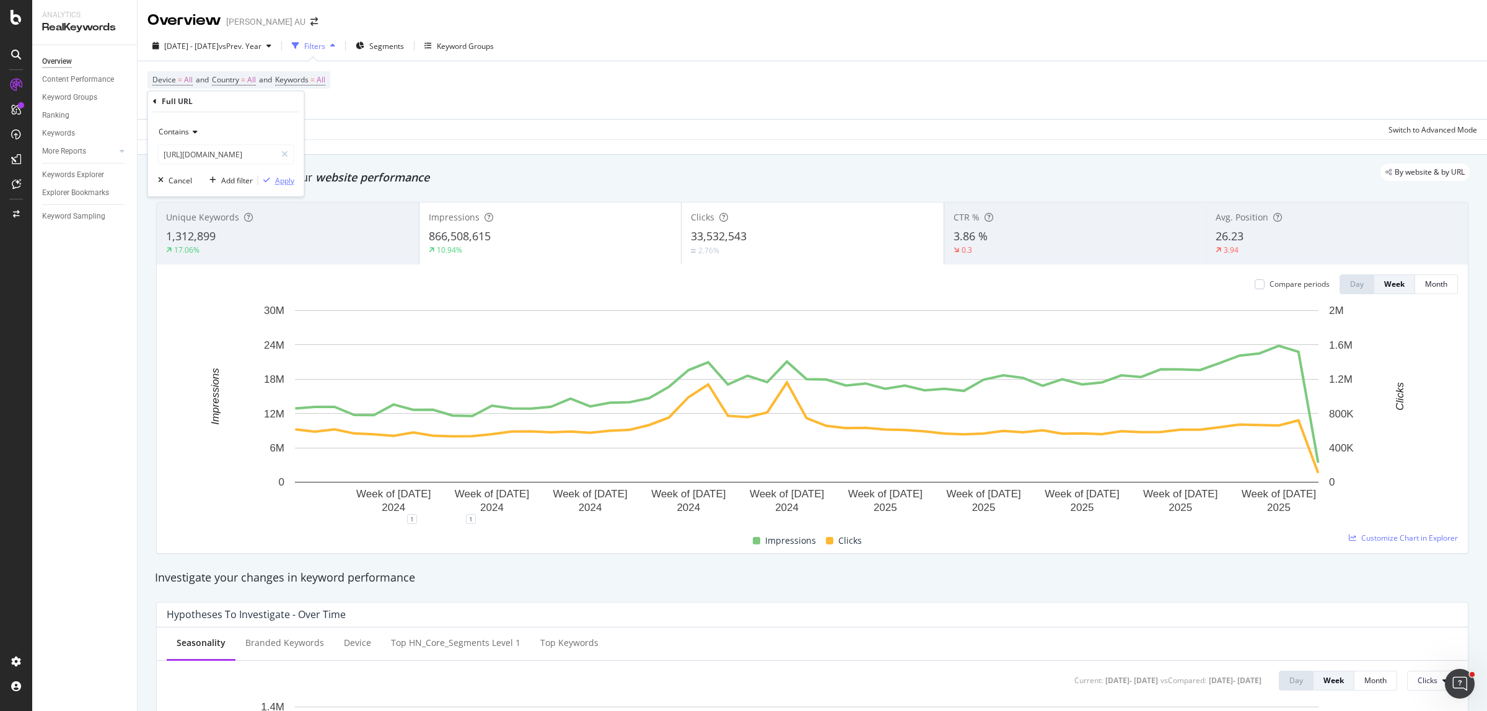
click at [276, 182] on div "Apply" at bounding box center [284, 180] width 19 height 11
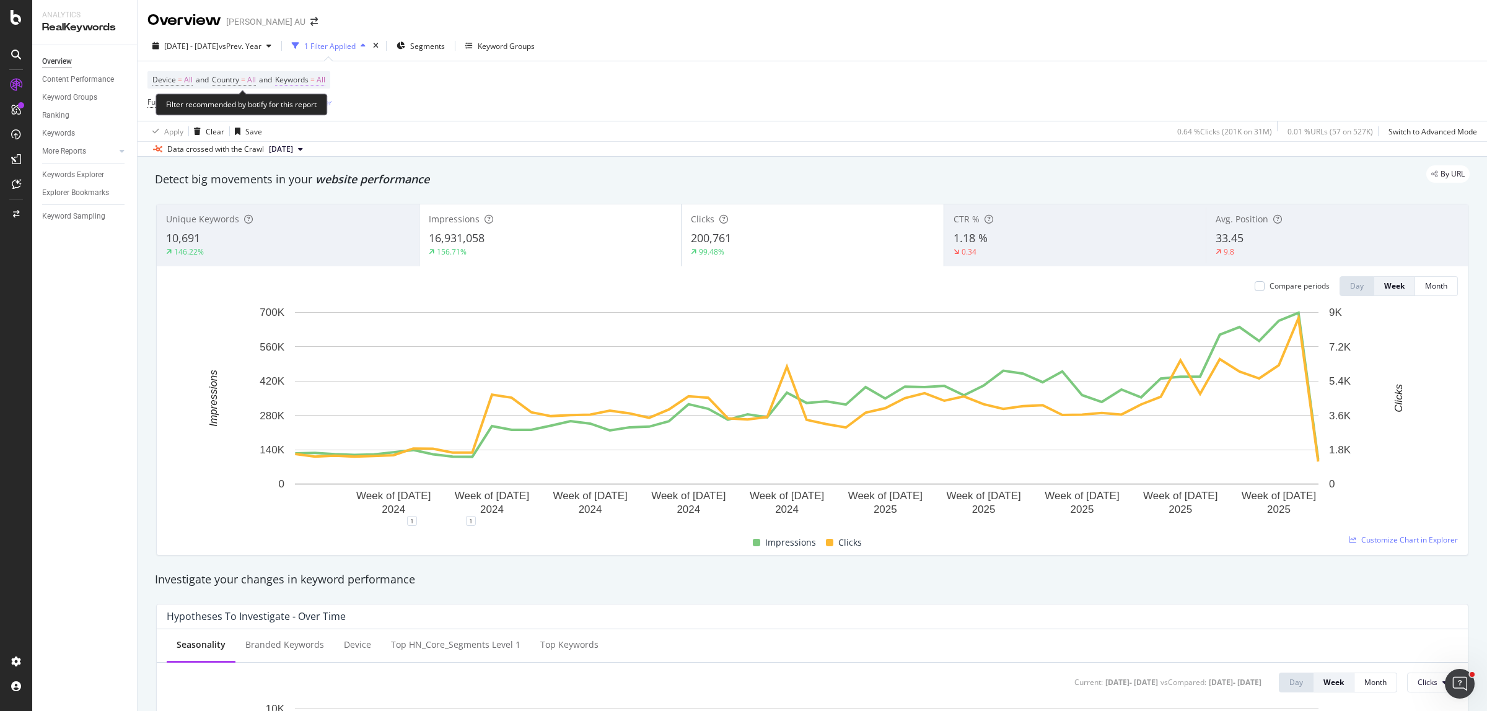
click at [309, 79] on span "Keywords" at bounding box center [291, 79] width 33 height 11
click at [296, 115] on div "All" at bounding box center [307, 109] width 28 height 19
click at [346, 146] on span "Branded" at bounding box center [367, 151] width 126 height 11
click at [413, 134] on div "Apply" at bounding box center [419, 134] width 19 height 11
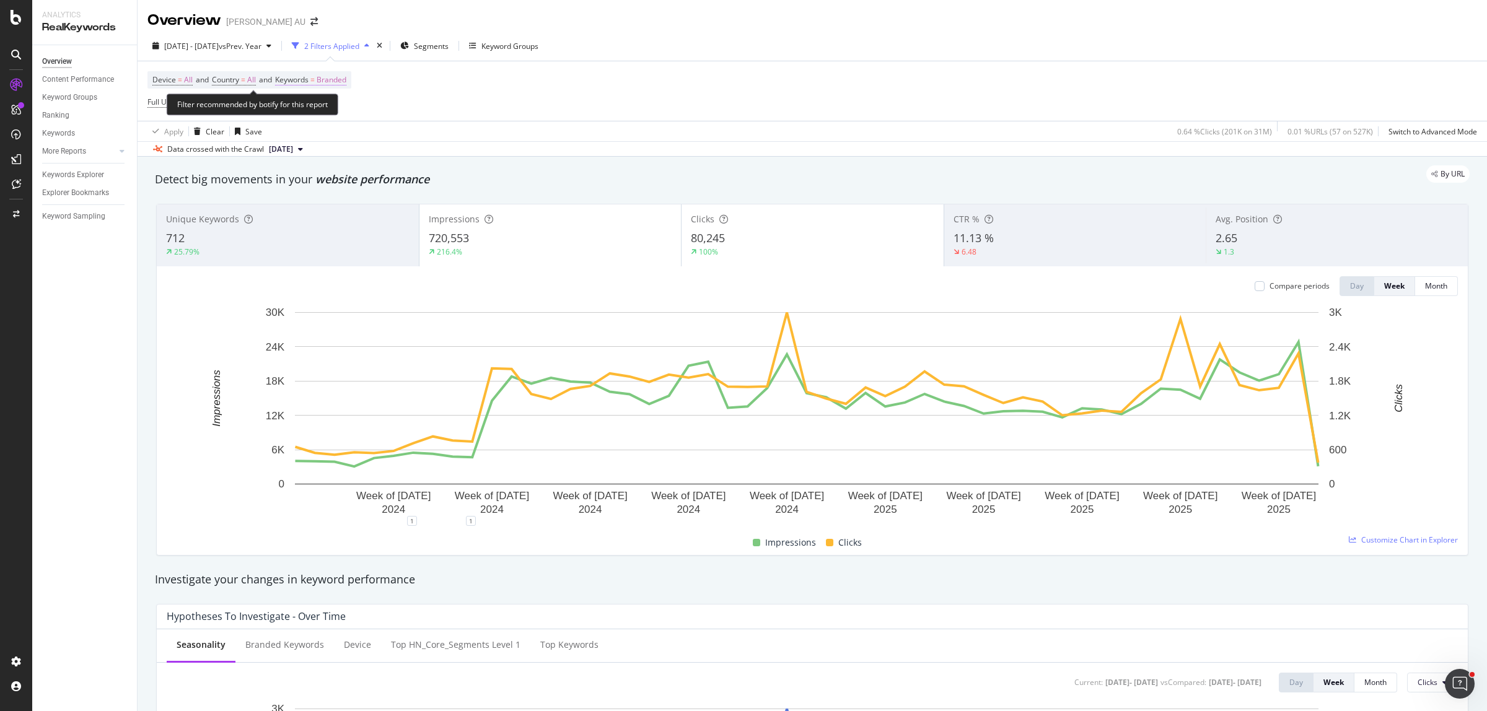
click at [330, 79] on span "Branded" at bounding box center [332, 79] width 30 height 17
click at [328, 109] on div "button" at bounding box center [335, 108] width 15 height 7
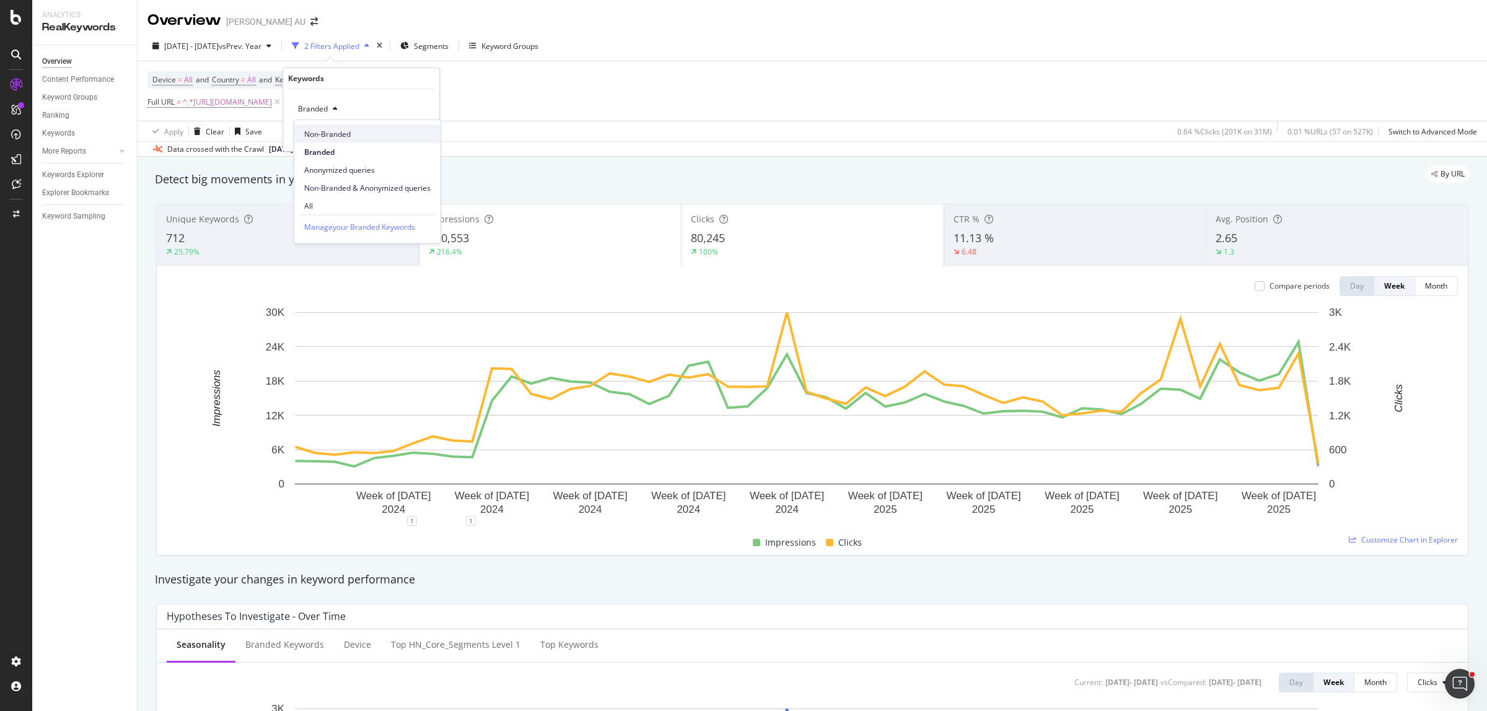
click at [335, 133] on span "Non-Branded" at bounding box center [367, 133] width 126 height 11
click at [415, 133] on div "Apply" at bounding box center [419, 134] width 19 height 11
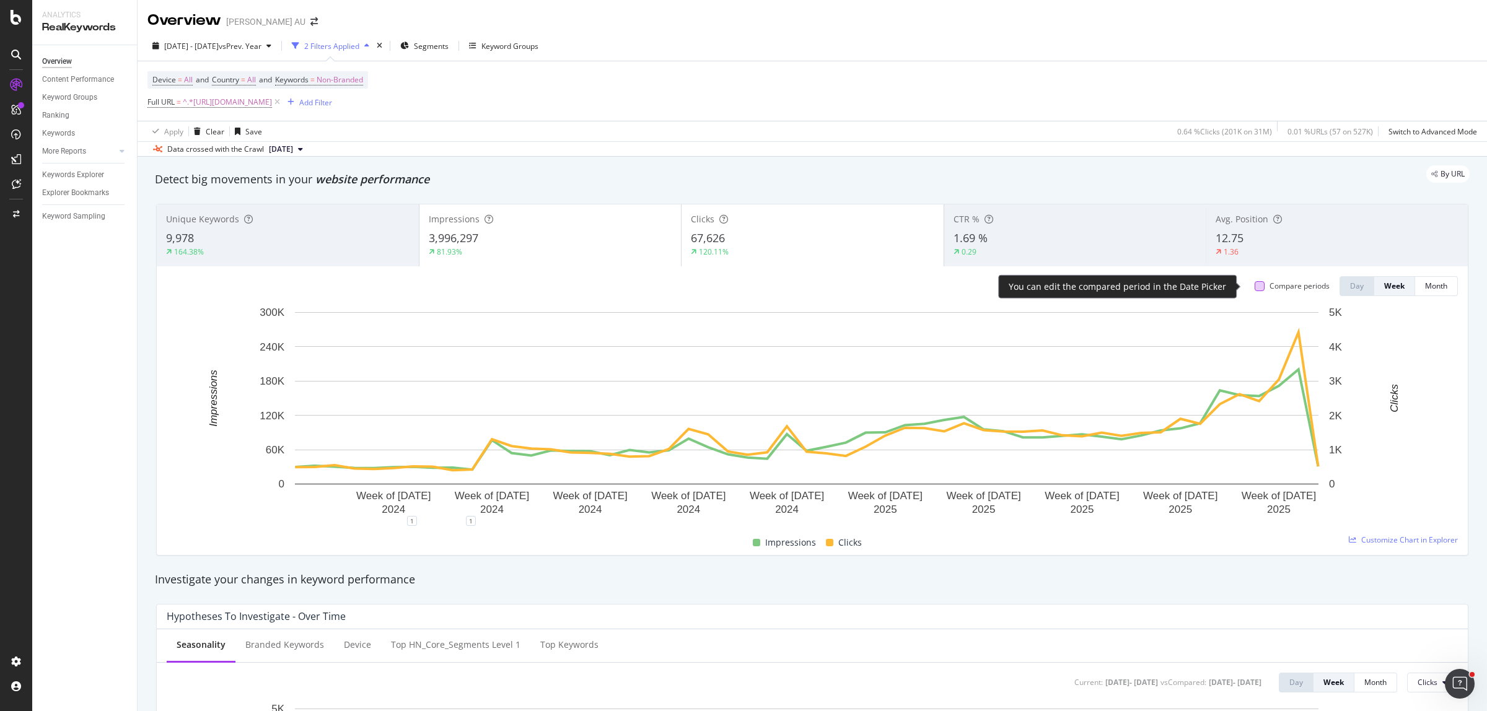
click at [1255, 283] on div at bounding box center [1260, 286] width 10 height 10
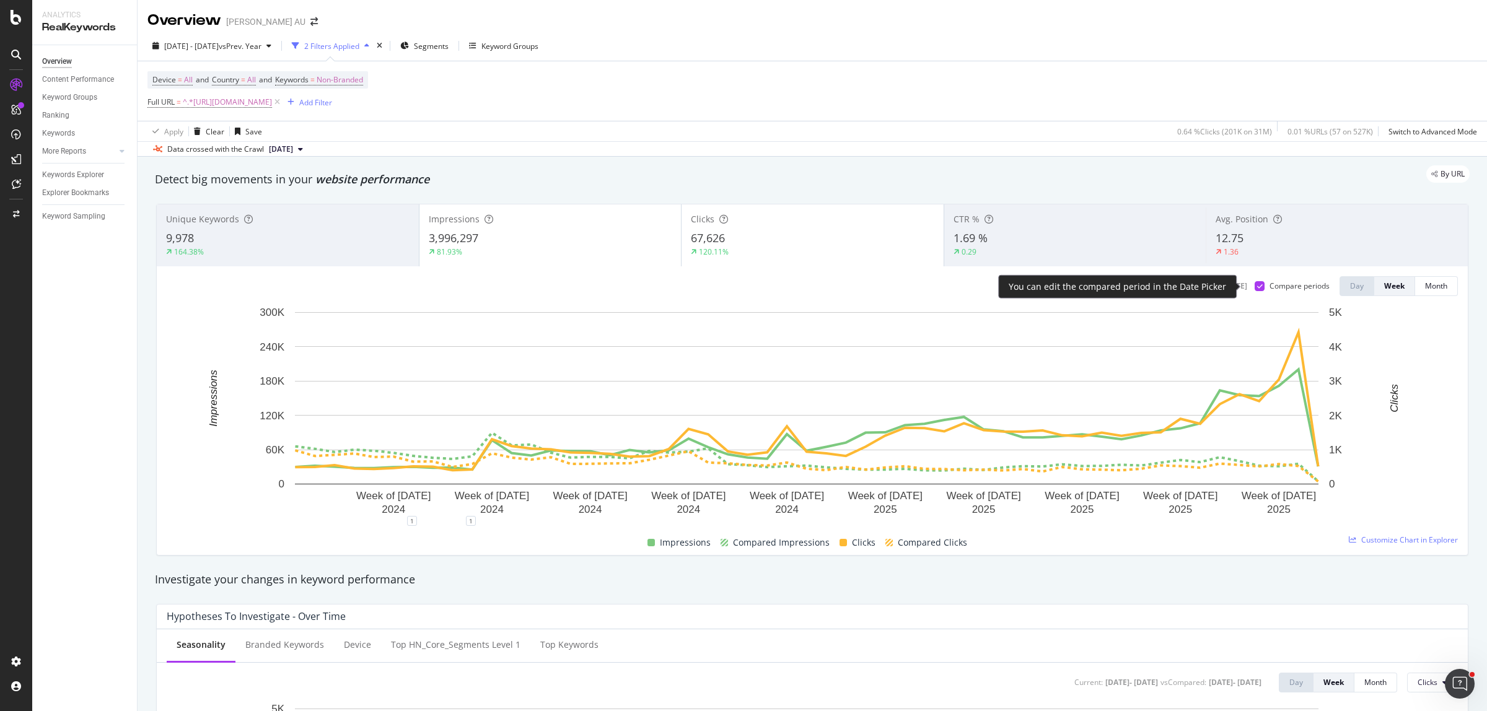
click at [1257, 283] on icon at bounding box center [1260, 286] width 6 height 6
